Goal: Task Accomplishment & Management: Manage account settings

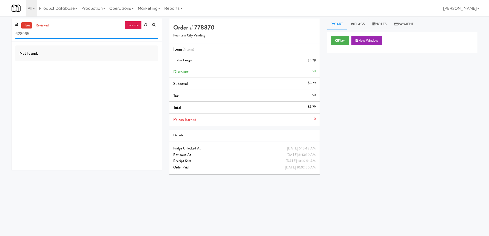
drag, startPoint x: 71, startPoint y: 37, endPoint x: 0, endPoint y: 37, distance: 71.3
click at [0, 37] on div "inbox reviewed recent all unclear take inventory issue suspicious failed recent…" at bounding box center [244, 121] width 489 height 206
click at [146, 22] on link at bounding box center [146, 25] width 8 height 8
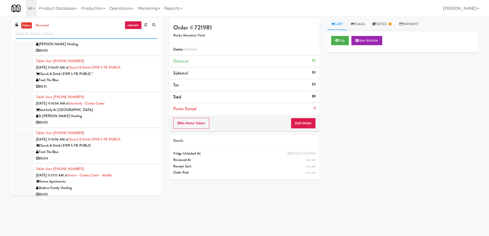
scroll to position [3181, 0]
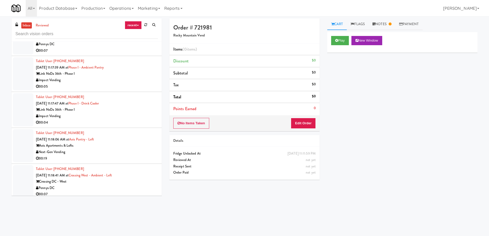
click at [124, 185] on div "Pennys DC" at bounding box center [97, 188] width 122 height 6
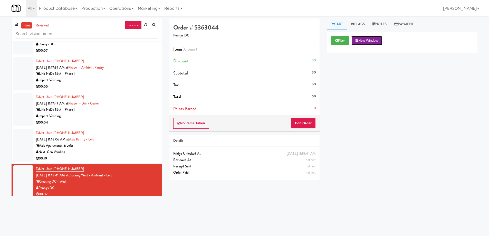
click at [367, 39] on button "New Window" at bounding box center [366, 40] width 31 height 9
click at [300, 121] on button "Edit Order" at bounding box center [303, 123] width 25 height 11
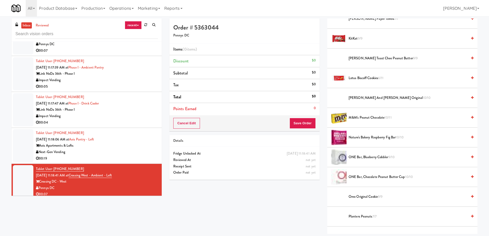
scroll to position [128, 0]
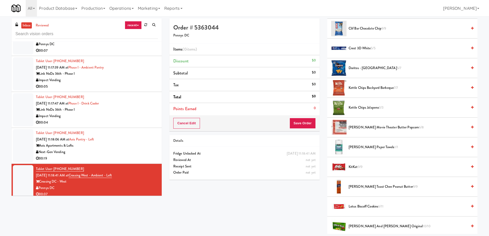
click at [385, 107] on span "Kettle Chips Jalapeno 3/3" at bounding box center [407, 107] width 119 height 6
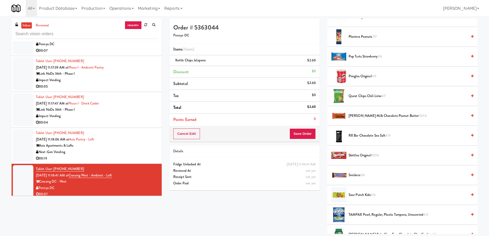
scroll to position [308, 0]
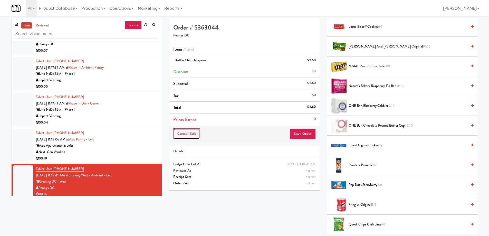
click at [187, 134] on button "Cancel Edit" at bounding box center [186, 133] width 27 height 11
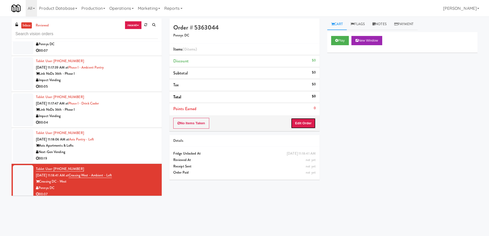
click at [295, 122] on button "Edit Order" at bounding box center [303, 123] width 25 height 11
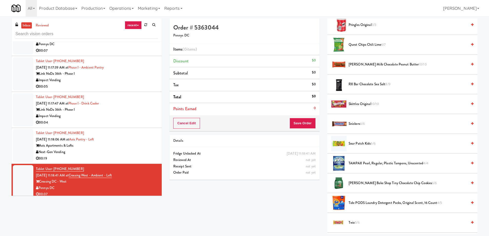
scroll to position [565, 0]
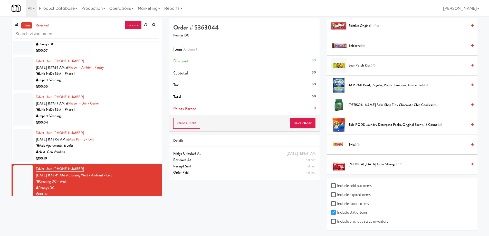
click at [374, 105] on span "[PERSON_NAME] Bake Shop Tiny Chocolate Chip Cookies 6/6" at bounding box center [407, 105] width 119 height 6
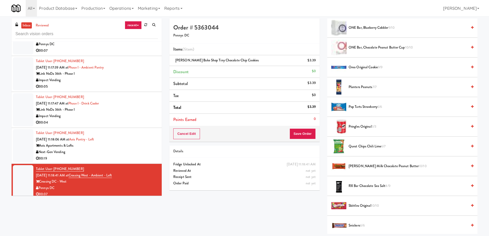
scroll to position [488, 0]
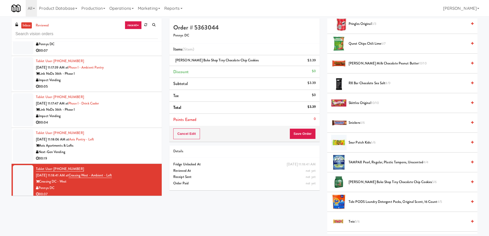
click at [369, 183] on span "[PERSON_NAME] Bake Shop Tiny Chocolate Chip Cookies 5/6" at bounding box center [407, 182] width 119 height 6
click at [305, 134] on button "Save Order" at bounding box center [302, 133] width 26 height 11
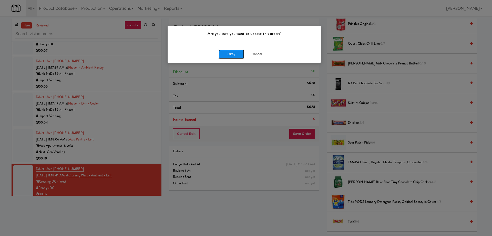
click at [238, 53] on button "Okay" at bounding box center [232, 54] width 26 height 9
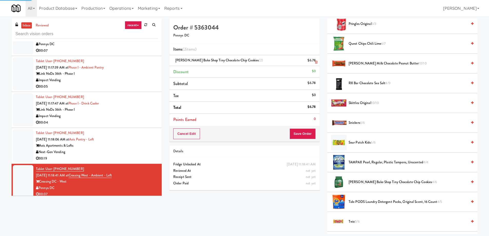
scroll to position [0, 0]
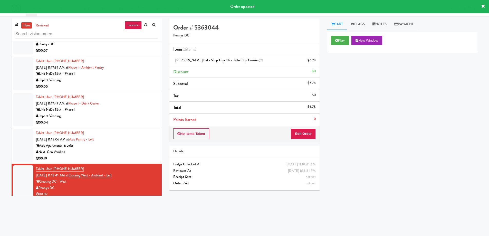
click at [129, 227] on div "Chariot Vending" at bounding box center [97, 230] width 122 height 6
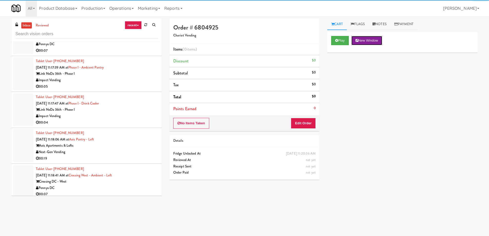
click at [365, 38] on button "New Window" at bounding box center [366, 40] width 31 height 9
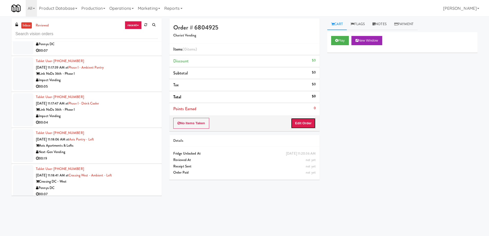
click at [294, 122] on button "Edit Order" at bounding box center [303, 123] width 25 height 11
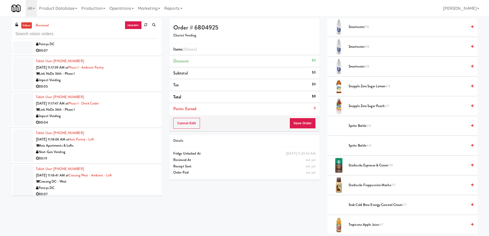
scroll to position [487, 0]
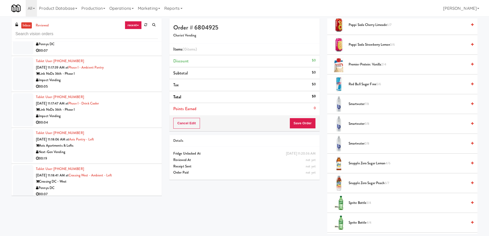
click at [388, 102] on span "Smartwater 7/8" at bounding box center [407, 104] width 119 height 6
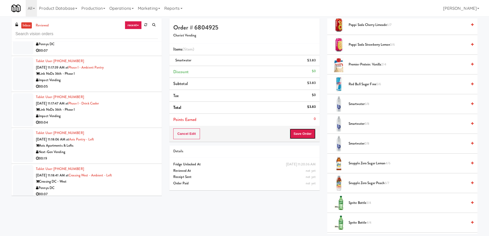
click at [295, 133] on button "Save Order" at bounding box center [302, 133] width 26 height 11
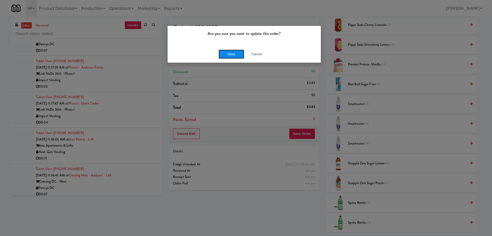
click at [231, 54] on button "Okay" at bounding box center [232, 54] width 26 height 9
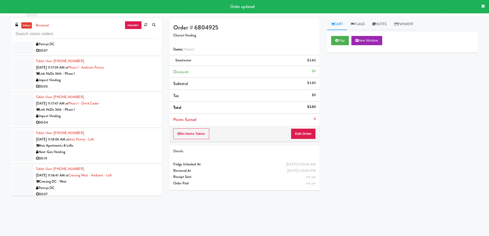
scroll to position [3258, 0]
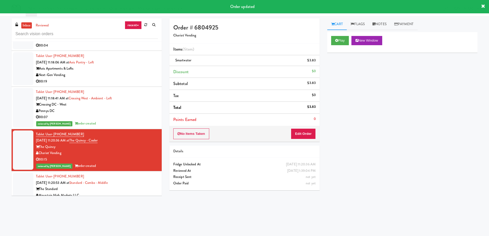
click at [134, 192] on div "Mountain High Markets LLC" at bounding box center [97, 195] width 122 height 6
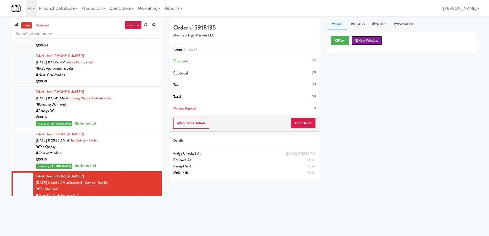
click at [379, 41] on button "New Window" at bounding box center [366, 40] width 31 height 9
click at [309, 123] on button "Edit Order" at bounding box center [303, 123] width 25 height 11
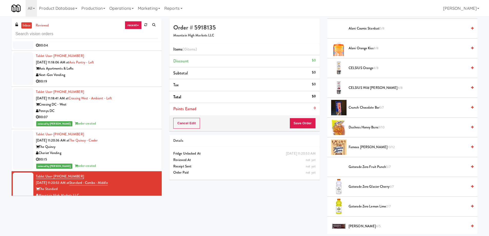
scroll to position [154, 0]
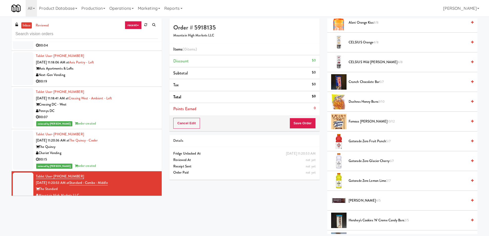
click at [374, 162] on span "Gatorade Zero Glacier Cherry 6/7" at bounding box center [407, 161] width 119 height 6
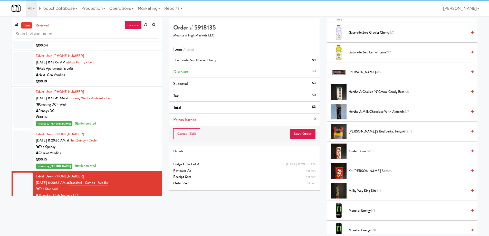
scroll to position [385, 0]
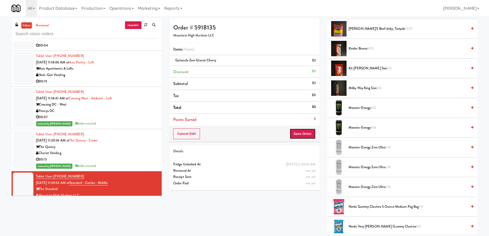
click at [306, 135] on button "Save Order" at bounding box center [302, 133] width 26 height 11
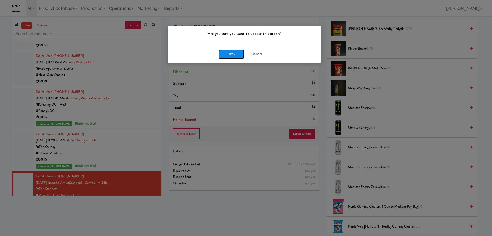
click at [232, 54] on button "Okay" at bounding box center [232, 54] width 26 height 9
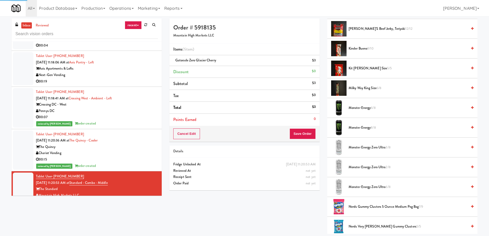
scroll to position [0, 0]
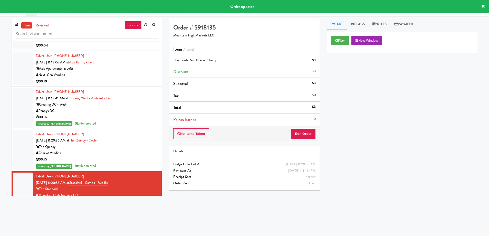
click at [137, 228] on div "(Snack & Drink) EWR 3-TB-PUBLIC *" at bounding box center [97, 231] width 122 height 6
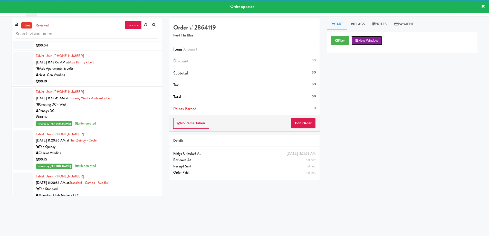
click at [373, 40] on button "New Window" at bounding box center [366, 40] width 31 height 9
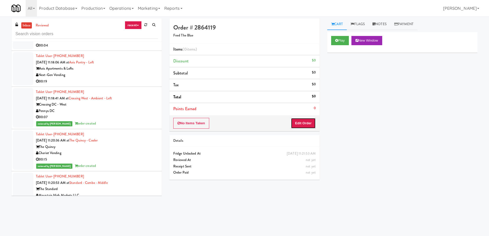
click at [299, 126] on button "Edit Order" at bounding box center [303, 123] width 25 height 11
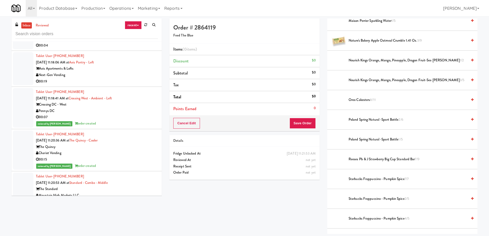
scroll to position [257, 0]
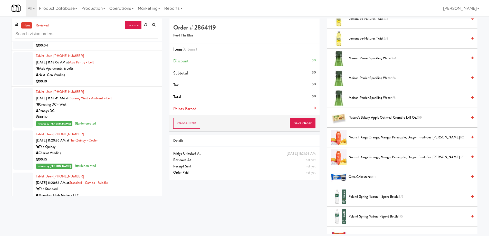
click at [381, 59] on span "Maison Perrier Sparkling Water 2/4" at bounding box center [407, 58] width 119 height 6
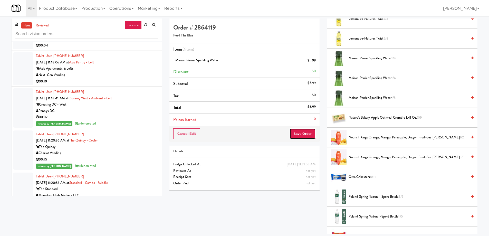
click at [306, 133] on button "Save Order" at bounding box center [302, 133] width 26 height 11
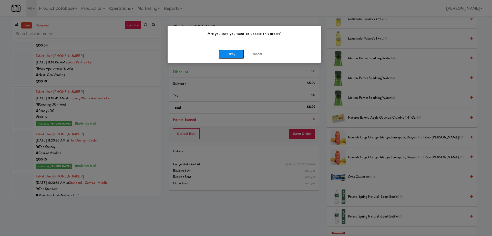
click at [237, 52] on button "Okay" at bounding box center [232, 54] width 26 height 9
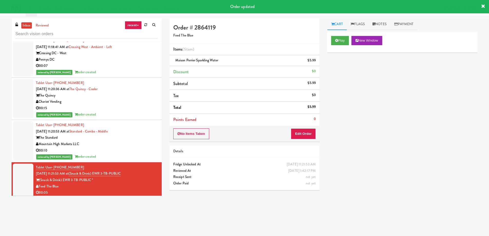
scroll to position [3335, 0]
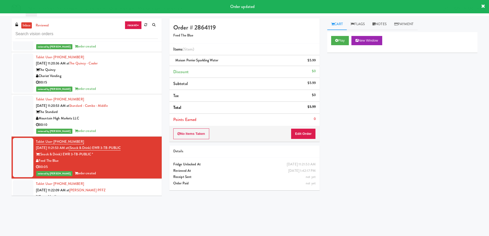
click at [141, 200] on div "Smart Vending" at bounding box center [97, 203] width 122 height 6
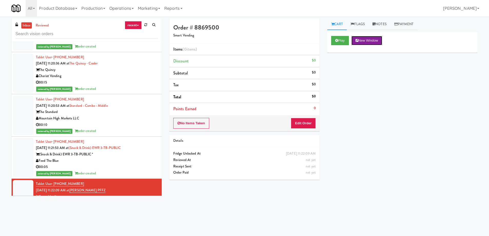
click at [367, 42] on button "New Window" at bounding box center [366, 40] width 31 height 9
click at [292, 130] on div "No Items Taken Edit Order" at bounding box center [244, 123] width 150 height 16
click at [295, 126] on button "Edit Order" at bounding box center [303, 123] width 25 height 11
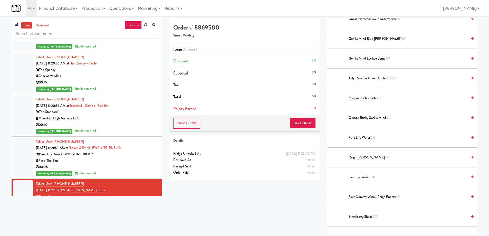
scroll to position [590, 0]
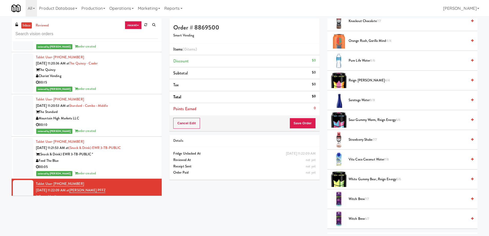
click at [381, 41] on span "Orange Rush, Gorilla Mind 4/4" at bounding box center [407, 41] width 119 height 6
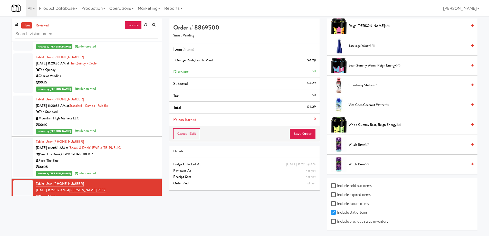
scroll to position [490, 0]
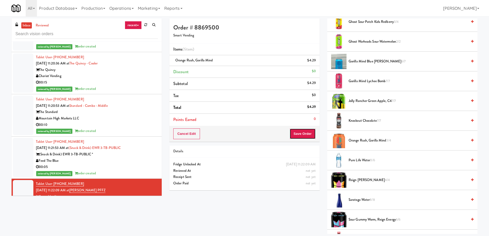
click at [293, 131] on button "Save Order" at bounding box center [302, 133] width 26 height 11
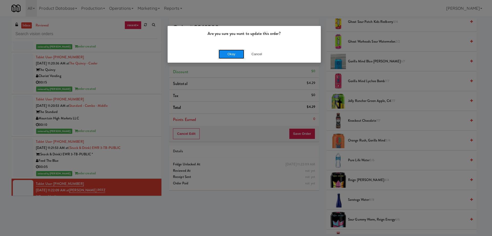
click at [237, 55] on button "Okay" at bounding box center [232, 54] width 26 height 9
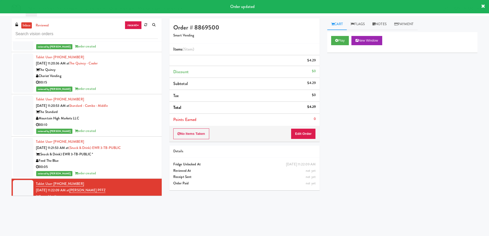
scroll to position [0, 0]
click at [137, 235] on div "[PERSON_NAME]" at bounding box center [97, 238] width 122 height 6
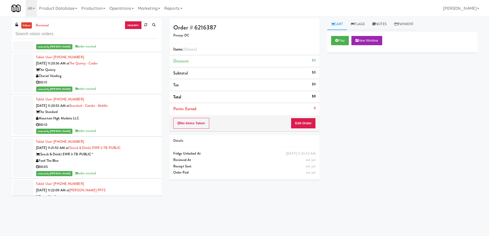
click at [385, 42] on div "Play New Window" at bounding box center [402, 40] width 142 height 9
click at [382, 41] on button "New Window" at bounding box center [366, 40] width 31 height 9
click at [302, 122] on button "Edit Order" at bounding box center [303, 123] width 25 height 11
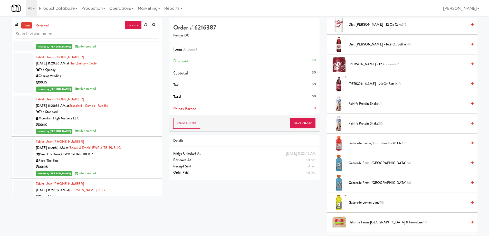
scroll to position [257, 0]
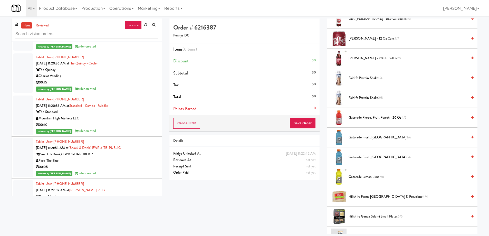
click at [388, 116] on span "Gatorade Fierce, Fruit Punch - 20 oz 4/6" at bounding box center [407, 117] width 119 height 6
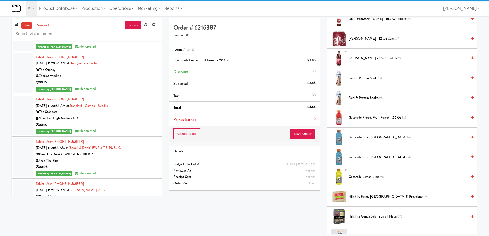
click at [373, 176] on span "Gatorade Lemon Lime 7/8" at bounding box center [407, 177] width 119 height 6
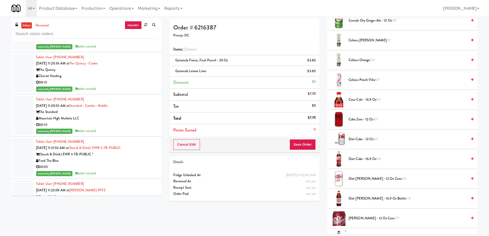
scroll to position [0, 0]
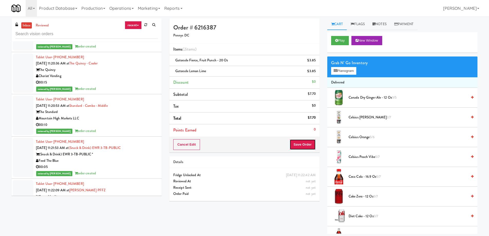
click at [305, 143] on button "Save Order" at bounding box center [302, 144] width 26 height 11
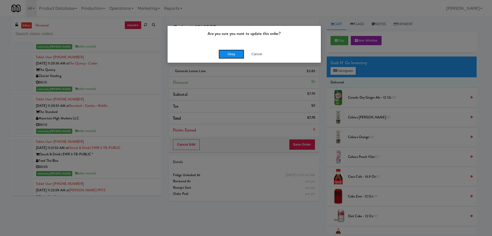
click at [231, 55] on button "Okay" at bounding box center [232, 54] width 26 height 9
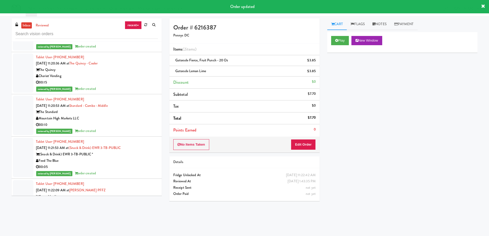
scroll to position [3437, 0]
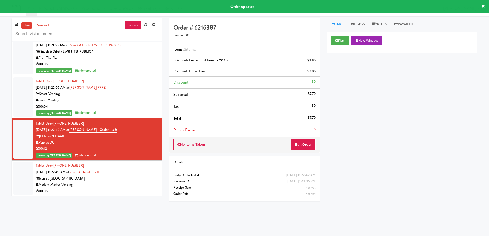
click at [125, 181] on div "Modern Market Vending" at bounding box center [97, 184] width 122 height 6
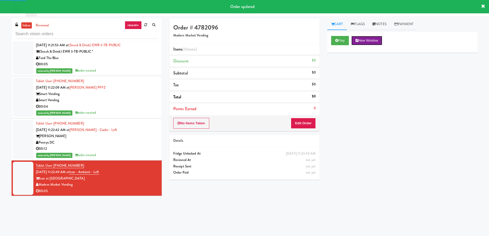
click at [368, 42] on button "New Window" at bounding box center [366, 40] width 31 height 9
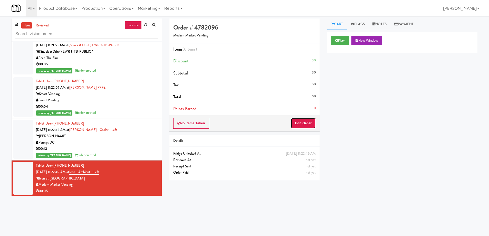
click at [302, 127] on button "Edit Order" at bounding box center [303, 123] width 25 height 11
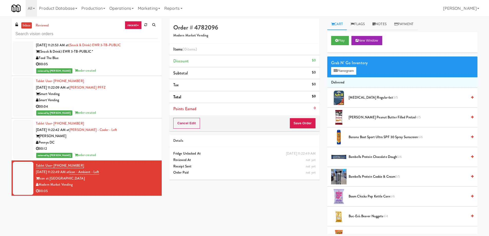
click at [378, 156] on span "Barebells Protein Chocolate Dough 5/6" at bounding box center [407, 157] width 119 height 6
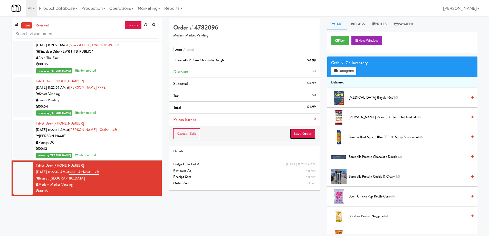
click at [297, 132] on button "Save Order" at bounding box center [302, 133] width 26 height 11
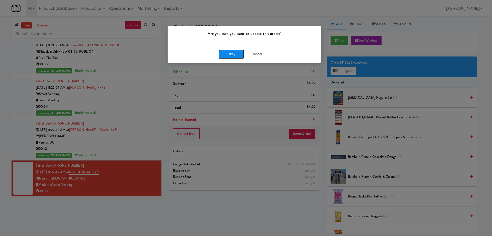
click at [232, 55] on button "Okay" at bounding box center [232, 54] width 26 height 9
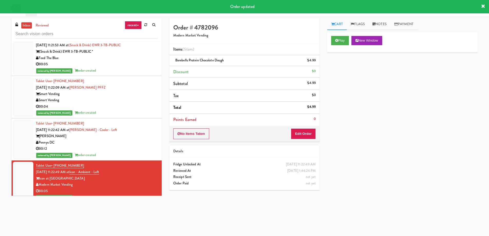
click at [135, 224] on div "Modern Family Vending" at bounding box center [97, 227] width 122 height 6
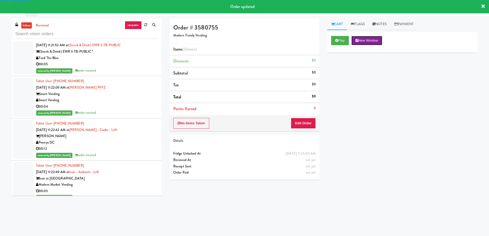
click at [369, 38] on button "New Window" at bounding box center [366, 40] width 31 height 9
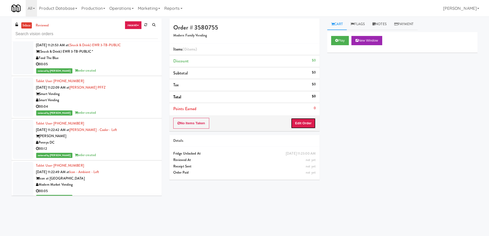
click at [301, 119] on button "Edit Order" at bounding box center [303, 123] width 25 height 11
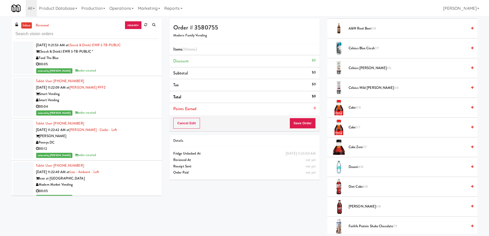
scroll to position [231, 0]
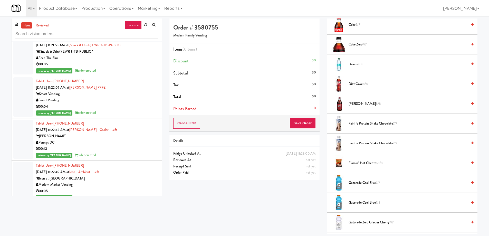
click at [368, 181] on span "Gatorade Cool Blue 7/7" at bounding box center [407, 183] width 119 height 6
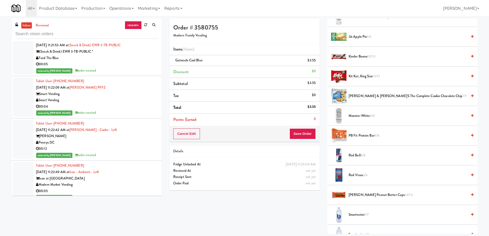
scroll to position [513, 0]
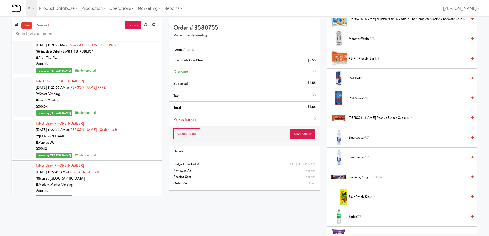
click at [377, 138] on span "Smartwater 7/7" at bounding box center [407, 137] width 119 height 6
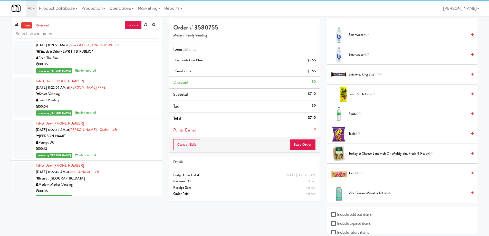
scroll to position [462, 0]
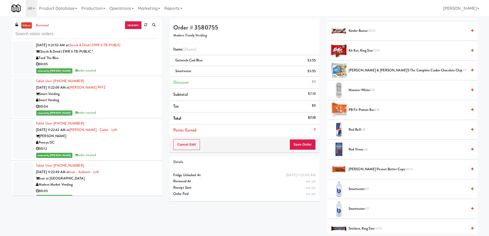
click at [382, 130] on span "Red Bull 6/8" at bounding box center [407, 129] width 119 height 6
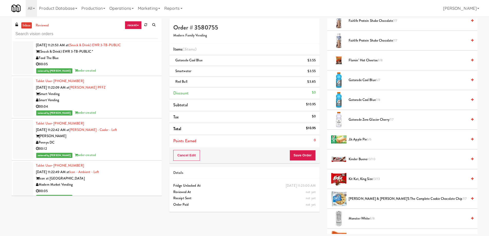
scroll to position [205, 0]
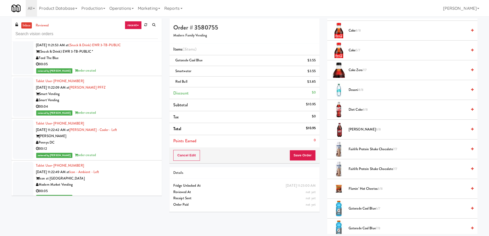
click at [374, 129] on span "[PERSON_NAME] 8/8" at bounding box center [407, 129] width 119 height 6
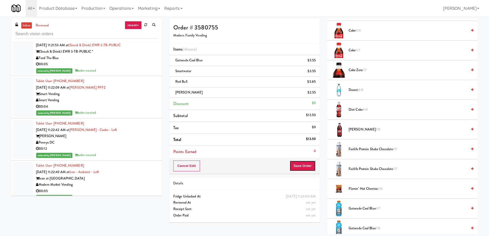
click at [301, 168] on button "Save Order" at bounding box center [302, 165] width 26 height 11
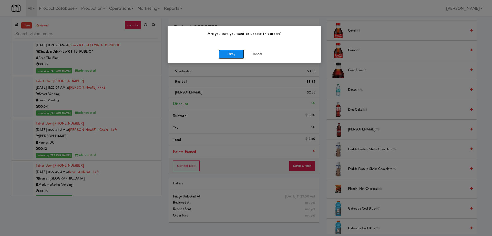
click at [227, 52] on button "Okay" at bounding box center [232, 54] width 26 height 9
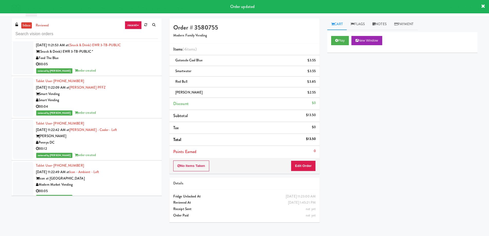
scroll to position [3514, 0]
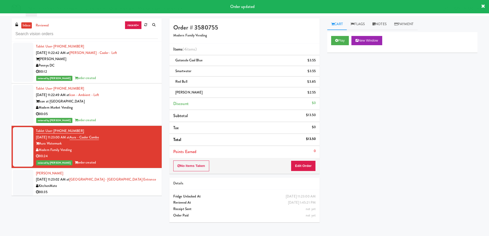
click at [123, 183] on div "KitchenMate" at bounding box center [97, 186] width 122 height 6
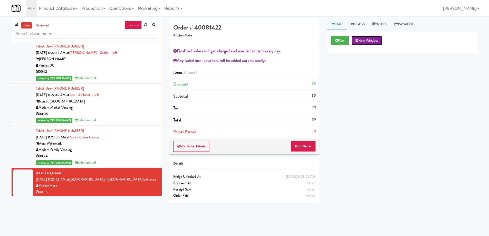
click at [370, 41] on button "New Window" at bounding box center [366, 40] width 31 height 9
click at [307, 147] on button "Edit Order" at bounding box center [303, 146] width 25 height 11
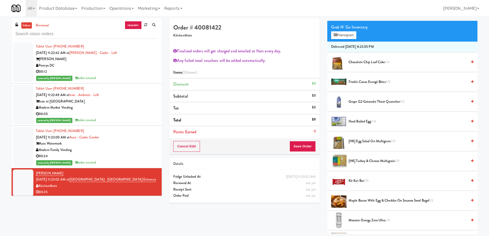
scroll to position [128, 0]
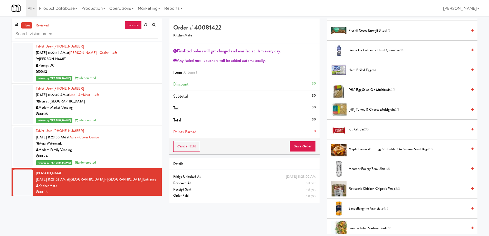
click at [139, 212] on div "Marina Walk" at bounding box center [97, 215] width 122 height 6
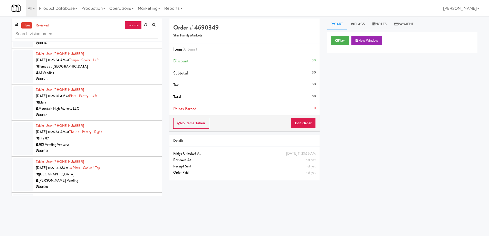
scroll to position [3925, 0]
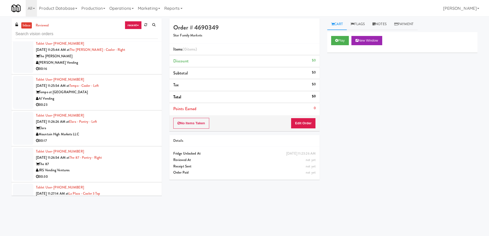
click at [133, 203] on div "[PERSON_NAME] Vending" at bounding box center [97, 206] width 122 height 6
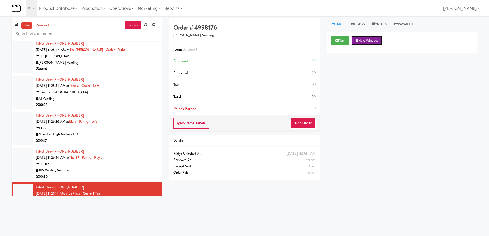
click at [367, 41] on button "New Window" at bounding box center [366, 40] width 31 height 9
click at [310, 126] on button "Edit Order" at bounding box center [303, 123] width 25 height 11
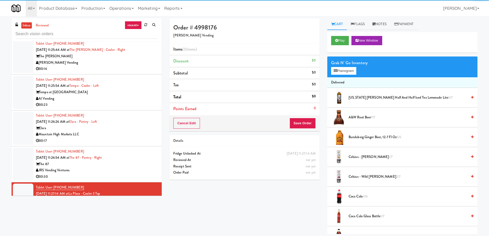
scroll to position [26, 0]
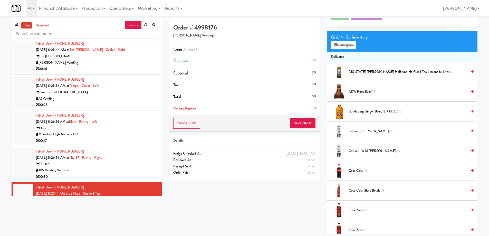
click at [376, 171] on span "Coca Cola 4/6" at bounding box center [407, 171] width 119 height 6
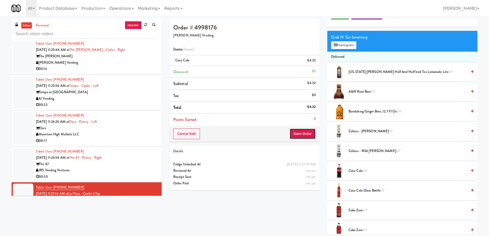
click at [307, 137] on button "Save Order" at bounding box center [302, 133] width 26 height 11
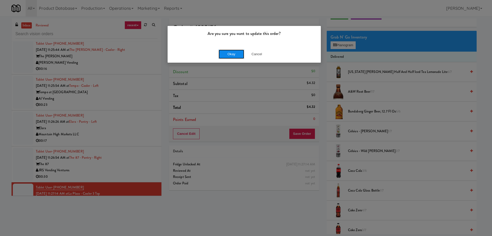
click at [230, 56] on button "Okay" at bounding box center [232, 54] width 26 height 9
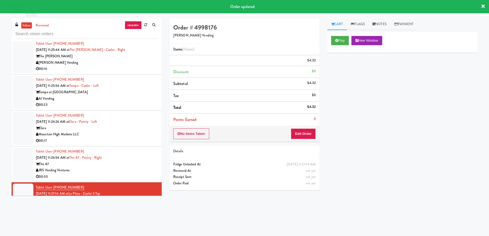
scroll to position [0, 0]
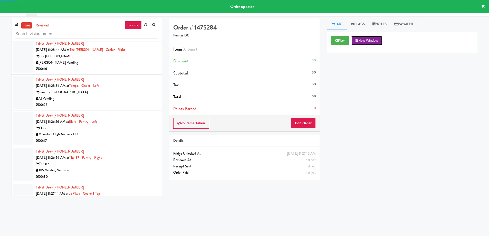
click at [368, 42] on button "New Window" at bounding box center [366, 40] width 31 height 9
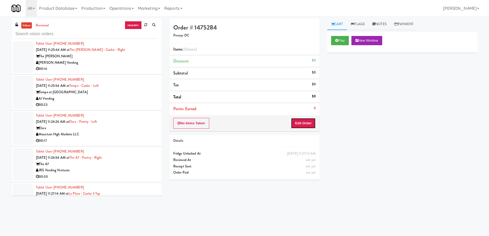
click at [309, 121] on button "Edit Order" at bounding box center [303, 123] width 25 height 11
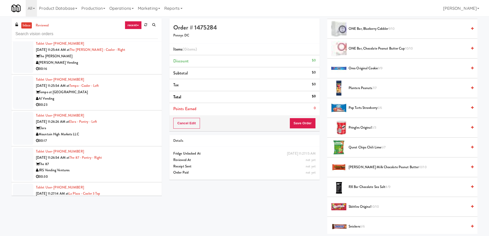
scroll to position [436, 0]
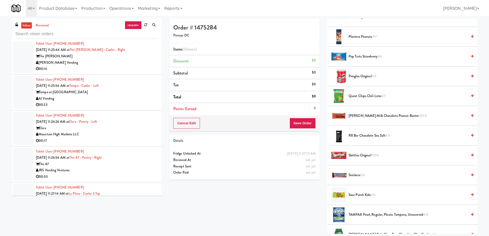
click at [375, 195] on span "6/6" at bounding box center [372, 194] width 5 height 5
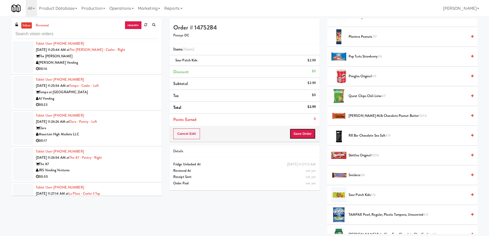
click at [299, 133] on button "Save Order" at bounding box center [302, 133] width 26 height 11
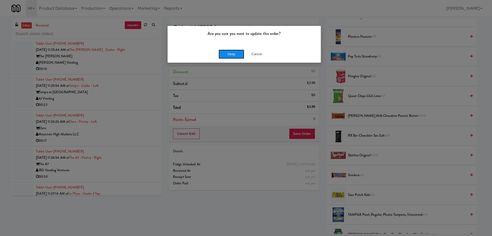
click at [225, 57] on button "Okay" at bounding box center [232, 54] width 26 height 9
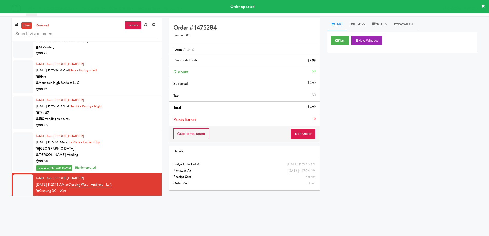
scroll to position [4002, 0]
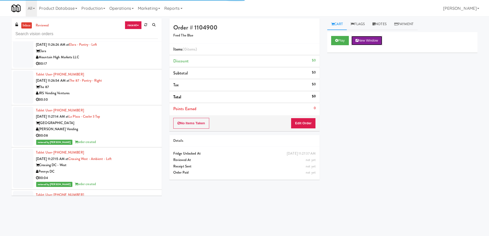
click at [368, 42] on button "New Window" at bounding box center [366, 40] width 31 height 9
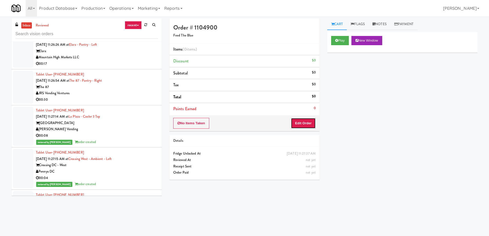
click at [306, 123] on button "Edit Order" at bounding box center [303, 123] width 25 height 11
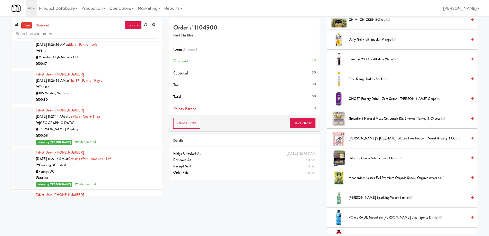
scroll to position [190, 0]
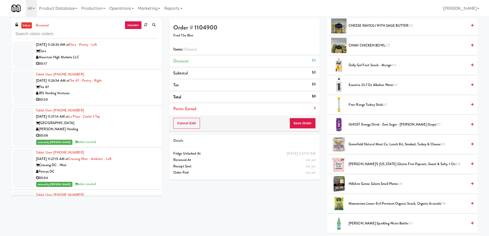
click at [379, 86] on span "Essentia 23.7 oz Alkaline Water 2/7" at bounding box center [407, 85] width 119 height 6
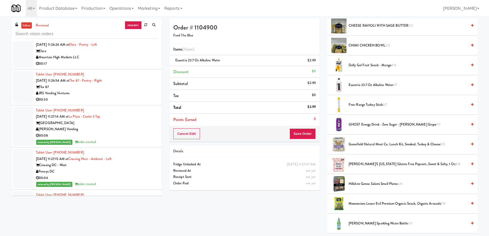
click at [372, 125] on span "GHOST Energy Drink - Zero Sugar - [PERSON_NAME] Grape 7/7" at bounding box center [407, 124] width 119 height 6
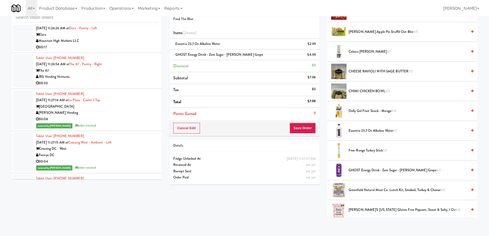
scroll to position [154, 0]
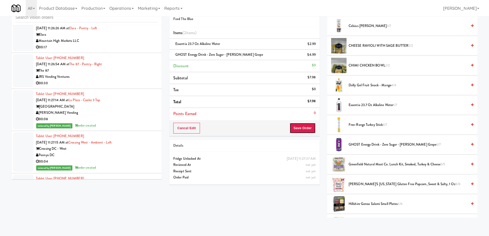
click at [296, 127] on button "Save Order" at bounding box center [302, 128] width 26 height 11
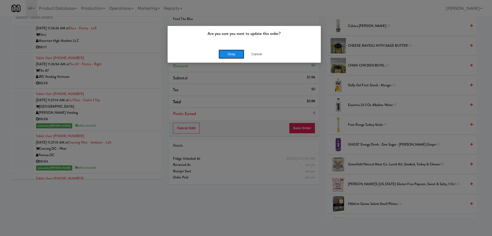
click at [232, 51] on button "Okay" at bounding box center [232, 54] width 26 height 9
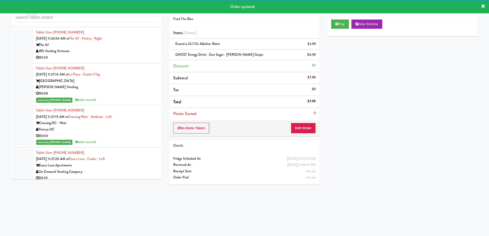
scroll to position [4053, 0]
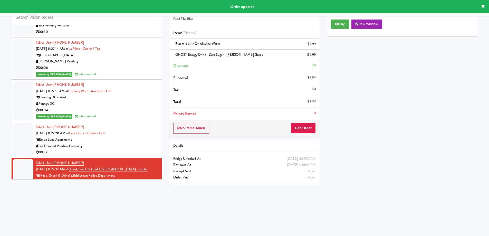
click at [119, 221] on div "Pennys DC" at bounding box center [97, 224] width 122 height 6
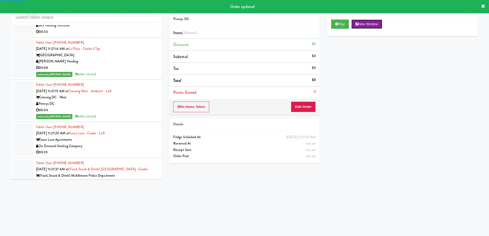
click at [364, 24] on button "New Window" at bounding box center [366, 23] width 31 height 9
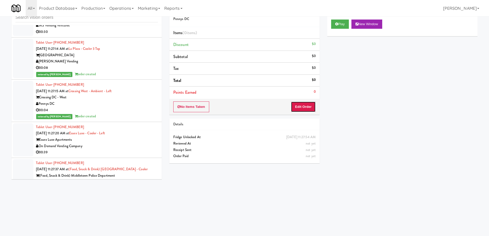
click at [300, 109] on button "Edit Order" at bounding box center [303, 106] width 25 height 11
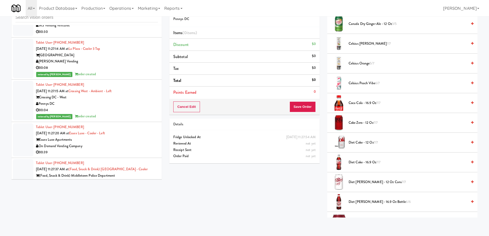
scroll to position [180, 0]
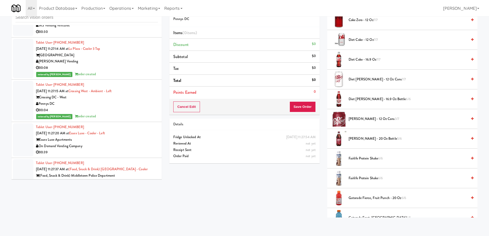
click at [378, 159] on span "Fairlife Protein Shake 6/6" at bounding box center [407, 158] width 119 height 6
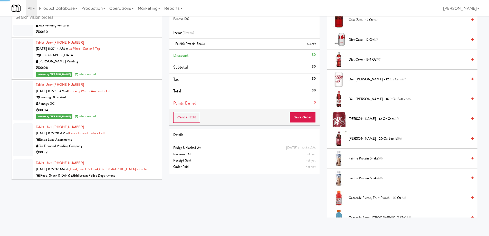
scroll to position [231, 0]
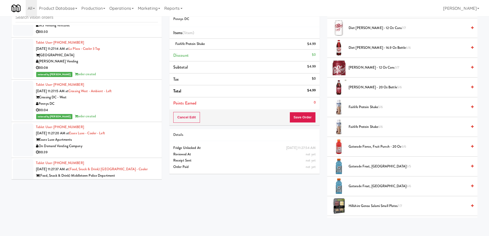
click at [372, 170] on li "Gatorade Frost, Glacier Freeze 5/5" at bounding box center [402, 166] width 150 height 20
click at [374, 166] on span "Gatorade Frost, Glacier Freeze 5/5" at bounding box center [407, 166] width 119 height 6
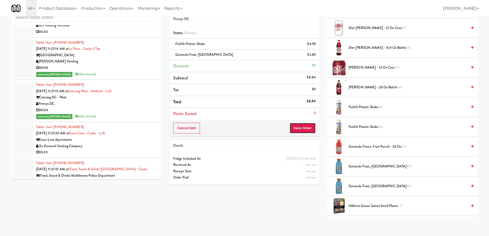
click at [306, 126] on button "Save Order" at bounding box center [302, 128] width 26 height 11
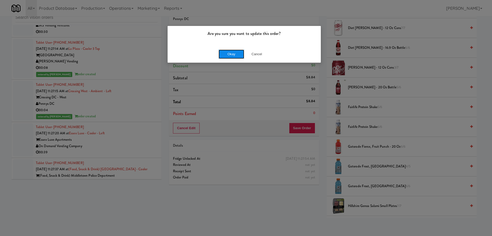
click at [231, 52] on button "Okay" at bounding box center [232, 54] width 26 height 9
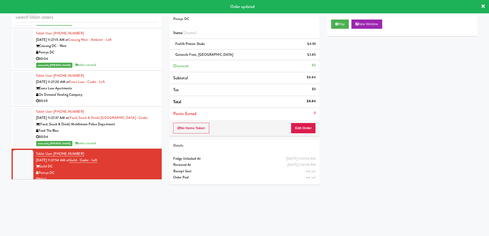
scroll to position [4130, 0]
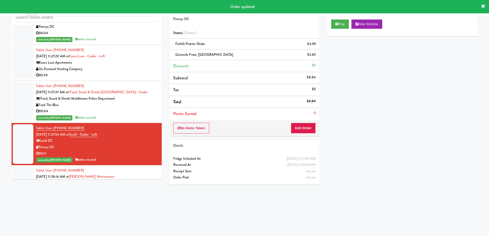
click at [122, 186] on div "Noshville Vending" at bounding box center [97, 189] width 122 height 6
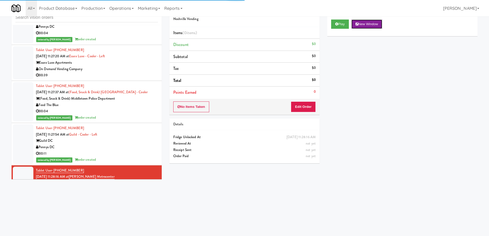
click at [371, 24] on button "New Window" at bounding box center [366, 23] width 31 height 9
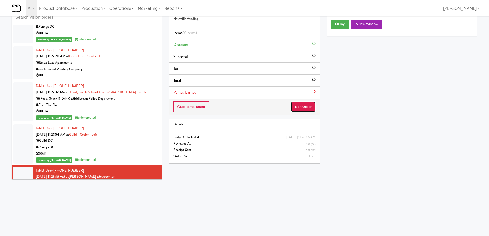
click at [293, 109] on button "Edit Order" at bounding box center [303, 106] width 25 height 11
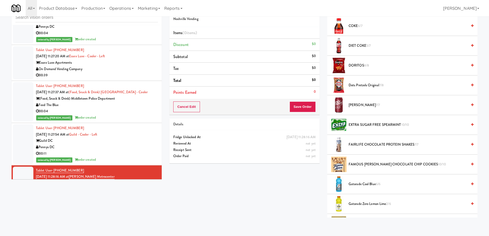
scroll to position [205, 0]
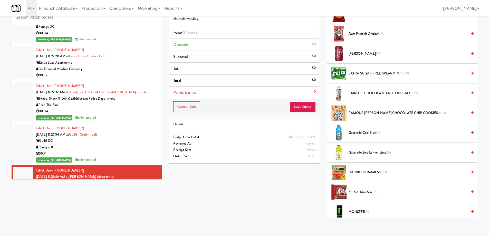
click at [357, 173] on span "HARIBO GUMMIES 10/10" at bounding box center [407, 172] width 119 height 6
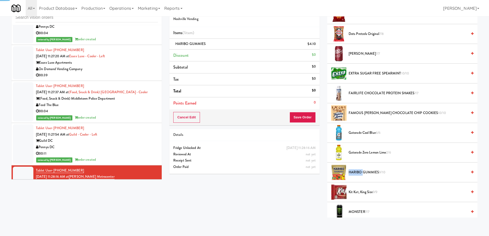
click at [357, 173] on span "HARIBO GUMMIES 9/10" at bounding box center [407, 172] width 119 height 6
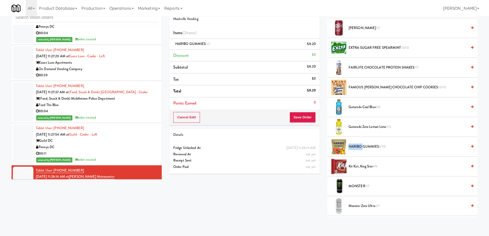
scroll to position [333, 0]
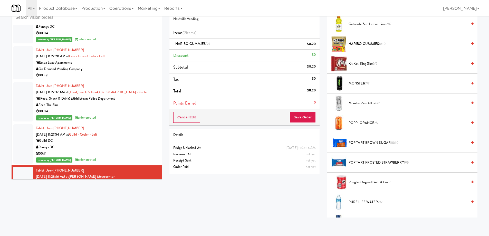
click at [371, 143] on span "POP TART BROWN SUGAR 10/10" at bounding box center [407, 143] width 119 height 6
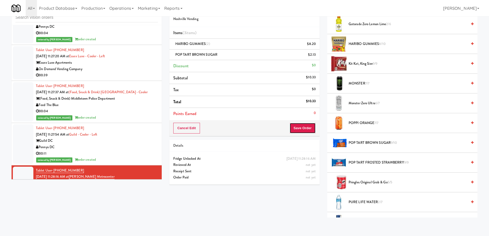
click at [307, 128] on button "Save Order" at bounding box center [302, 128] width 26 height 11
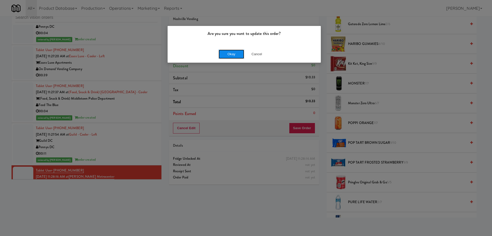
click at [230, 54] on button "Okay" at bounding box center [232, 54] width 26 height 9
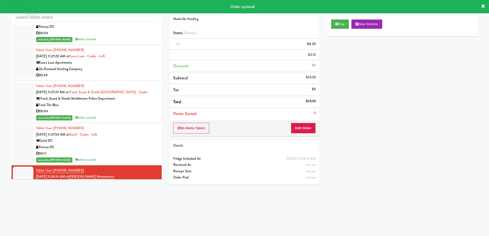
scroll to position [0, 0]
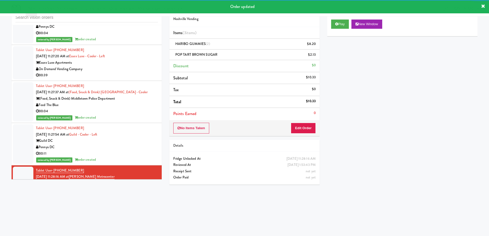
click at [135, 222] on div "(Snack & Drink) EWR 1-TB-MAIN BREAK ROOM" at bounding box center [97, 225] width 122 height 6
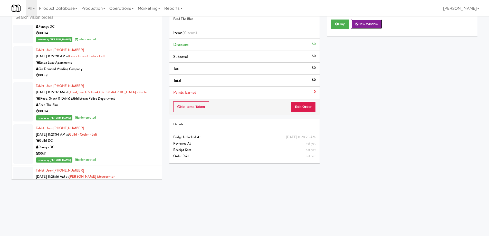
click at [377, 24] on button "New Window" at bounding box center [366, 23] width 31 height 9
click at [309, 105] on button "Edit Order" at bounding box center [303, 106] width 25 height 11
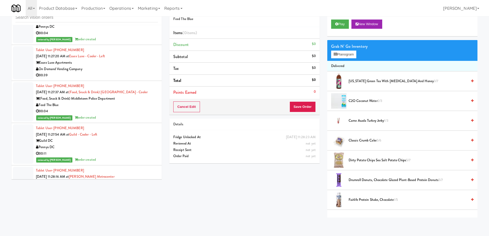
scroll to position [103, 0]
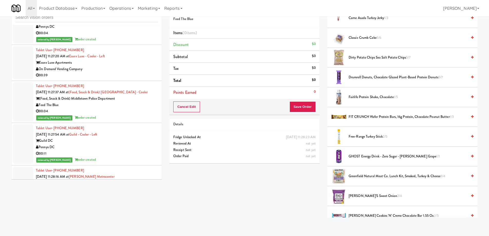
click at [385, 178] on span "Greenfield Natural Meat Co. Lunch Kit, Smoked, Turkey & Cheese 3/4" at bounding box center [407, 176] width 119 height 6
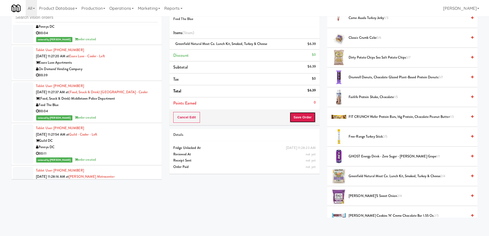
click at [297, 119] on button "Save Order" at bounding box center [302, 117] width 26 height 11
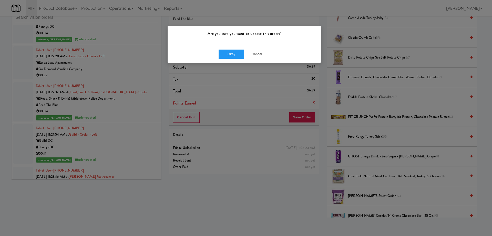
click at [240, 59] on div "Okay Cancel" at bounding box center [244, 53] width 153 height 17
click at [235, 55] on button "Okay" at bounding box center [232, 54] width 26 height 9
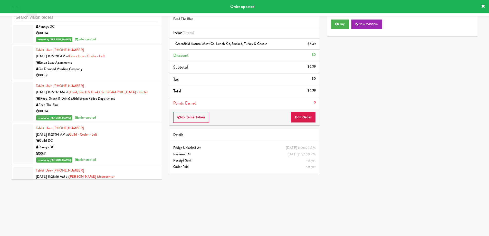
scroll to position [4233, 0]
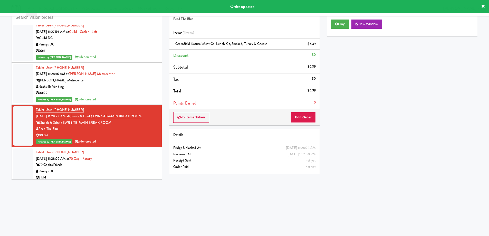
click at [125, 162] on div "70 Capital Yards" at bounding box center [97, 165] width 122 height 6
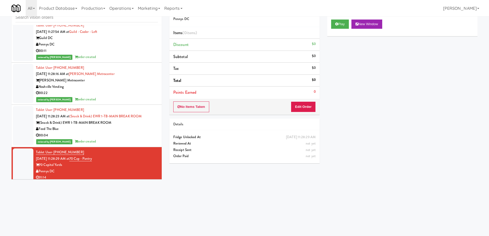
click at [126, 204] on div "Rad Vending Company" at bounding box center [97, 207] width 122 height 6
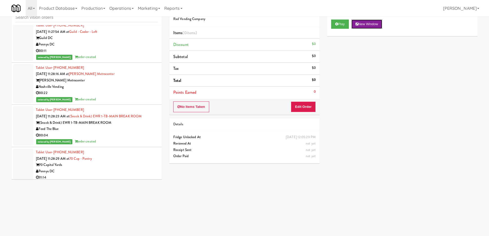
click at [377, 23] on button "New Window" at bounding box center [366, 23] width 31 height 9
click at [297, 105] on button "Edit Order" at bounding box center [303, 106] width 25 height 11
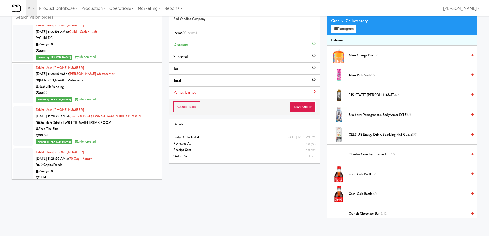
scroll to position [180, 0]
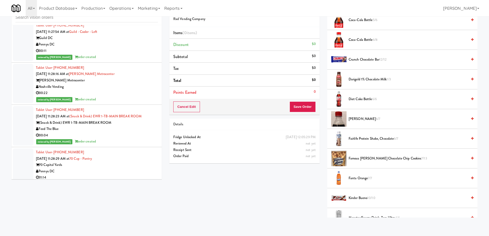
click at [361, 180] on span "Fanta Orange 7/7" at bounding box center [407, 178] width 119 height 6
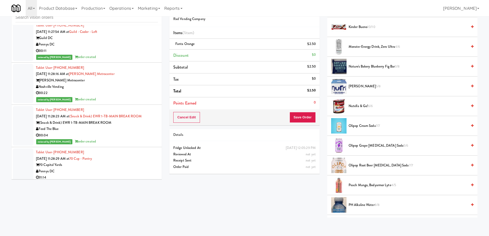
scroll to position [222, 0]
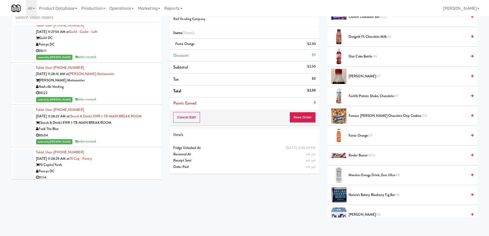
click at [366, 193] on span "Nature's Bakery Blueberry Fig Bar 3/8" at bounding box center [407, 195] width 119 height 6
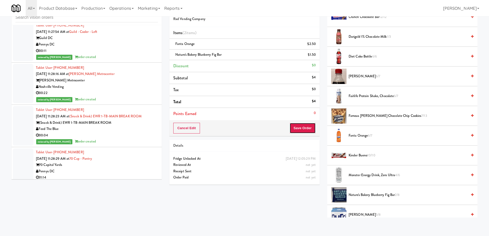
click at [300, 128] on button "Save Order" at bounding box center [302, 128] width 26 height 11
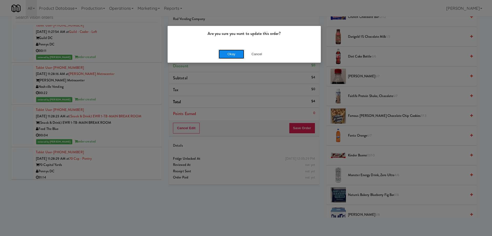
click at [230, 54] on button "Okay" at bounding box center [232, 54] width 26 height 9
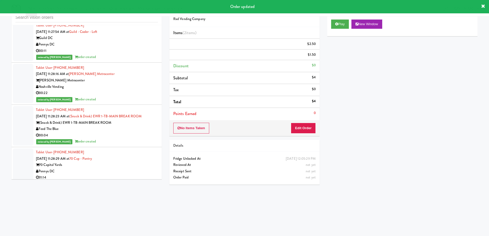
scroll to position [0, 0]
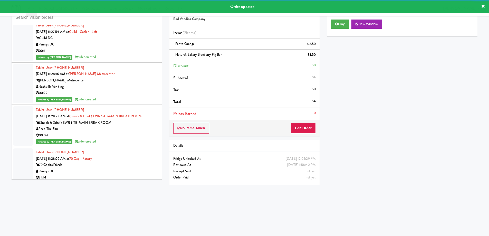
click at [129, 227] on div "[PERSON_NAME][DEMOGRAPHIC_DATA] [DATE] 12:05:40 PM at Mattr (formerly Shawcor) …" at bounding box center [97, 239] width 122 height 25
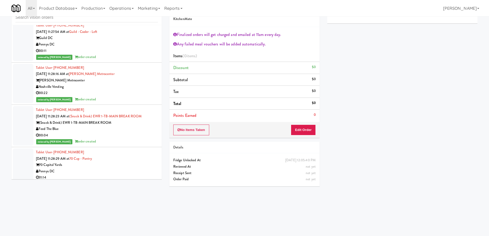
click at [120, 204] on div "Rad Vending Company" at bounding box center [97, 207] width 122 height 6
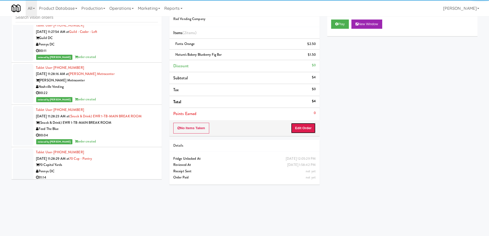
click at [295, 131] on button "Edit Order" at bounding box center [303, 128] width 25 height 11
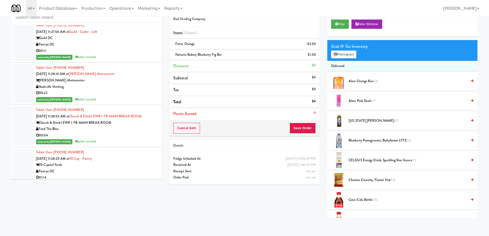
click at [367, 102] on span "Alani Pink Slush 1/7" at bounding box center [407, 101] width 119 height 6
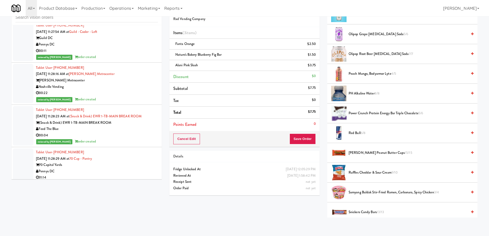
scroll to position [590, 0]
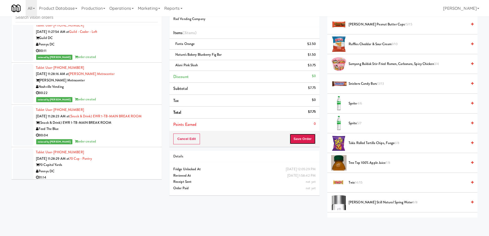
click at [295, 139] on button "Save Order" at bounding box center [302, 138] width 26 height 11
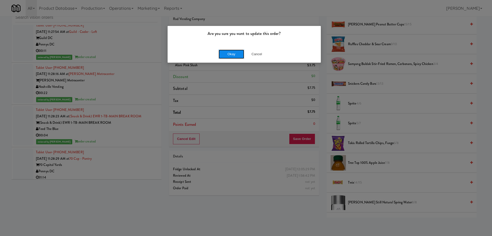
click at [234, 57] on button "Okay" at bounding box center [232, 54] width 26 height 9
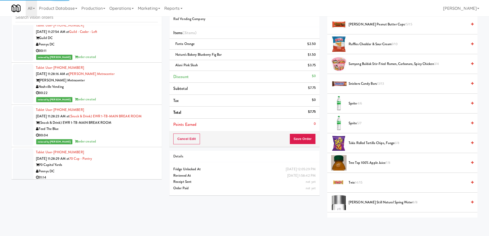
scroll to position [0, 0]
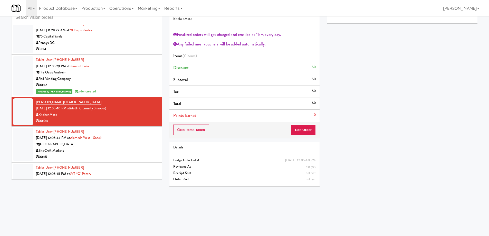
scroll to position [4515, 0]
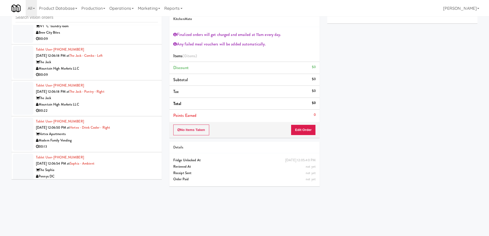
click at [139, 154] on div "Tablet User · (202) 400-9403 [DATE] 12:06:54 PM at [GEOGRAPHIC_DATA] The [PERSO…" at bounding box center [97, 170] width 122 height 32
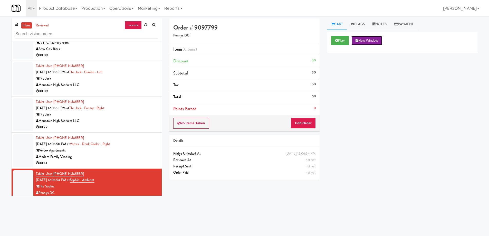
click at [370, 40] on button "New Window" at bounding box center [366, 40] width 31 height 9
click at [301, 125] on button "Edit Order" at bounding box center [303, 123] width 25 height 11
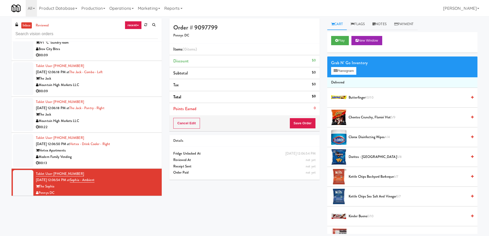
click at [391, 160] on span "Doritos - Cool Ranch 5/8" at bounding box center [407, 157] width 119 height 6
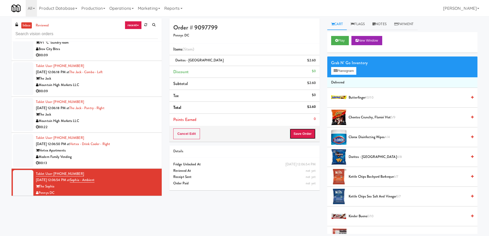
click at [298, 134] on button "Save Order" at bounding box center [302, 133] width 26 height 11
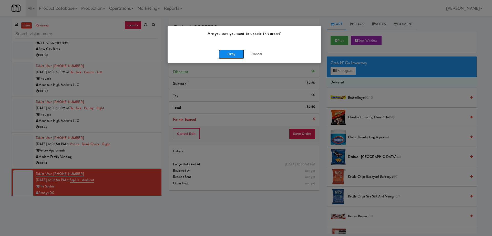
click at [237, 54] on button "Okay" at bounding box center [232, 54] width 26 height 9
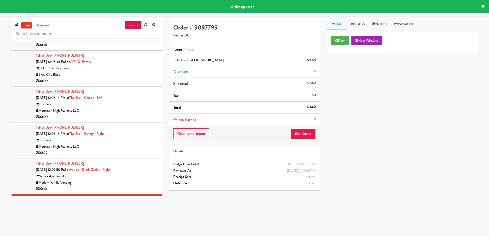
scroll to position [4540, 0]
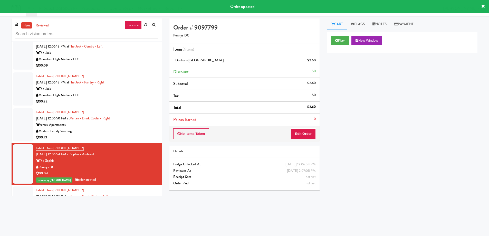
click at [115, 206] on div "Modern Family Vending" at bounding box center [97, 209] width 122 height 6
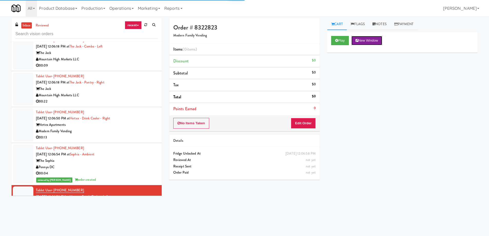
click at [374, 41] on button "New Window" at bounding box center [366, 40] width 31 height 9
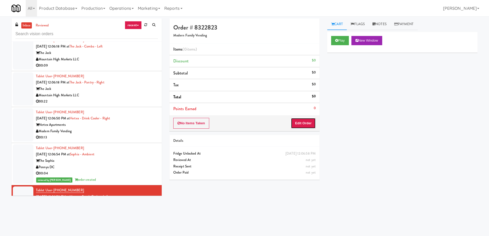
click at [306, 121] on button "Edit Order" at bounding box center [303, 123] width 25 height 11
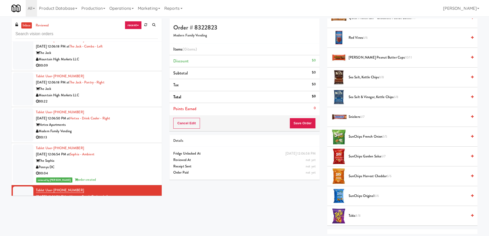
scroll to position [409, 0]
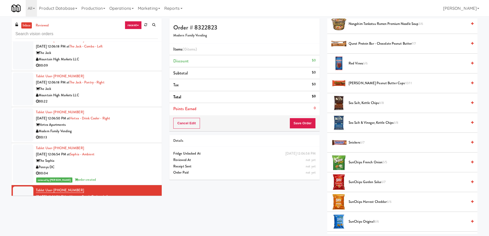
click at [351, 126] on li "Sea Salt & Vinegar, Kettle Chips 6/8" at bounding box center [402, 123] width 150 height 20
click at [353, 119] on li "Sea Salt & Vinegar, Kettle Chips 6/8" at bounding box center [402, 123] width 150 height 20
click at [355, 120] on span "Sea Salt & Vinegar, Kettle Chips 6/8" at bounding box center [407, 123] width 119 height 6
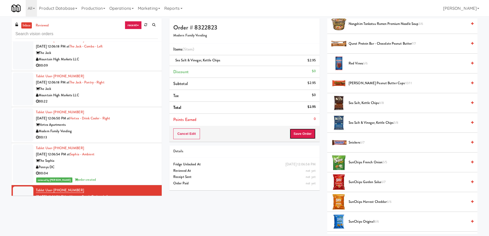
click at [301, 137] on button "Save Order" at bounding box center [302, 133] width 26 height 11
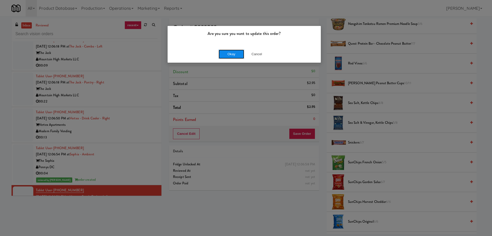
click at [230, 52] on button "Okay" at bounding box center [232, 54] width 26 height 9
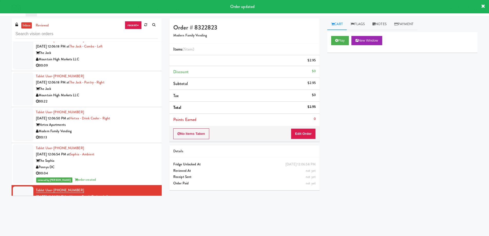
scroll to position [0, 0]
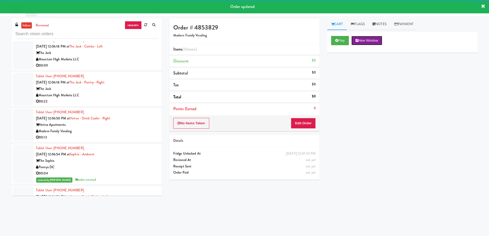
click at [377, 43] on button "New Window" at bounding box center [366, 40] width 31 height 9
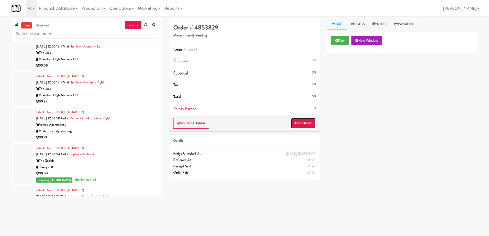
click at [293, 123] on button "Edit Order" at bounding box center [303, 123] width 25 height 11
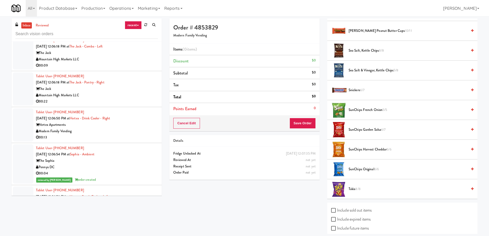
scroll to position [333, 0]
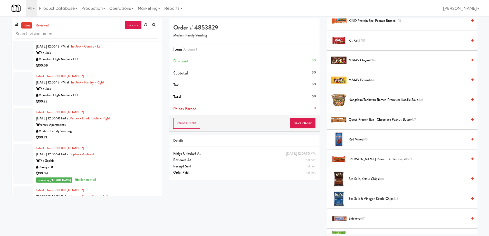
click at [378, 101] on span "Nongshim Tonkotsu Ramen Premium Noodle Soup 3/6" at bounding box center [407, 100] width 119 height 6
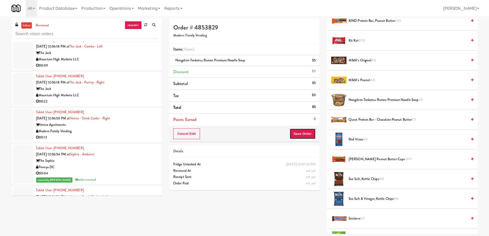
click at [300, 131] on button "Save Order" at bounding box center [302, 133] width 26 height 11
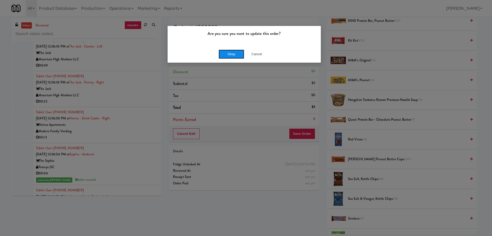
click at [222, 52] on button "Okay" at bounding box center [232, 54] width 26 height 9
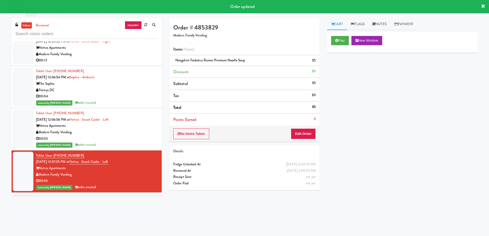
scroll to position [4643, 0]
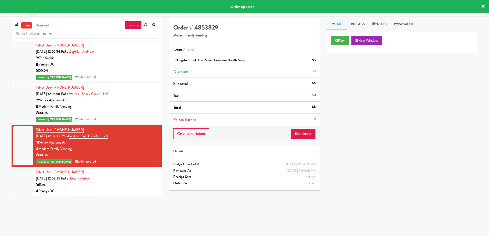
click at [123, 182] on div "Resa" at bounding box center [97, 185] width 122 height 6
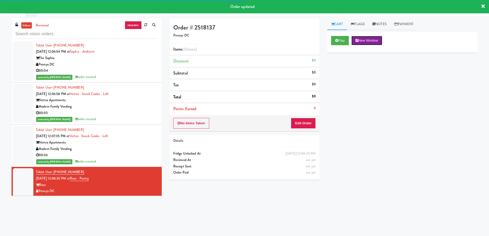
click at [366, 44] on button "New Window" at bounding box center [366, 40] width 31 height 9
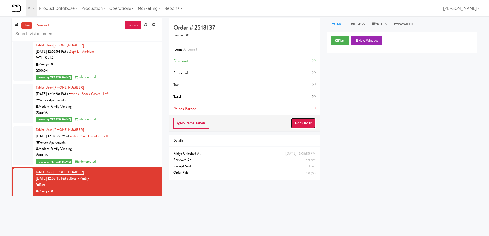
click at [303, 123] on button "Edit Order" at bounding box center [303, 123] width 25 height 11
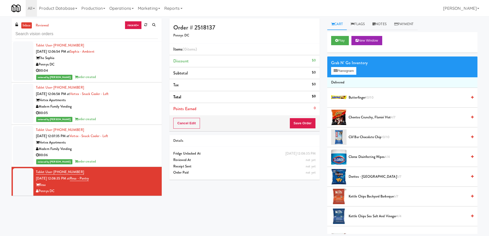
click at [366, 174] on span "Doritos - Cool Ranch 5/7" at bounding box center [407, 176] width 119 height 6
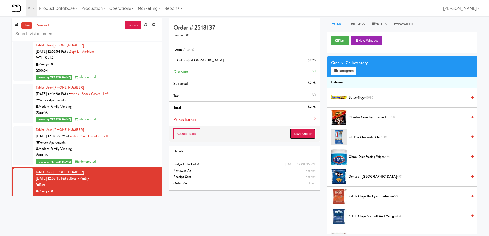
click at [308, 136] on button "Save Order" at bounding box center [302, 133] width 26 height 11
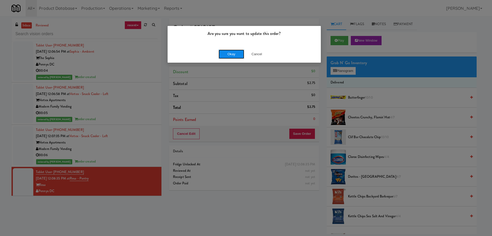
click at [223, 55] on button "Okay" at bounding box center [232, 54] width 26 height 9
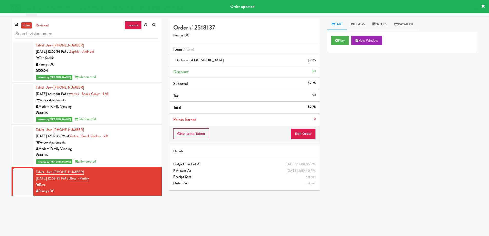
click at [107, 224] on div "2112 [US_STATE]" at bounding box center [97, 227] width 122 height 6
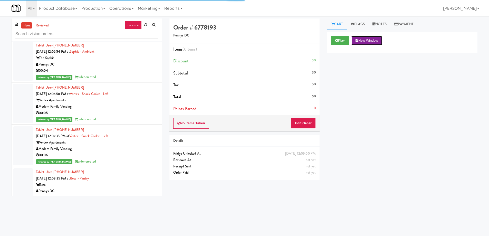
click at [380, 41] on button "New Window" at bounding box center [366, 40] width 31 height 9
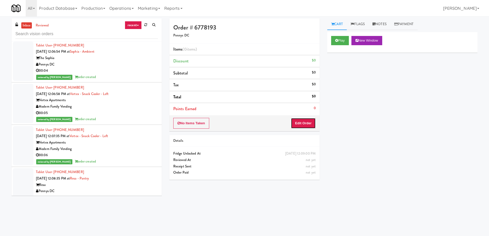
click at [304, 124] on button "Edit Order" at bounding box center [303, 123] width 25 height 11
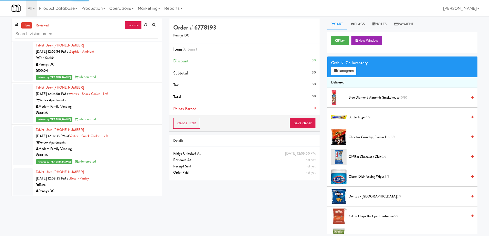
click at [393, 136] on span "5/7" at bounding box center [392, 136] width 4 height 5
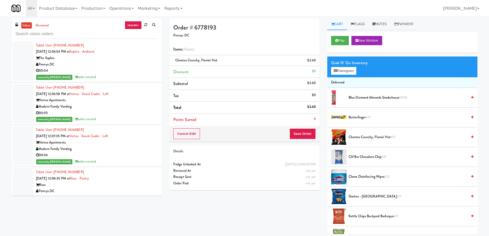
scroll to position [26, 0]
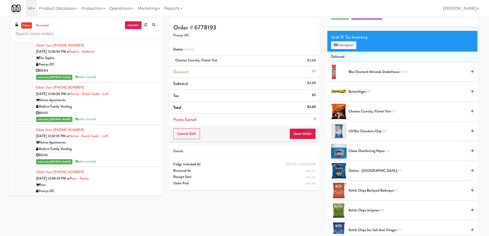
click at [373, 169] on span "Doritos - Cool Ranch 2/7" at bounding box center [407, 171] width 119 height 6
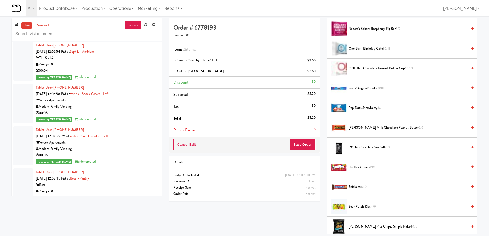
scroll to position [462, 0]
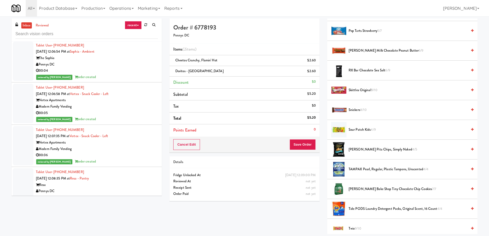
click at [362, 150] on span "[PERSON_NAME] Pita Chips, Simply Naked 4/5" at bounding box center [407, 149] width 119 height 6
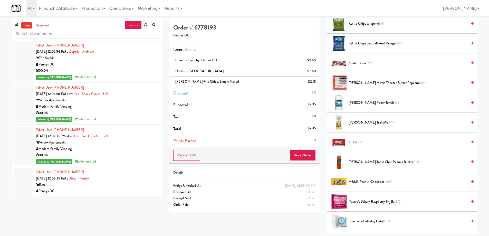
scroll to position [110, 0]
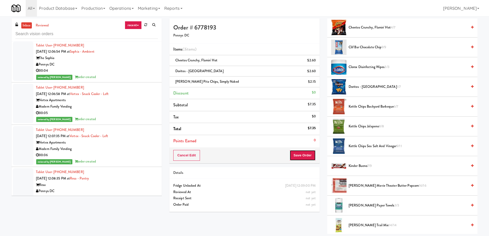
click at [301, 158] on button "Save Order" at bounding box center [302, 155] width 26 height 11
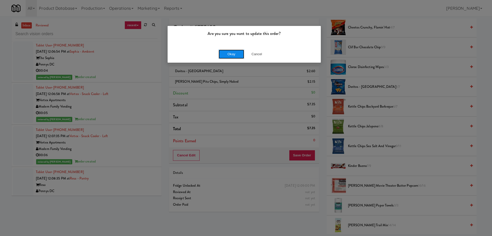
click at [227, 54] on button "Okay" at bounding box center [232, 54] width 26 height 9
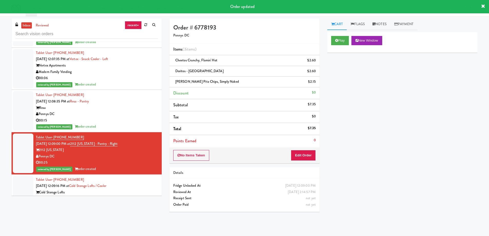
scroll to position [4746, 0]
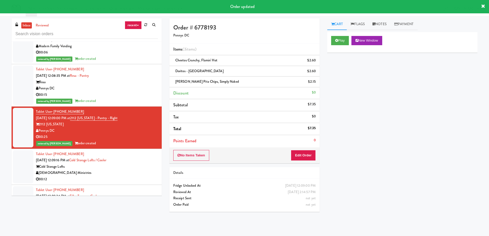
click at [134, 170] on div "[DEMOGRAPHIC_DATA] Ministries" at bounding box center [97, 173] width 122 height 6
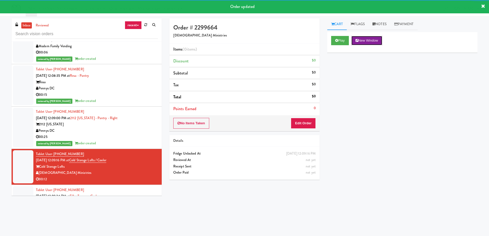
click at [367, 40] on button "New Window" at bounding box center [366, 40] width 31 height 9
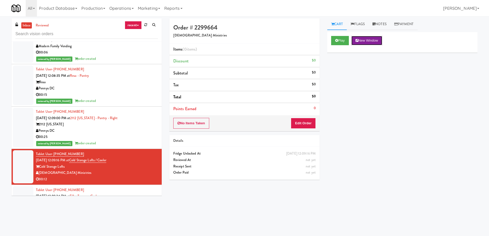
click at [370, 43] on button "New Window" at bounding box center [366, 40] width 31 height 9
click at [301, 123] on button "Edit Order" at bounding box center [303, 123] width 25 height 11
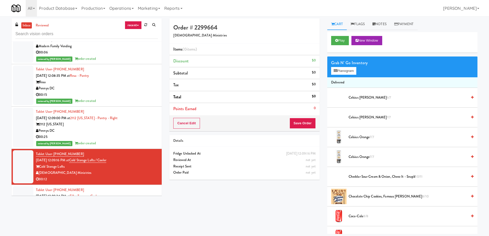
scroll to position [103, 0]
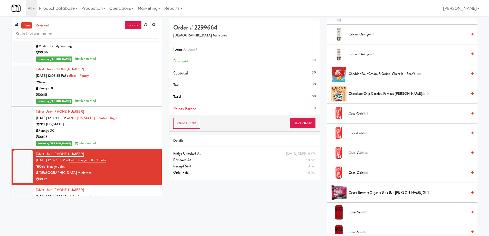
click at [368, 96] on span "Chocolate Chip Cookies, Famous [PERSON_NAME] 8/10" at bounding box center [407, 94] width 119 height 6
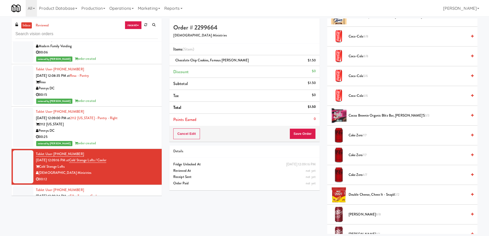
scroll to position [257, 0]
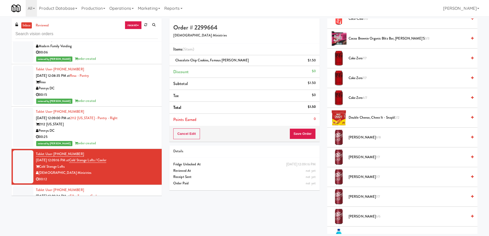
click at [356, 136] on span "[PERSON_NAME] 8/8" at bounding box center [407, 137] width 119 height 6
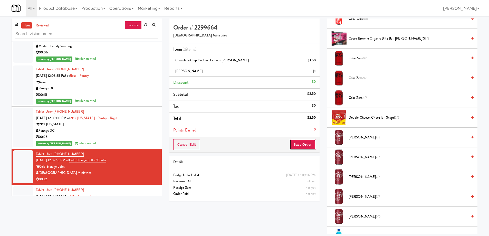
click at [302, 141] on button "Save Order" at bounding box center [302, 144] width 26 height 11
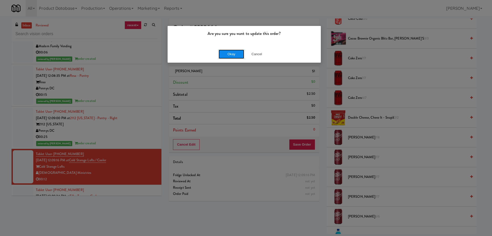
click at [232, 54] on button "Okay" at bounding box center [232, 54] width 26 height 9
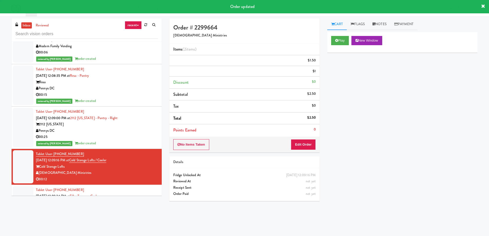
scroll to position [0, 0]
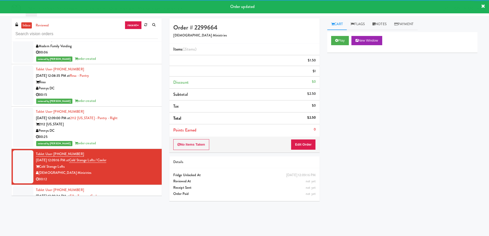
click at [131, 187] on div "Tablet User · (503) 720-9002 [DATE] 12:09:24 PM at [GEOGRAPHIC_DATA] - Cooler T…" at bounding box center [97, 203] width 122 height 32
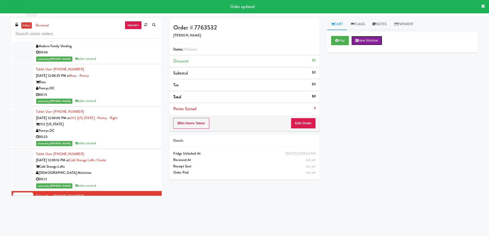
click at [376, 40] on button "New Window" at bounding box center [366, 40] width 31 height 9
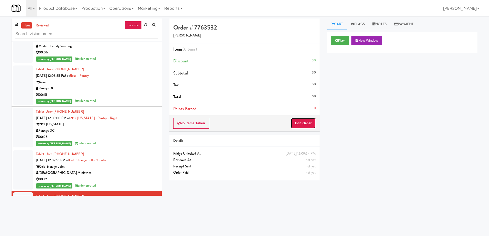
click at [300, 127] on button "Edit Order" at bounding box center [303, 123] width 25 height 11
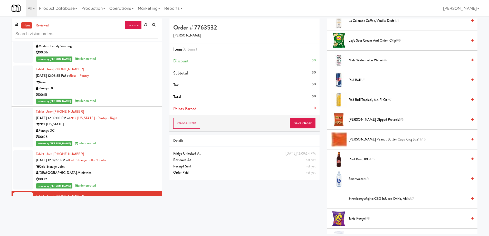
scroll to position [410, 0]
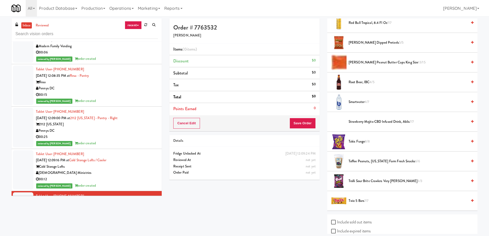
click at [372, 182] on span "Trolli Sour Brite Crawlers Very [PERSON_NAME] 3/3" at bounding box center [407, 181] width 119 height 6
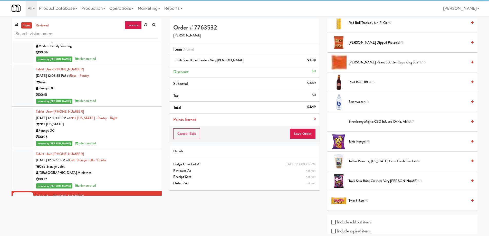
click at [360, 200] on span "Twix 5 Bars 7/7" at bounding box center [407, 201] width 119 height 6
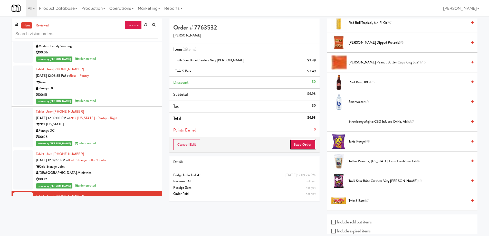
click at [301, 144] on button "Save Order" at bounding box center [302, 144] width 26 height 11
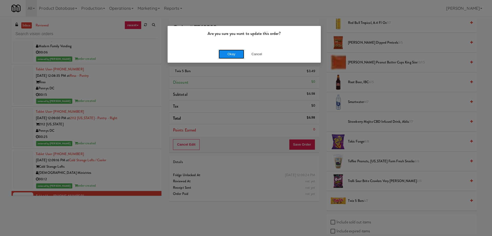
click at [228, 53] on button "Okay" at bounding box center [232, 54] width 26 height 9
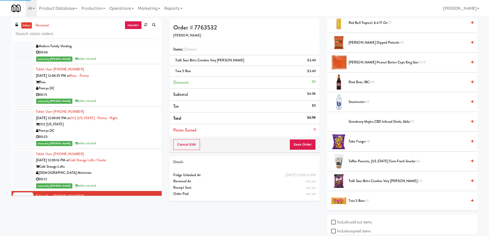
scroll to position [0, 0]
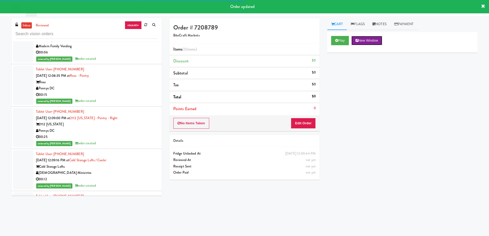
click at [372, 37] on button "New Window" at bounding box center [366, 40] width 31 height 9
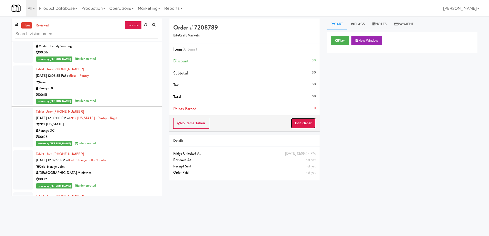
click at [306, 120] on button "Edit Order" at bounding box center [303, 123] width 25 height 11
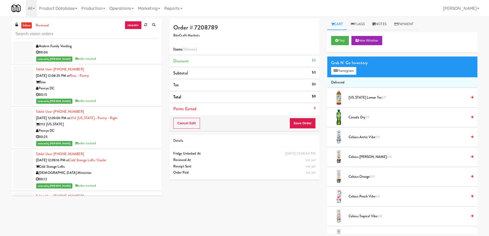
click at [361, 174] on span "Celsius Orange 9/9" at bounding box center [407, 176] width 119 height 6
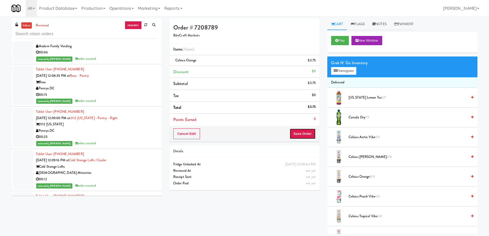
click at [299, 133] on button "Save Order" at bounding box center [302, 133] width 26 height 11
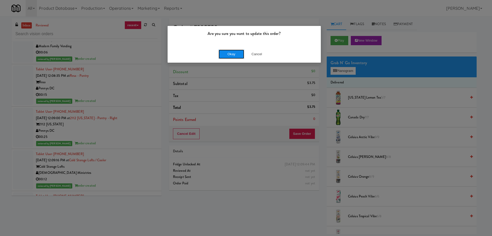
click at [235, 56] on button "Okay" at bounding box center [232, 54] width 26 height 9
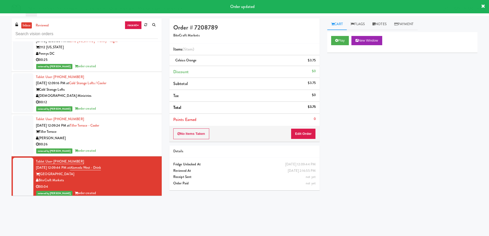
scroll to position [4848, 0]
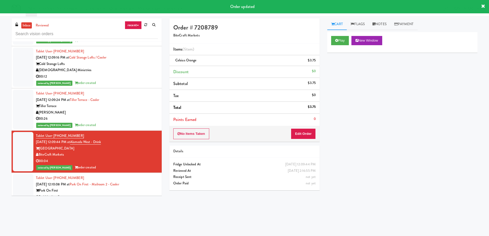
click at [122, 211] on div "Tablet User · (630) 340-8187 [DATE] 12:10:09 PM at [GEOGRAPHIC_DATA][PERSON_NAM…" at bounding box center [97, 227] width 122 height 32
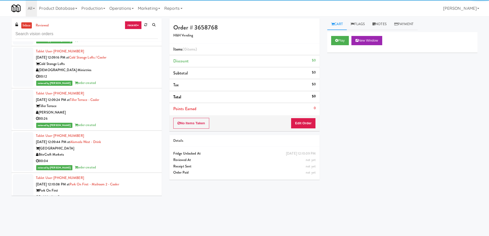
click at [132, 200] on div "00:04" at bounding box center [97, 203] width 122 height 6
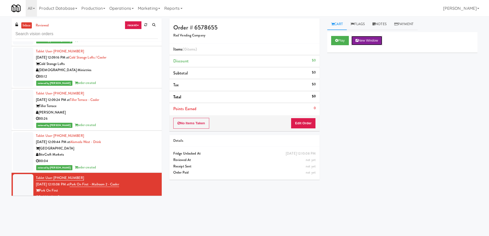
click at [369, 40] on button "New Window" at bounding box center [366, 40] width 31 height 9
click at [300, 123] on button "Edit Order" at bounding box center [303, 123] width 25 height 11
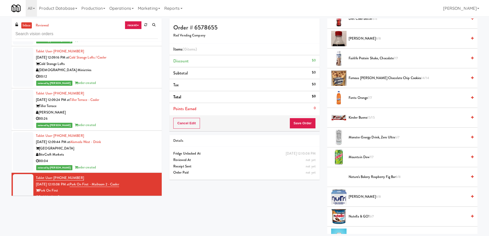
scroll to position [282, 0]
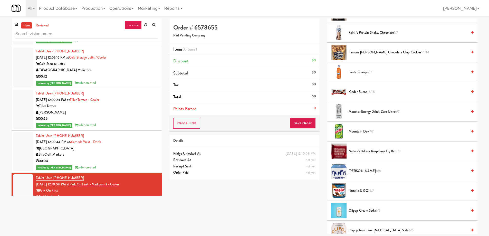
click at [362, 131] on span "Mountain Dew 7/7" at bounding box center [407, 131] width 119 height 6
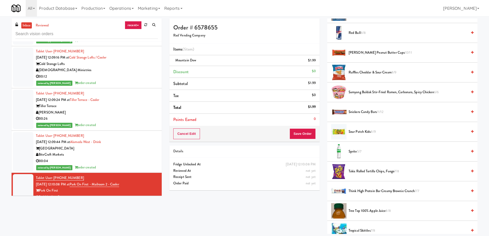
scroll to position [641, 0]
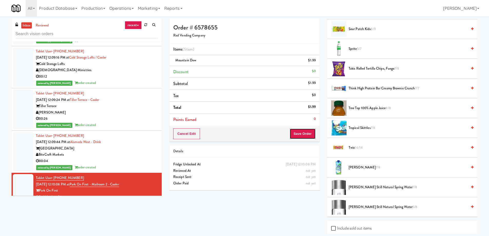
click at [309, 136] on button "Save Order" at bounding box center [302, 133] width 26 height 11
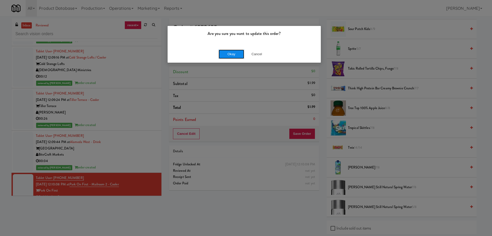
click at [225, 53] on button "Okay" at bounding box center [232, 54] width 26 height 9
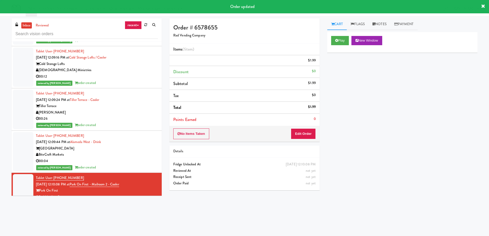
scroll to position [0, 0]
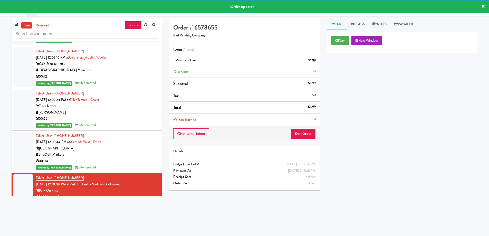
click at [134, 230] on div "545 N [PERSON_NAME]" at bounding box center [97, 233] width 122 height 6
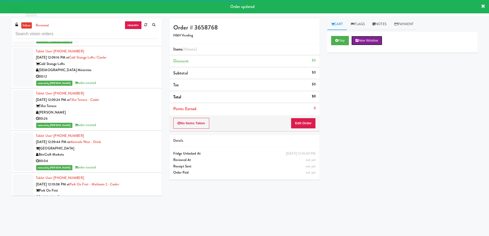
click at [363, 39] on button "New Window" at bounding box center [366, 40] width 31 height 9
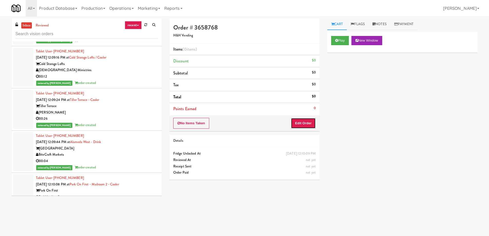
click at [299, 124] on button "Edit Order" at bounding box center [303, 123] width 25 height 11
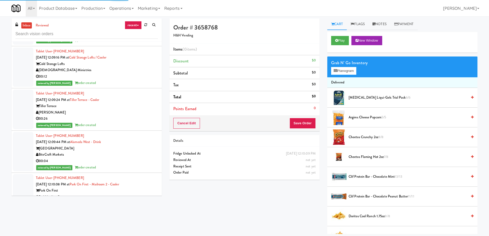
click at [370, 137] on span "Cheetos Crunchy 2oz 8/8" at bounding box center [407, 137] width 119 height 6
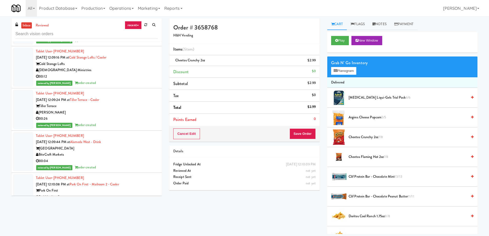
click at [379, 159] on span "Cheetos Flaming Hot 2oz 7/8" at bounding box center [407, 157] width 119 height 6
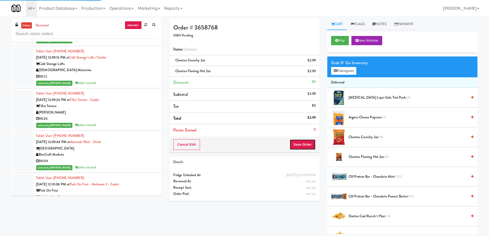
click at [296, 145] on button "Save Order" at bounding box center [302, 144] width 26 height 11
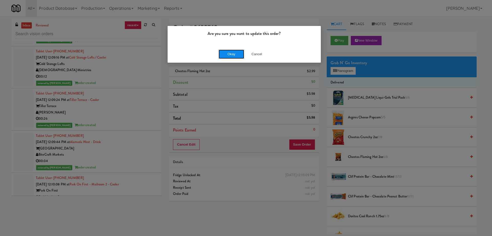
click at [238, 55] on button "Okay" at bounding box center [232, 54] width 26 height 9
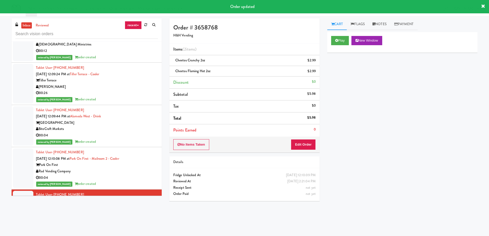
scroll to position [4925, 0]
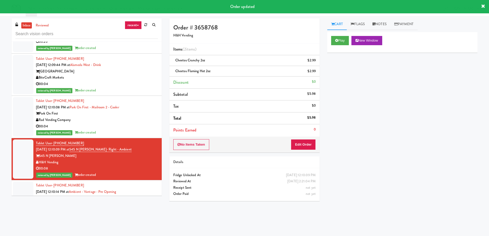
click at [129, 201] on div "Star Family Markets" at bounding box center [97, 204] width 122 height 6
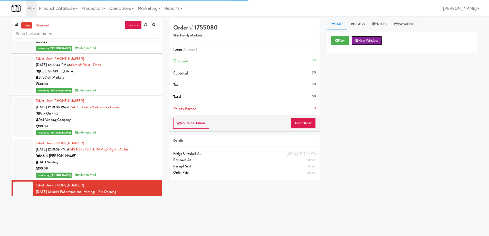
click at [365, 45] on button "New Window" at bounding box center [366, 40] width 31 height 9
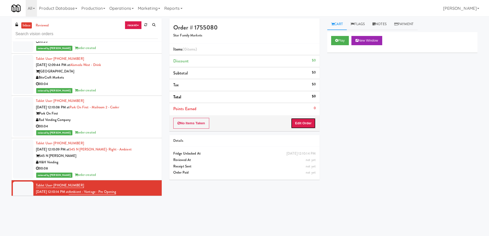
click at [306, 122] on button "Edit Order" at bounding box center [303, 123] width 25 height 11
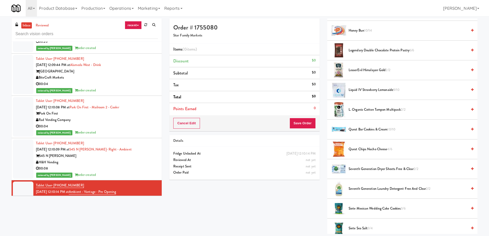
scroll to position [359, 0]
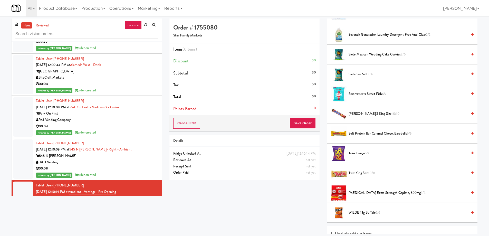
click at [353, 173] on span "Twix King Size 10/11" at bounding box center [407, 173] width 119 height 6
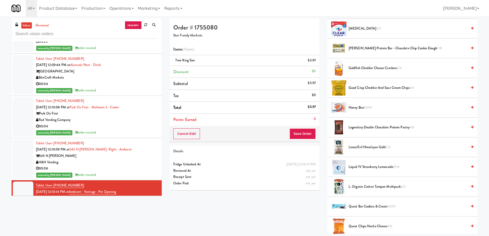
scroll to position [51, 0]
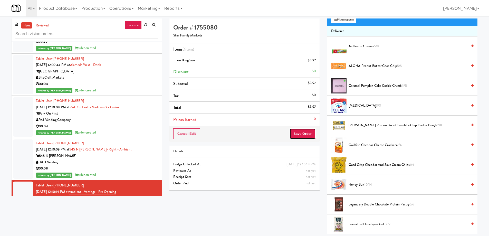
click at [306, 134] on button "Save Order" at bounding box center [302, 133] width 26 height 11
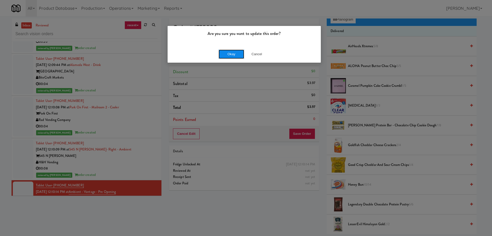
click at [223, 53] on button "Okay" at bounding box center [232, 54] width 26 height 9
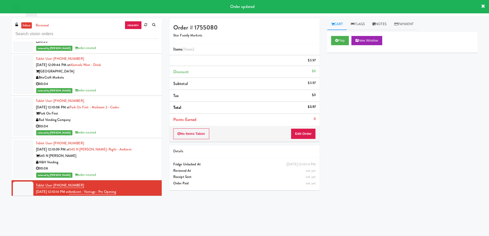
scroll to position [0, 0]
click at [88, 235] on div "[PERSON_NAME] at The District" at bounding box center [97, 240] width 122 height 6
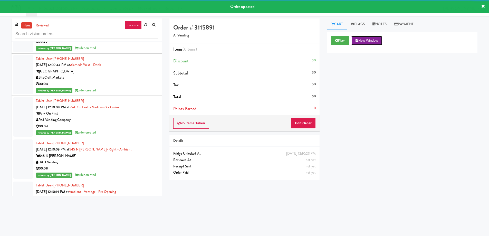
click at [370, 38] on button "New Window" at bounding box center [366, 40] width 31 height 9
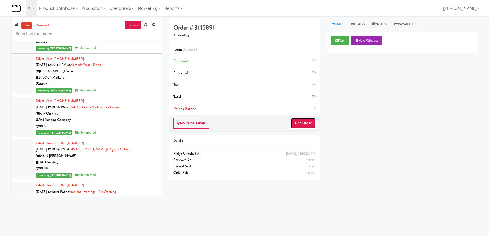
click at [307, 124] on button "Edit Order" at bounding box center [303, 123] width 25 height 11
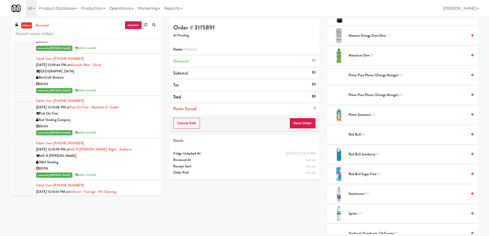
scroll to position [524, 0]
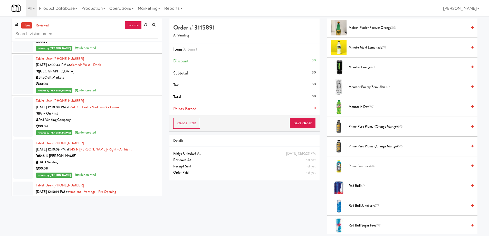
click at [365, 105] on span "Mountain Dew 7/7" at bounding box center [407, 107] width 119 height 6
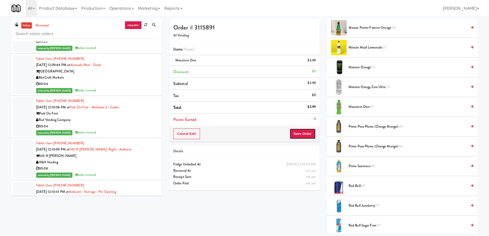
click at [315, 131] on button "Save Order" at bounding box center [302, 133] width 26 height 11
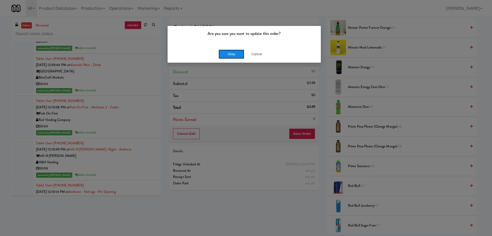
click at [221, 58] on button "Okay" at bounding box center [232, 54] width 26 height 9
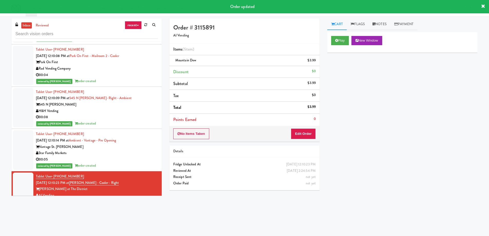
scroll to position [5002, 0]
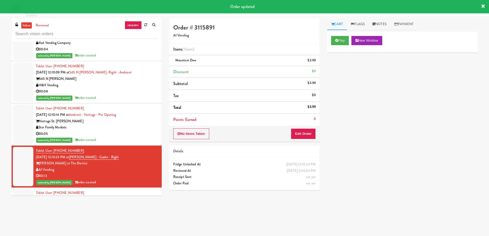
click at [117, 202] on div "Gallerie Apartments" at bounding box center [97, 205] width 122 height 6
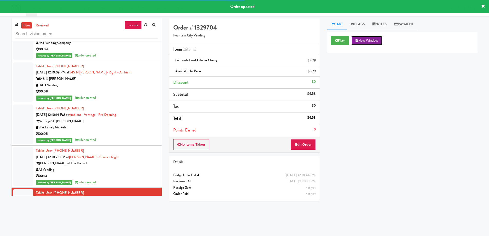
click at [361, 40] on button "New Window" at bounding box center [366, 40] width 31 height 9
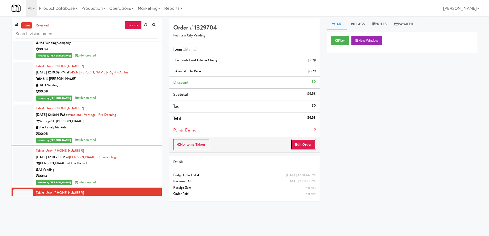
click at [297, 145] on button "Edit Order" at bounding box center [303, 144] width 25 height 11
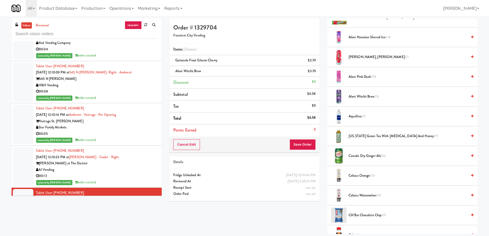
scroll to position [54, 0]
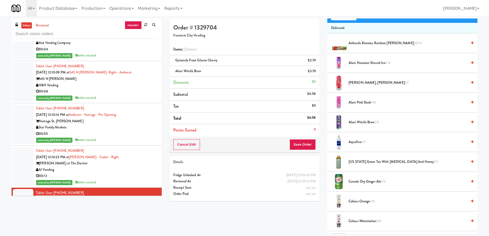
click at [368, 123] on span "Alani Witch's Brew 2/6" at bounding box center [407, 122] width 119 height 6
click at [316, 72] on icon at bounding box center [316, 72] width 3 height 3
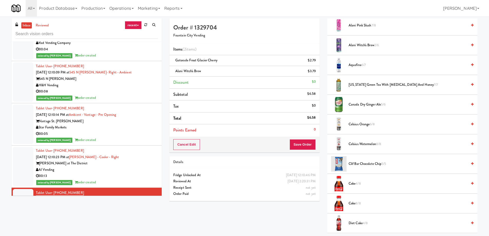
scroll to position [208, 0]
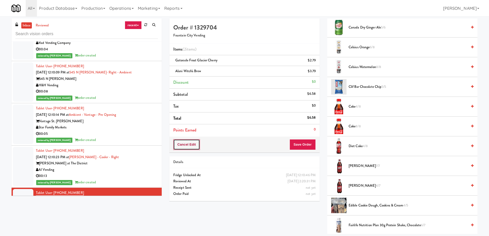
click at [193, 142] on button "Cancel Edit" at bounding box center [186, 144] width 27 height 11
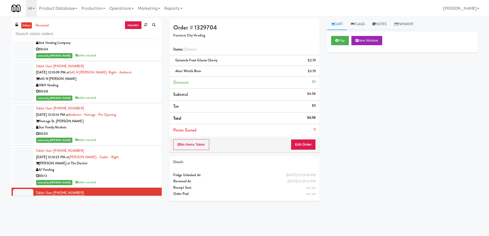
scroll to position [0, 0]
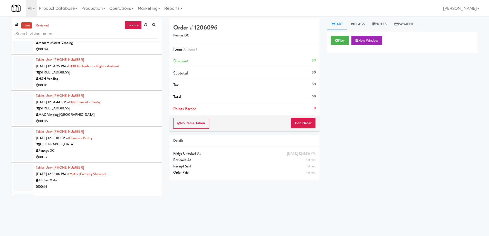
scroll to position [6653, 0]
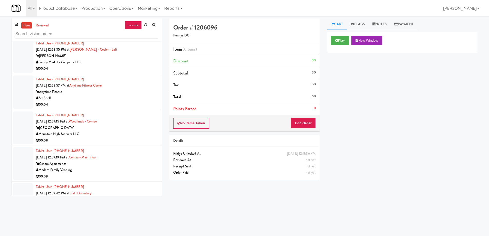
click at [130, 161] on div "Centra Apartments" at bounding box center [97, 164] width 122 height 6
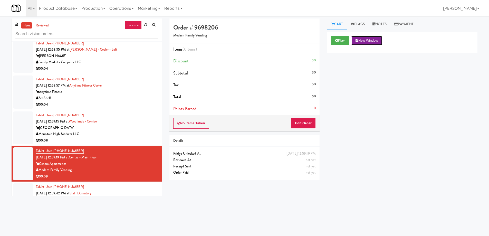
click at [379, 43] on button "New Window" at bounding box center [366, 40] width 31 height 9
click at [301, 120] on button "Edit Order" at bounding box center [303, 123] width 25 height 11
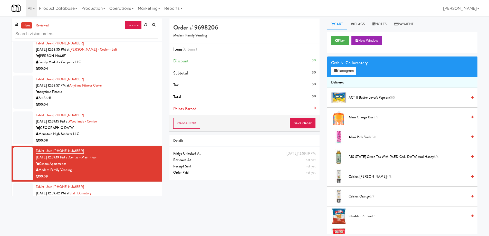
click at [369, 196] on span "Celsius Orange 5/7" at bounding box center [407, 196] width 119 height 6
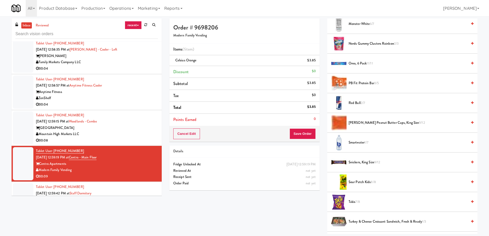
scroll to position [411, 0]
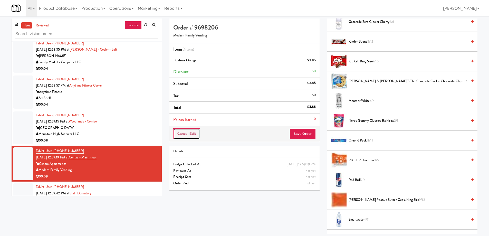
click at [198, 135] on button "Cancel Edit" at bounding box center [186, 133] width 27 height 11
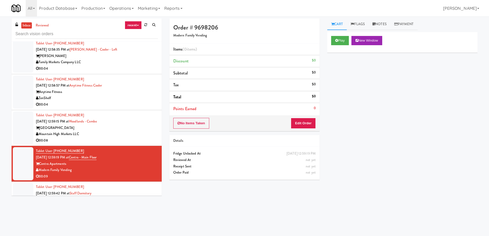
scroll to position [0, 0]
click at [141, 196] on div "The Creek Inc" at bounding box center [97, 199] width 122 height 6
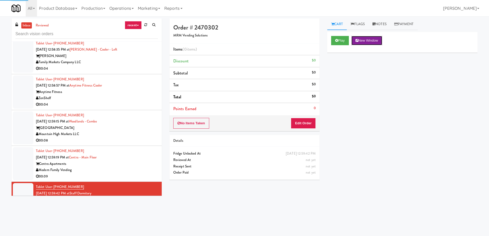
click at [366, 42] on button "New Window" at bounding box center [366, 40] width 31 height 9
click at [313, 121] on button "Edit Order" at bounding box center [303, 123] width 25 height 11
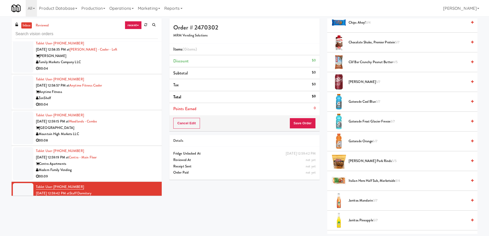
scroll to position [257, 0]
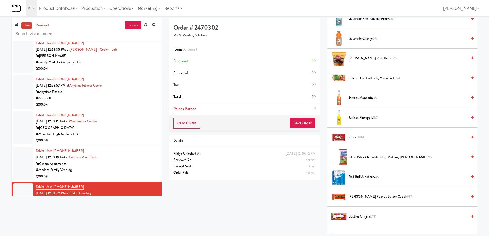
click at [373, 200] on span "[PERSON_NAME] Peanut Butter Cups 16/17" at bounding box center [407, 196] width 119 height 6
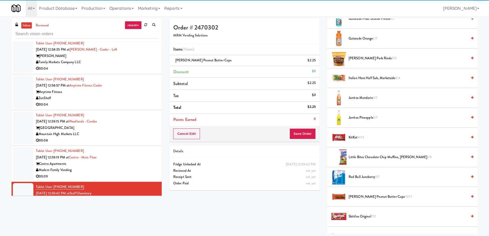
scroll to position [128, 0]
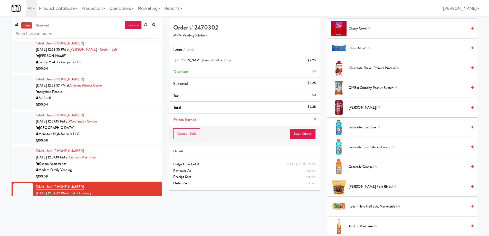
click at [374, 129] on span "Gatorade Cool Blue 3/7" at bounding box center [407, 127] width 119 height 6
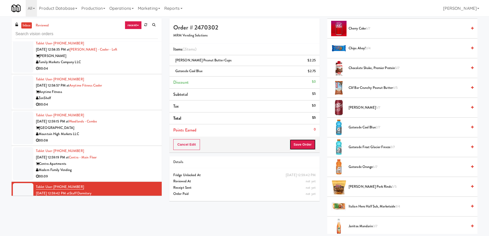
click at [296, 146] on button "Save Order" at bounding box center [302, 144] width 26 height 11
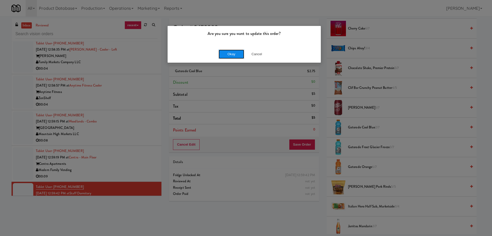
click at [229, 57] on button "Okay" at bounding box center [232, 54] width 26 height 9
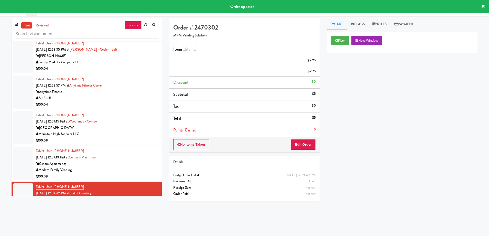
scroll to position [0, 0]
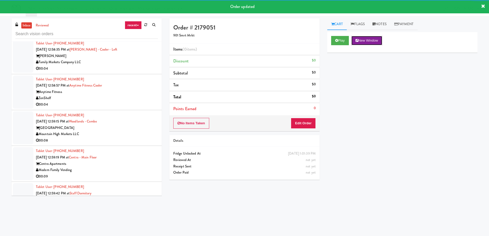
click at [363, 41] on button "New Window" at bounding box center [366, 40] width 31 height 9
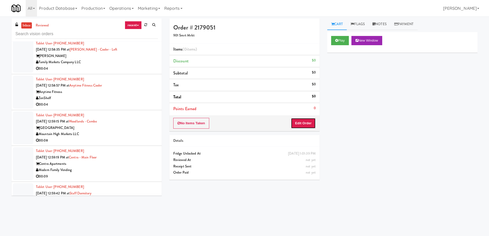
click at [311, 121] on button "Edit Order" at bounding box center [303, 123] width 25 height 11
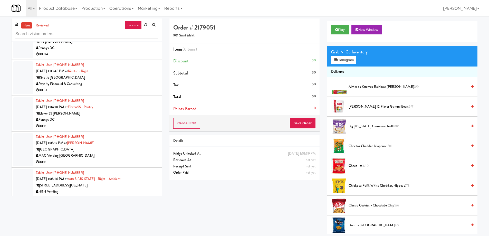
scroll to position [7243, 0]
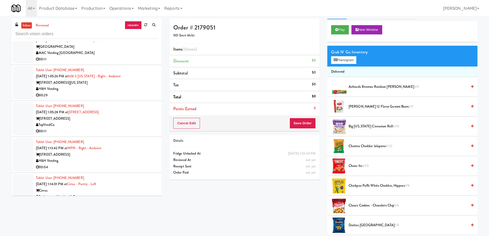
click at [122, 128] on div "00:11" at bounding box center [97, 131] width 122 height 6
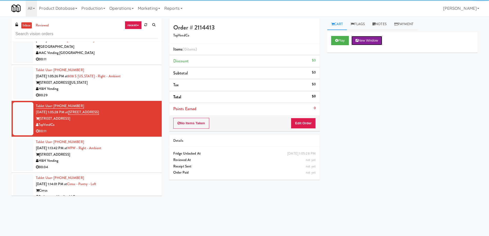
click at [368, 39] on button "New Window" at bounding box center [366, 40] width 31 height 9
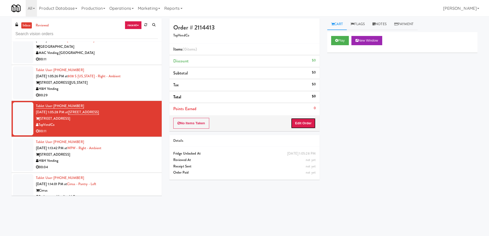
click at [306, 126] on button "Edit Order" at bounding box center [303, 123] width 25 height 11
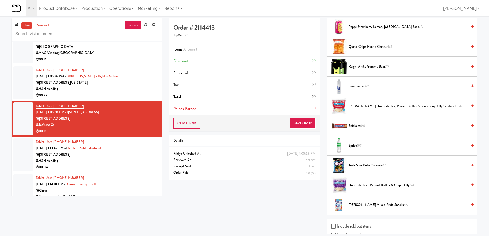
scroll to position [605, 0]
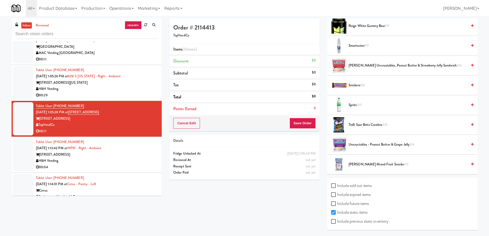
click at [364, 126] on span "Trolli Sour Brite Crawlers 4/5" at bounding box center [407, 125] width 119 height 6
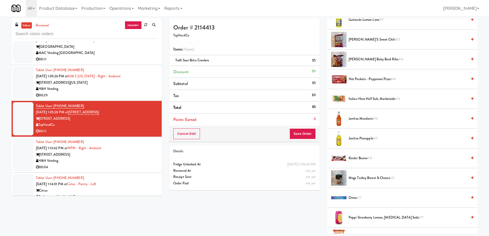
scroll to position [323, 0]
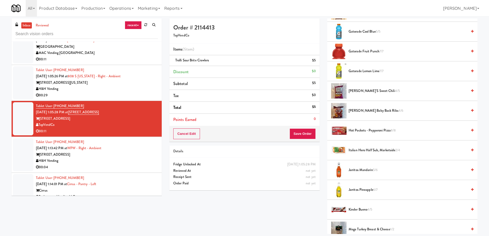
click at [356, 91] on span "[PERSON_NAME]’s Sweet Chili 4/5" at bounding box center [407, 91] width 119 height 6
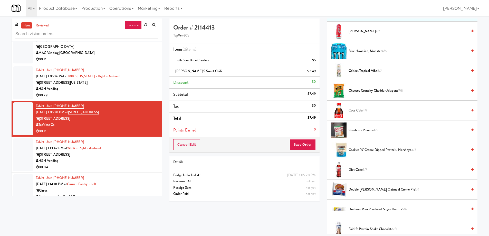
scroll to position [0, 0]
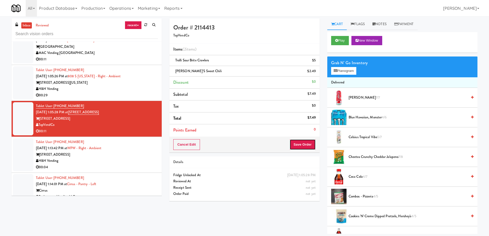
click at [296, 144] on button "Save Order" at bounding box center [302, 144] width 26 height 11
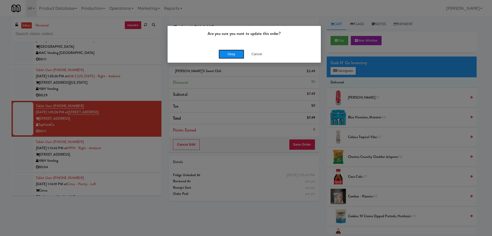
click at [230, 58] on button "Okay" at bounding box center [232, 54] width 26 height 9
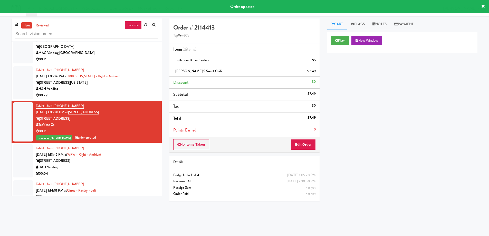
click at [125, 157] on div "[STREET_ADDRESS]" at bounding box center [97, 160] width 122 height 6
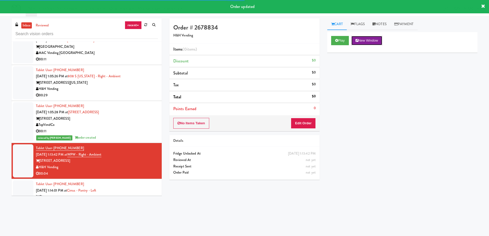
click at [365, 41] on button "New Window" at bounding box center [366, 40] width 31 height 9
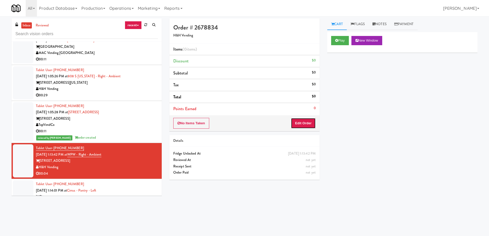
click at [307, 128] on button "Edit Order" at bounding box center [303, 123] width 25 height 11
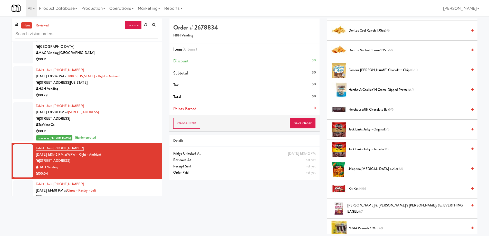
scroll to position [231, 0]
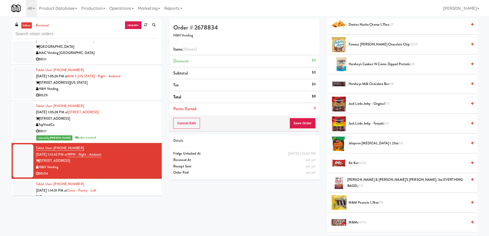
click at [383, 181] on span "[PERSON_NAME] & [PERSON_NAME]'S [PERSON_NAME]: 3oz EVERTHING BAGEL 6/7" at bounding box center [407, 182] width 120 height 13
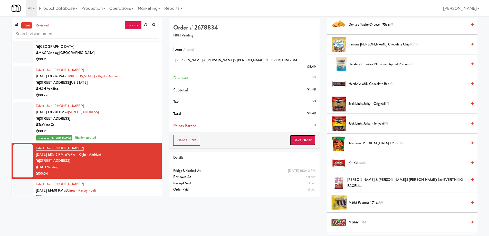
click at [301, 138] on button "Save Order" at bounding box center [302, 140] width 26 height 11
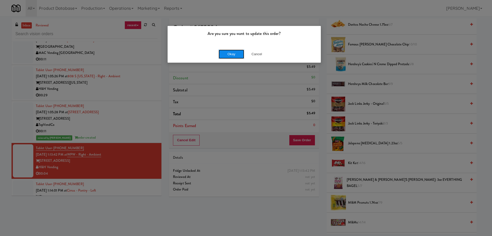
click at [230, 54] on button "Okay" at bounding box center [232, 54] width 26 height 9
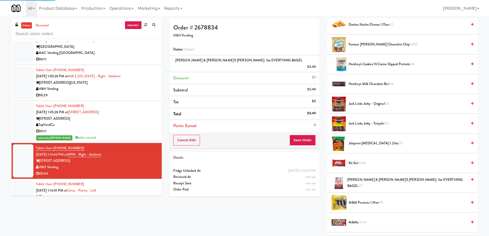
scroll to position [0, 0]
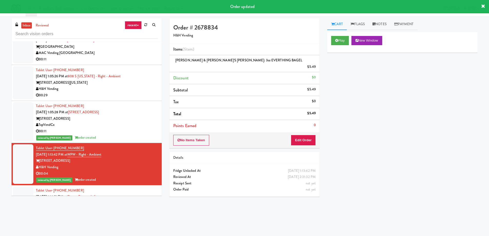
click at [135, 187] on div "Tablet User · (972) 971-2869 [DATE] 1:14:01 PM at Cirrus - Pantry - Left Cirrus…" at bounding box center [97, 203] width 122 height 32
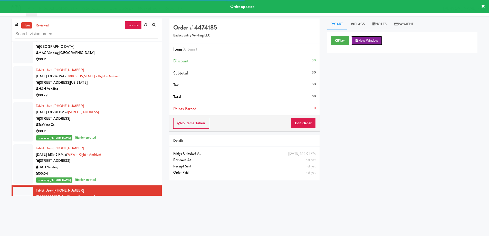
click at [369, 41] on button "New Window" at bounding box center [366, 40] width 31 height 9
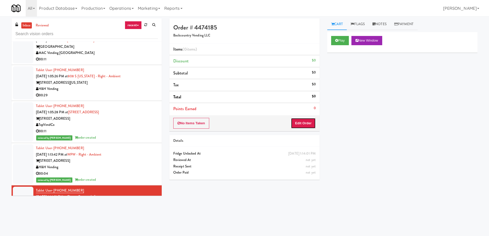
click at [306, 124] on button "Edit Order" at bounding box center [303, 123] width 25 height 11
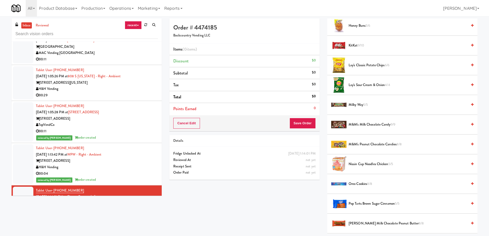
scroll to position [218, 0]
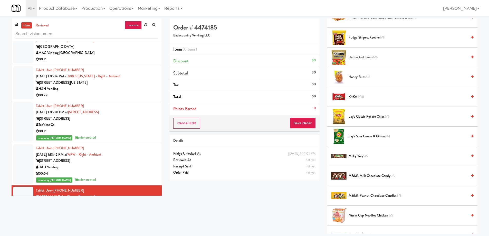
click at [357, 58] on span "Haribo Goldbears 6/6" at bounding box center [407, 57] width 119 height 6
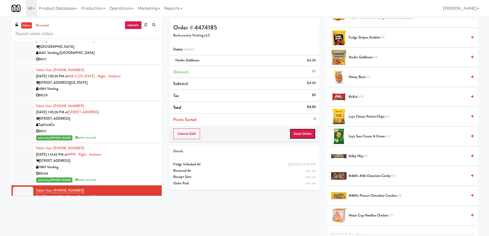
click at [304, 132] on button "Save Order" at bounding box center [302, 133] width 26 height 11
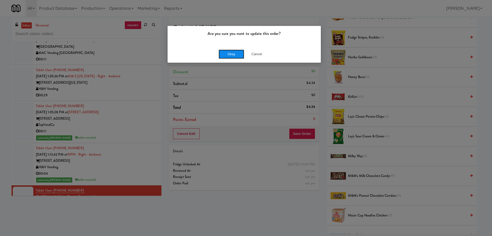
click at [230, 58] on button "Okay" at bounding box center [232, 54] width 26 height 9
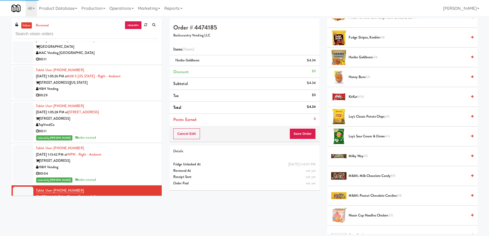
scroll to position [0, 0]
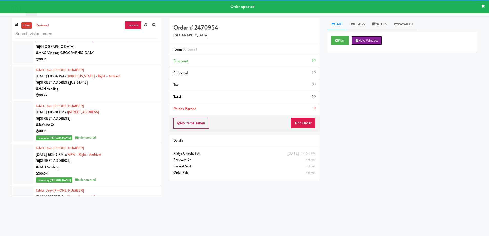
click at [374, 39] on button "New Window" at bounding box center [366, 40] width 31 height 9
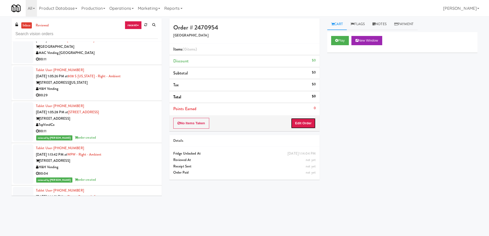
click at [297, 126] on button "Edit Order" at bounding box center [303, 123] width 25 height 11
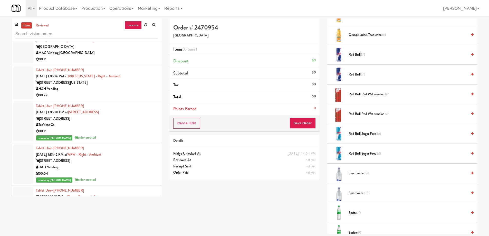
scroll to position [704, 0]
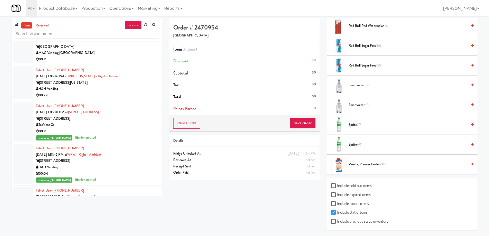
click at [358, 83] on span "Smartwater 5/8" at bounding box center [407, 85] width 119 height 6
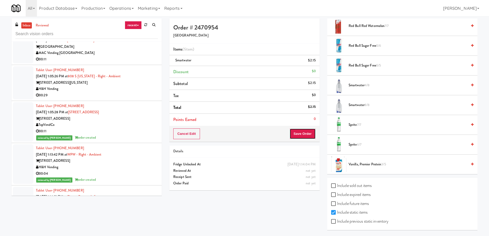
click at [302, 134] on button "Save Order" at bounding box center [302, 133] width 26 height 11
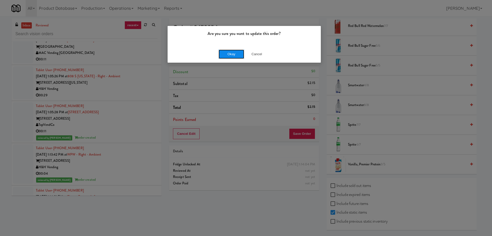
click at [233, 53] on button "Okay" at bounding box center [232, 54] width 26 height 9
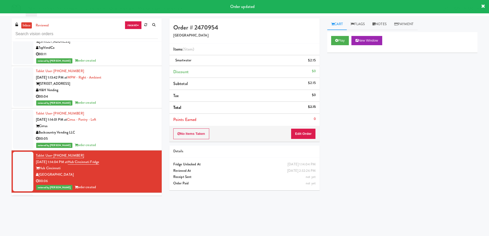
scroll to position [7372, 0]
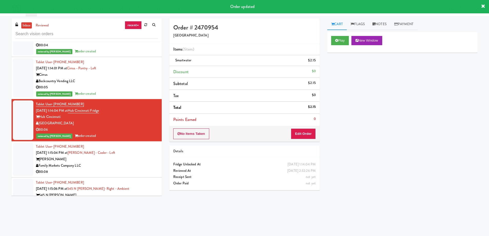
click at [127, 162] on div "Family Markets Company LLC" at bounding box center [97, 165] width 122 height 6
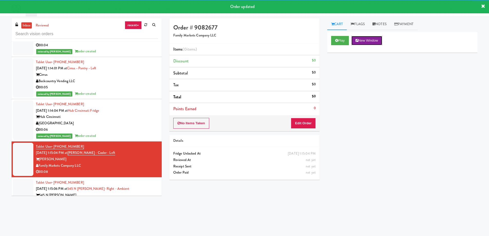
click at [364, 38] on button "New Window" at bounding box center [366, 40] width 31 height 9
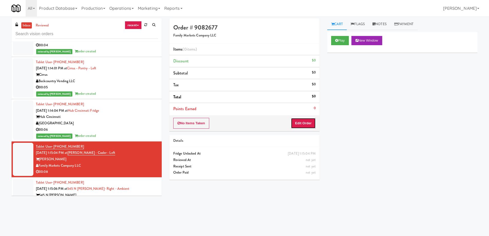
click at [311, 121] on button "Edit Order" at bounding box center [303, 123] width 25 height 11
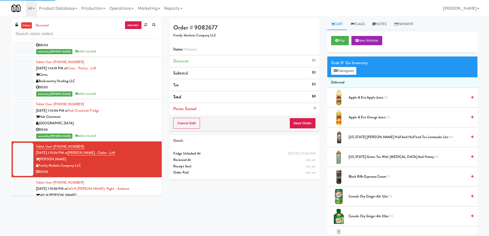
scroll to position [154, 0]
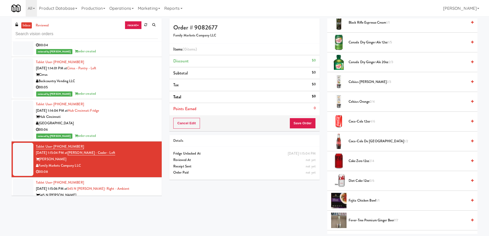
click at [370, 179] on span "5/6" at bounding box center [371, 180] width 5 height 5
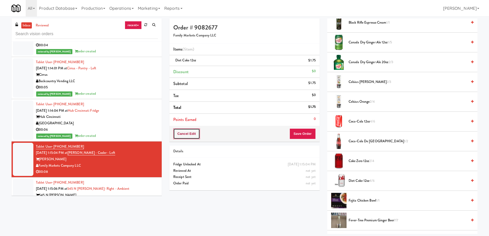
click at [187, 137] on button "Cancel Edit" at bounding box center [186, 133] width 27 height 11
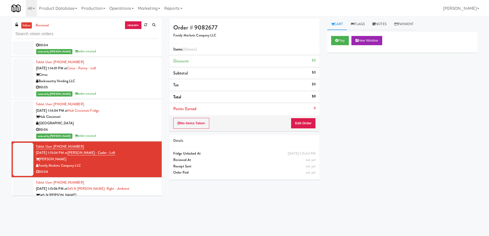
scroll to position [0, 0]
click at [125, 198] on div "H&H Vending" at bounding box center [97, 201] width 122 height 6
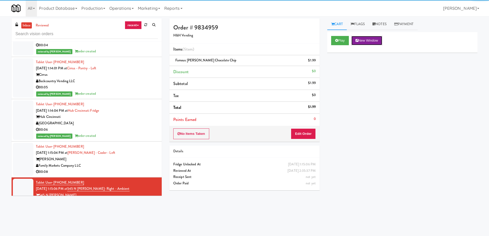
click at [366, 43] on button "New Window" at bounding box center [366, 40] width 31 height 9
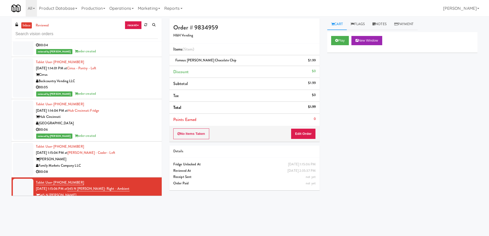
click at [128, 162] on div "Family Markets Company LLC" at bounding box center [97, 165] width 122 height 6
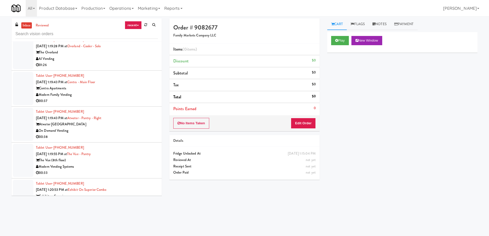
scroll to position [8141, 0]
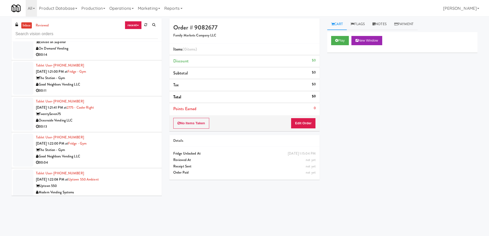
click at [129, 189] on div "Modern Vending Systems" at bounding box center [97, 192] width 122 height 6
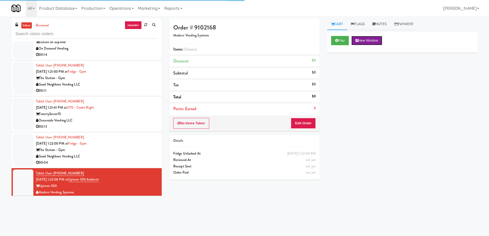
click at [376, 39] on button "New Window" at bounding box center [366, 40] width 31 height 9
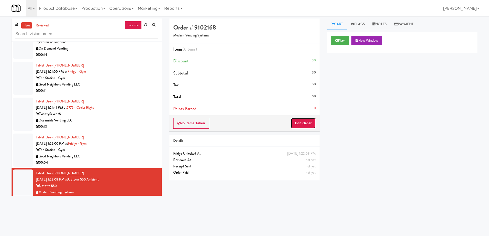
click at [303, 119] on button "Edit Order" at bounding box center [303, 123] width 25 height 11
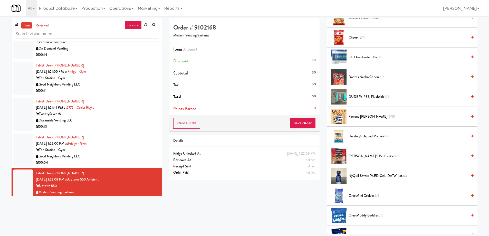
scroll to position [82, 0]
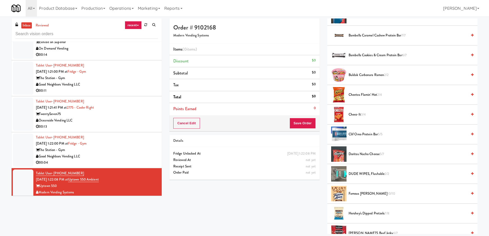
click at [354, 114] on span "Cheez-It 3/4" at bounding box center [407, 114] width 119 height 6
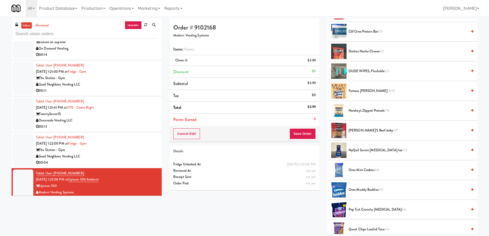
scroll to position [210, 0]
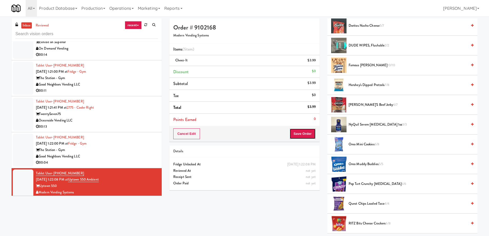
click at [299, 135] on button "Save Order" at bounding box center [302, 133] width 26 height 11
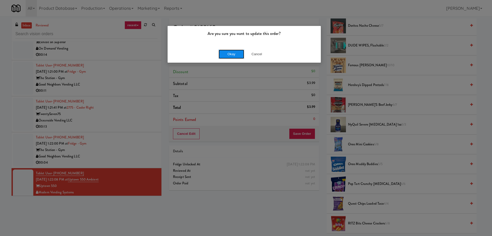
click at [233, 52] on button "Okay" at bounding box center [232, 54] width 26 height 9
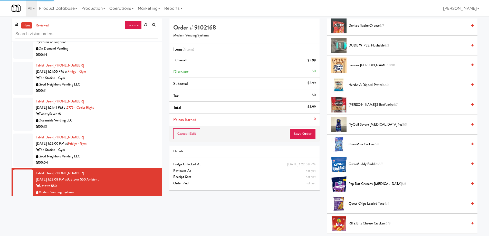
scroll to position [0, 0]
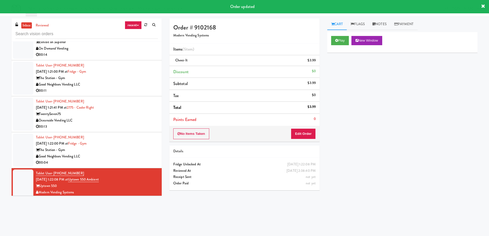
click at [131, 231] on div "Oceanside Vending LLC" at bounding box center [97, 234] width 122 height 6
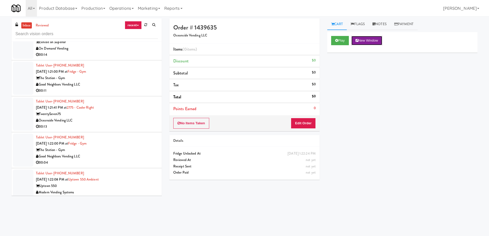
click at [378, 41] on button "New Window" at bounding box center [366, 40] width 31 height 9
click at [299, 122] on button "Edit Order" at bounding box center [303, 123] width 25 height 11
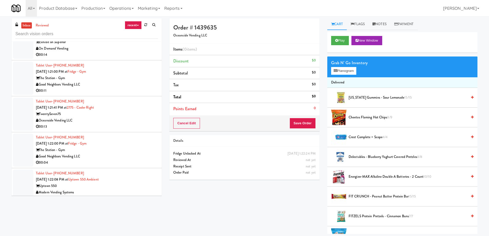
click at [381, 138] on span "Crest Complete + Scope 4/4" at bounding box center [407, 137] width 119 height 6
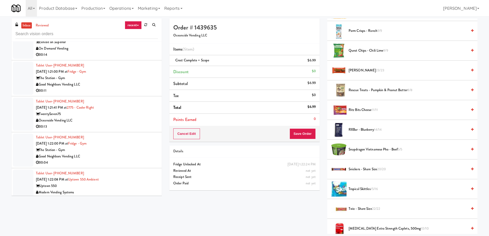
scroll to position [546, 0]
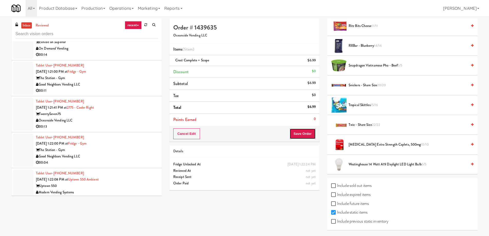
click at [302, 136] on button "Save Order" at bounding box center [302, 133] width 26 height 11
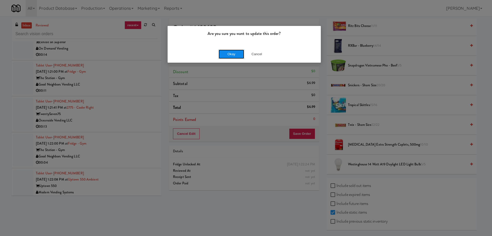
click at [226, 56] on button "Okay" at bounding box center [232, 54] width 26 height 9
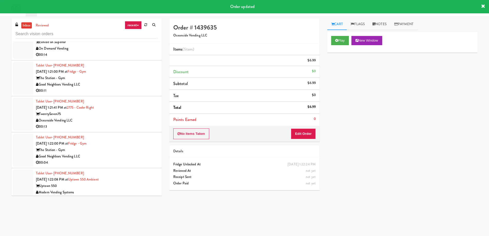
scroll to position [0, 0]
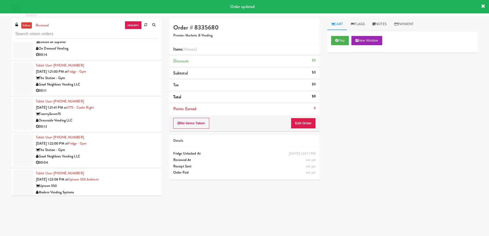
scroll to position [8244, 0]
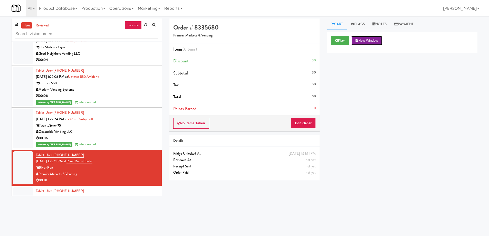
click at [369, 41] on button "New Window" at bounding box center [366, 40] width 31 height 9
click at [95, 213] on div "00:20" at bounding box center [97, 216] width 122 height 6
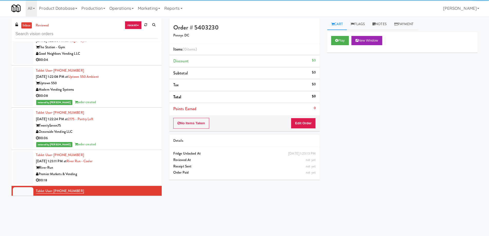
click at [132, 177] on div "00:18" at bounding box center [97, 180] width 122 height 6
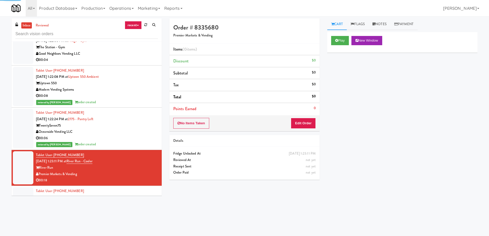
click at [131, 207] on div "Pennys DC" at bounding box center [97, 210] width 122 height 6
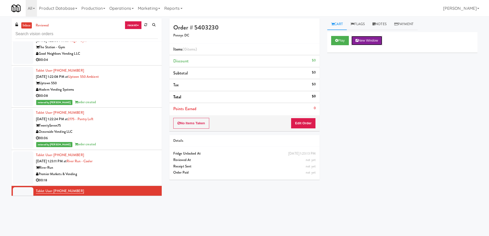
click at [369, 42] on button "New Window" at bounding box center [366, 40] width 31 height 9
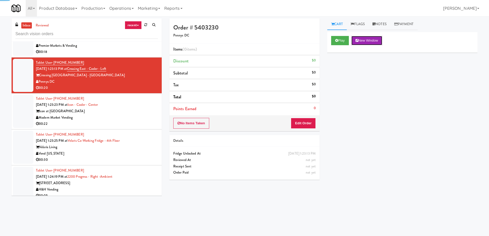
scroll to position [8398, 0]
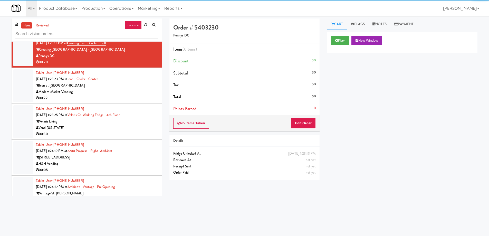
click at [104, 232] on div "Pennys DC" at bounding box center [97, 235] width 122 height 6
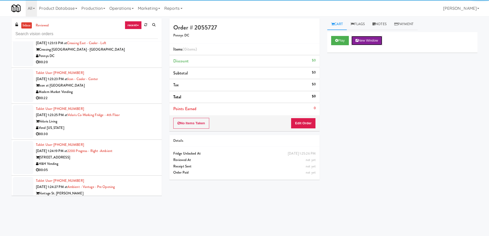
click at [362, 42] on button "New Window" at bounding box center [366, 40] width 31 height 9
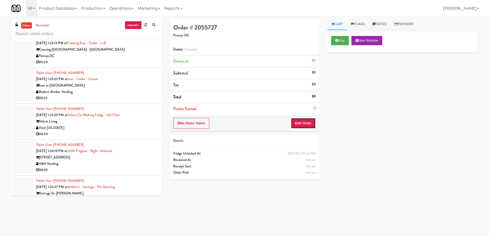
click at [291, 122] on button "Edit Order" at bounding box center [303, 123] width 25 height 11
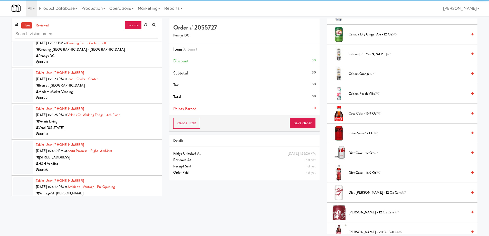
scroll to position [128, 0]
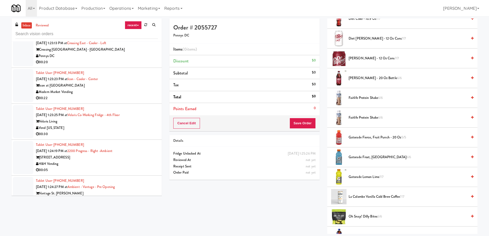
click at [377, 159] on span "Gatorade Frost, Glacier Freeze 6/6" at bounding box center [407, 157] width 119 height 6
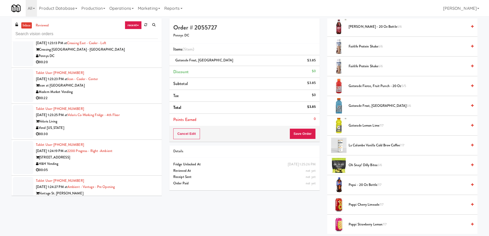
scroll to position [282, 0]
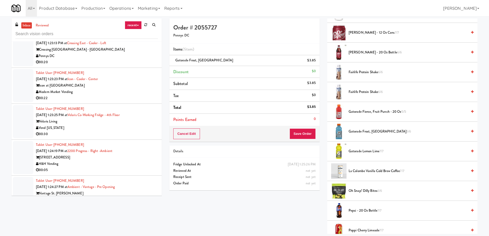
click at [367, 52] on span "[PERSON_NAME] - 20 oz Bottle 6/6" at bounding box center [407, 52] width 119 height 6
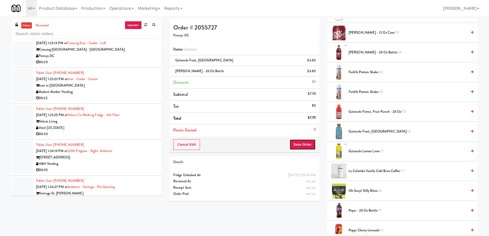
click at [302, 147] on button "Save Order" at bounding box center [302, 144] width 26 height 11
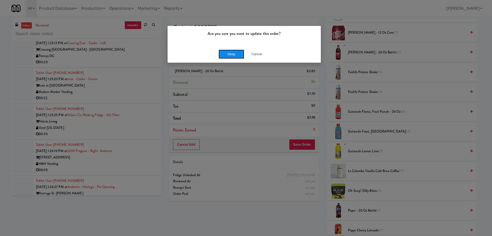
click at [229, 53] on button "Okay" at bounding box center [232, 54] width 26 height 9
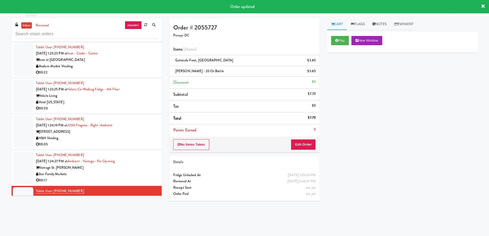
scroll to position [8500, 0]
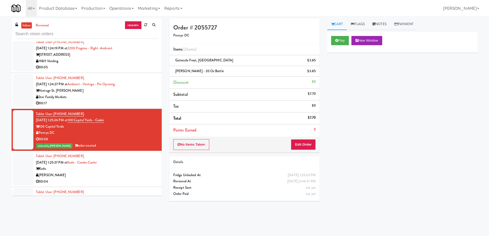
click at [136, 165] on div "Kado" at bounding box center [97, 168] width 122 height 6
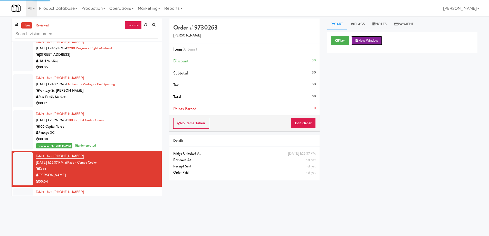
click at [377, 41] on button "New Window" at bounding box center [366, 40] width 31 height 9
click at [292, 123] on button "Edit Order" at bounding box center [303, 123] width 25 height 11
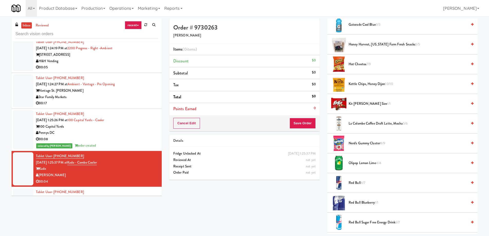
scroll to position [205, 0]
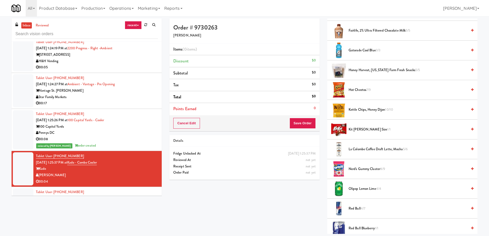
click at [376, 150] on span "La Colombe Coffee Draft Latte, Mocha 5/6" at bounding box center [407, 149] width 119 height 6
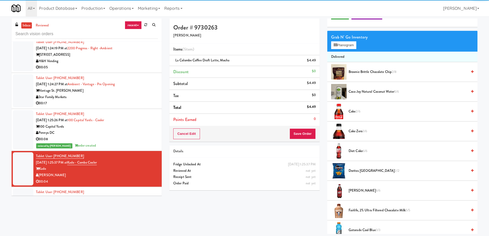
scroll to position [0, 0]
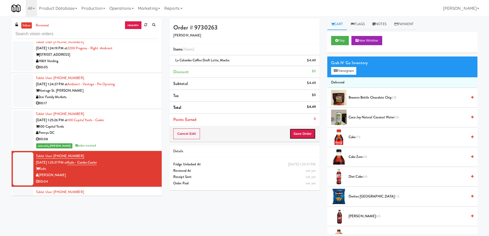
click at [304, 133] on button "Save Order" at bounding box center [302, 133] width 26 height 11
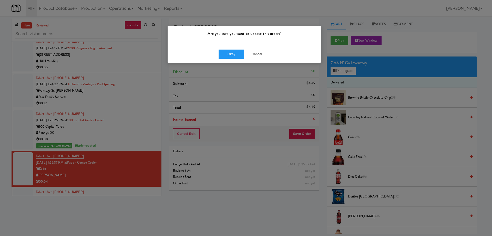
click at [223, 59] on div "Okay Cancel" at bounding box center [244, 53] width 153 height 17
click at [223, 56] on button "Okay" at bounding box center [232, 54] width 26 height 9
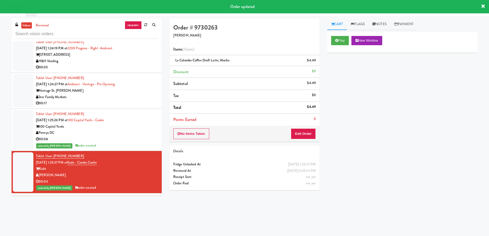
click at [136, 195] on div "Tablet User · (647) 740-1910 [DATE] 1:25:43 PM at [GEOGRAPHIC_DATA] - [GEOGRAPH…" at bounding box center [97, 207] width 122 height 25
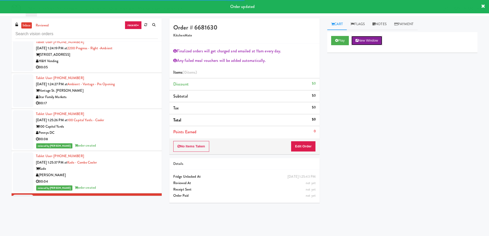
click at [374, 40] on button "New Window" at bounding box center [366, 40] width 31 height 9
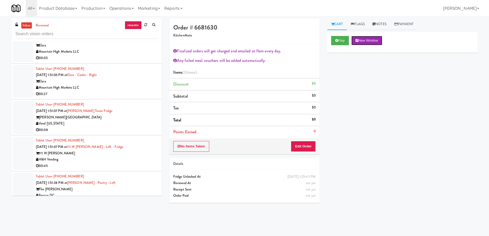
scroll to position [9526, 0]
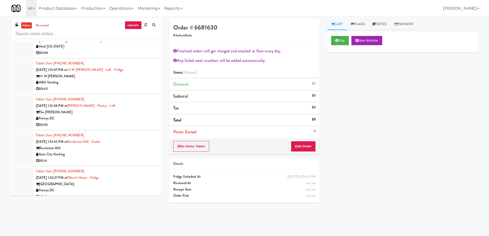
click at [121, 187] on div "Pennys DC" at bounding box center [97, 190] width 122 height 6
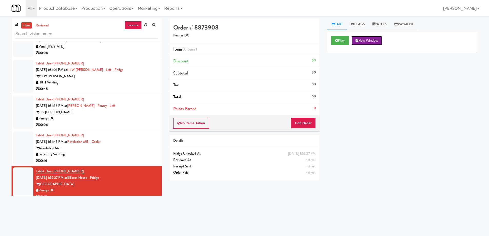
click at [377, 42] on button "New Window" at bounding box center [366, 40] width 31 height 9
click at [376, 42] on button "New Window" at bounding box center [366, 40] width 31 height 9
click at [320, 127] on div "Order # 8873908 Pennys DC Items (0 items ) Discount $0 Subtotal $0 Tax $0 Total…" at bounding box center [244, 100] width 158 height 165
click at [305, 126] on button "Edit Order" at bounding box center [303, 123] width 25 height 11
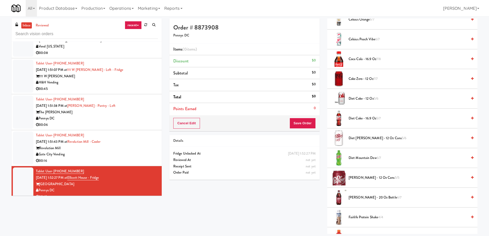
scroll to position [106, 0]
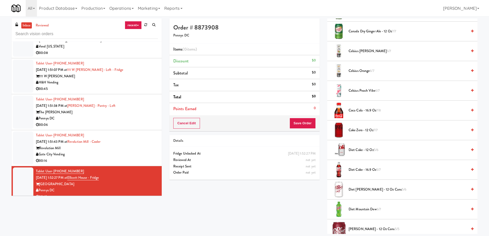
click at [357, 112] on span "Coca Cola - 16.9 oz 7/8" at bounding box center [407, 110] width 119 height 6
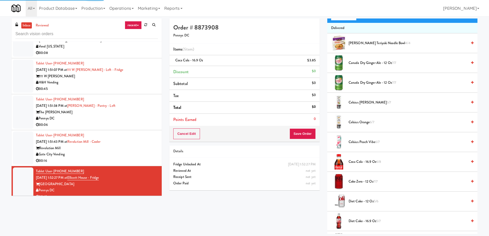
scroll to position [3, 0]
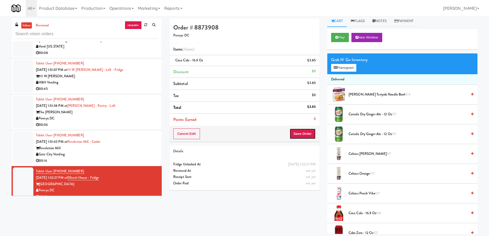
click at [297, 135] on button "Save Order" at bounding box center [302, 133] width 26 height 11
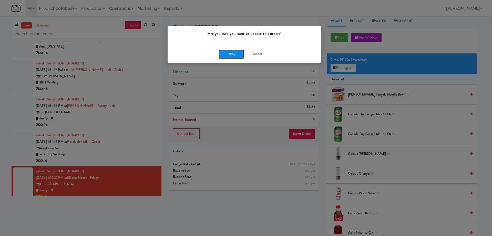
click at [234, 51] on button "Okay" at bounding box center [232, 54] width 26 height 9
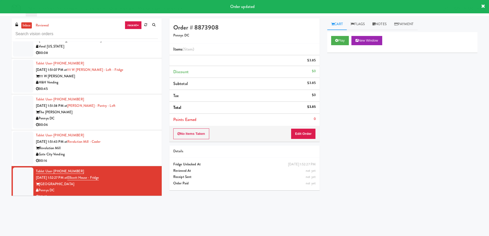
scroll to position [0, 0]
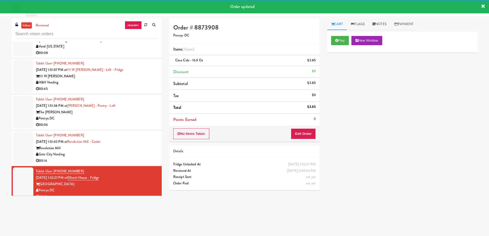
click at [130, 210] on div "Tablet User · (414) 208-8444 [DATE] 1:53:22 PM at [PERSON_NAME][GEOGRAPHIC_DATA…" at bounding box center [97, 226] width 122 height 32
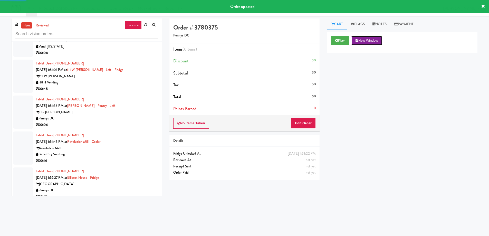
click at [375, 42] on button "New Window" at bounding box center [366, 40] width 31 height 9
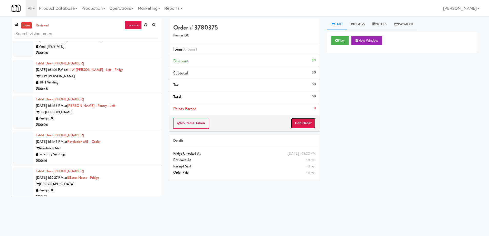
click at [292, 123] on button "Edit Order" at bounding box center [303, 123] width 25 height 11
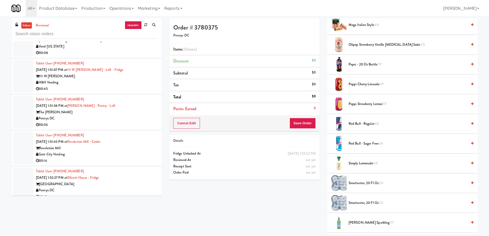
scroll to position [539, 0]
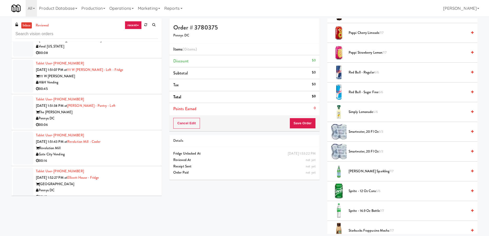
click at [379, 132] on span "3/3" at bounding box center [380, 131] width 5 height 5
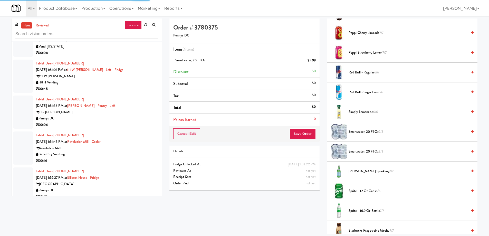
click at [379, 132] on span "2/3" at bounding box center [380, 131] width 5 height 5
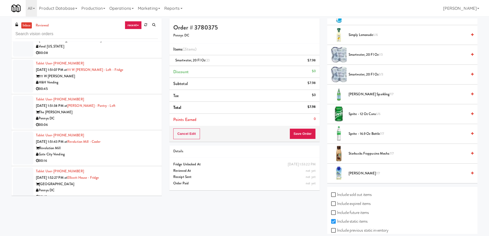
scroll to position [590, 0]
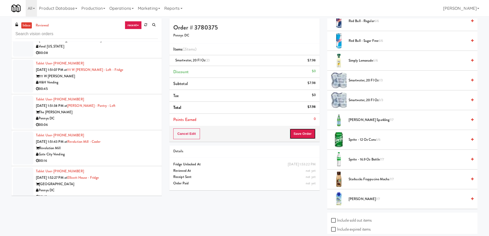
click at [307, 133] on button "Save Order" at bounding box center [302, 133] width 26 height 11
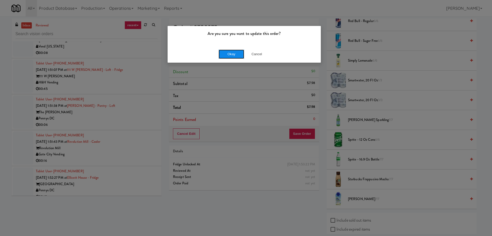
click at [235, 55] on button "Okay" at bounding box center [232, 54] width 26 height 9
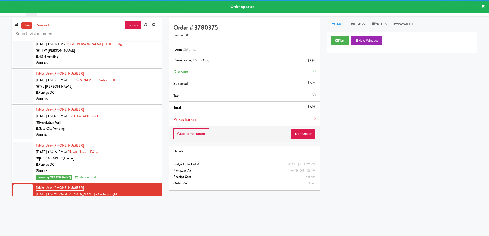
scroll to position [9578, 0]
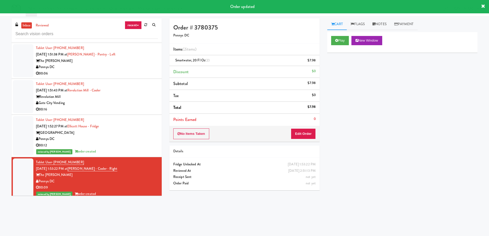
click at [137, 214] on div "The Station Out Building" at bounding box center [97, 217] width 122 height 6
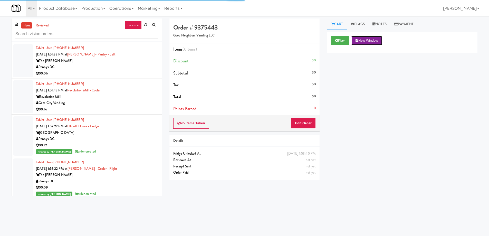
click at [378, 42] on button "New Window" at bounding box center [366, 40] width 31 height 9
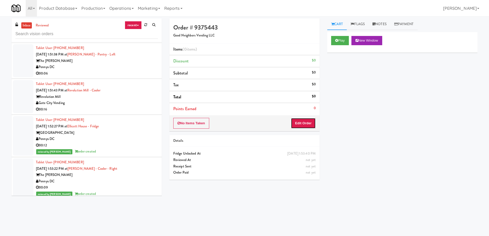
click at [307, 124] on button "Edit Order" at bounding box center [303, 123] width 25 height 11
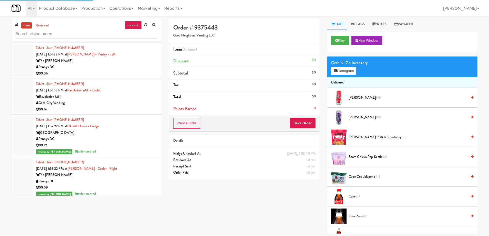
scroll to position [51, 0]
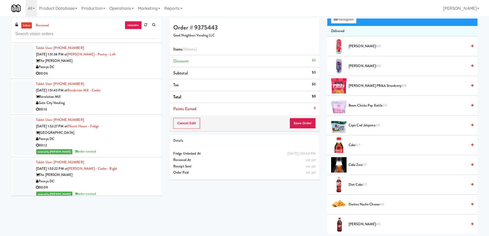
click at [367, 129] on li "Cape Cod Jalapeno 4/5" at bounding box center [402, 125] width 150 height 20
click at [368, 126] on span "Cape Cod Jalapeno 4/5" at bounding box center [407, 125] width 119 height 6
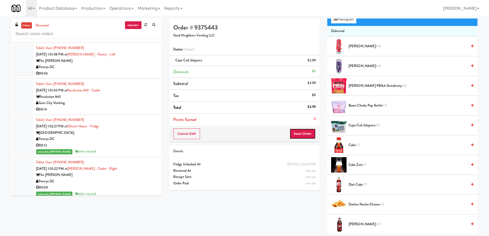
click at [302, 135] on button "Save Order" at bounding box center [302, 133] width 26 height 11
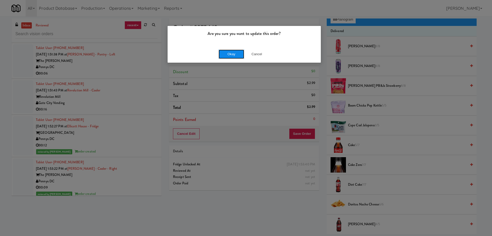
click at [229, 55] on button "Okay" at bounding box center [232, 54] width 26 height 9
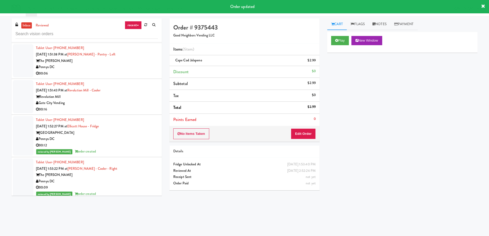
scroll to position [9629, 0]
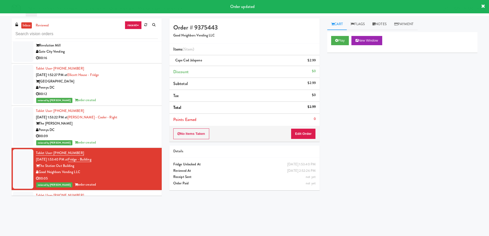
click at [138, 211] on div "Modern Family Vending" at bounding box center [97, 214] width 122 height 6
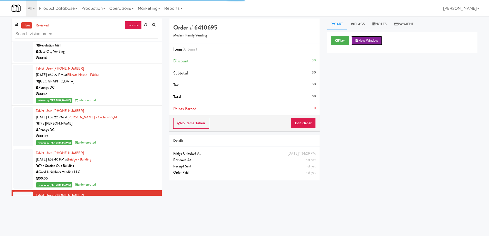
click at [367, 43] on button "New Window" at bounding box center [366, 40] width 31 height 9
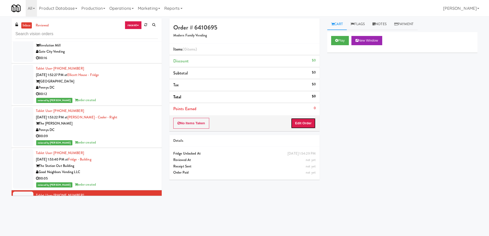
click at [299, 118] on button "Edit Order" at bounding box center [303, 123] width 25 height 11
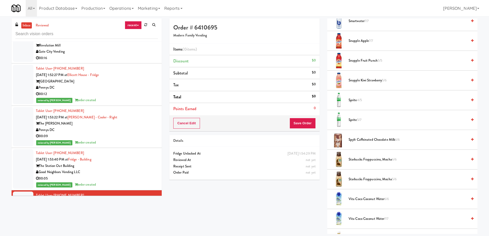
scroll to position [539, 0]
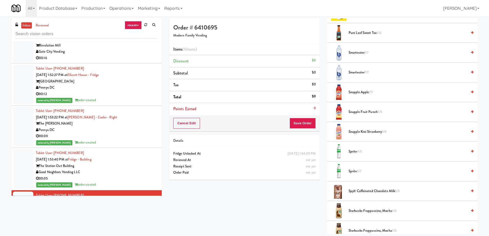
click at [355, 54] on span "Smartwater 1/7" at bounding box center [407, 53] width 119 height 6
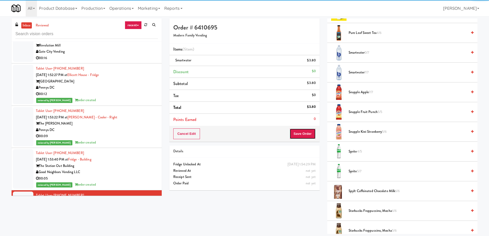
click at [300, 133] on button "Save Order" at bounding box center [302, 133] width 26 height 11
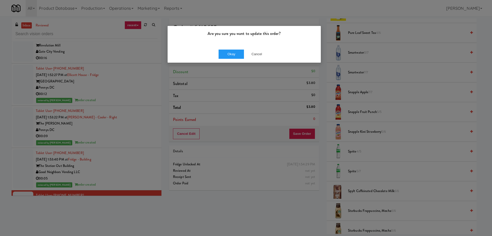
click at [229, 59] on div "Okay Cancel" at bounding box center [244, 53] width 153 height 17
click at [229, 57] on button "Okay" at bounding box center [232, 54] width 26 height 9
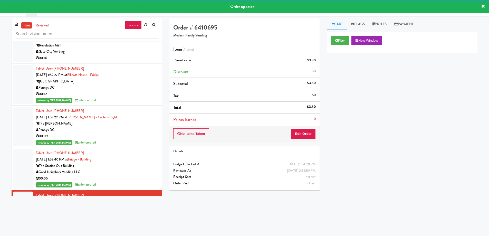
scroll to position [9680, 0]
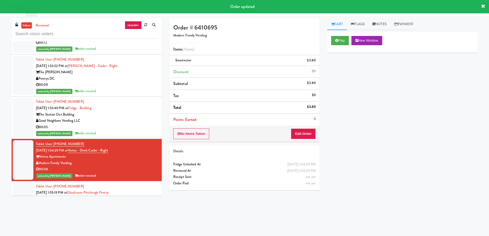
click at [128, 196] on div "Glasshouse [GEOGRAPHIC_DATA]" at bounding box center [97, 199] width 122 height 6
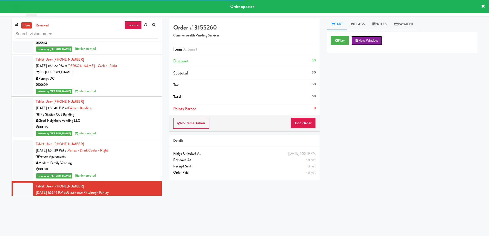
click at [376, 44] on button "New Window" at bounding box center [366, 40] width 31 height 9
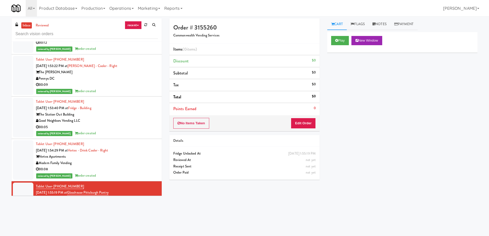
drag, startPoint x: 311, startPoint y: 131, endPoint x: 311, endPoint y: 127, distance: 4.4
click at [311, 130] on div "Order # 3155260 Commonwealth Vending Services Items (0 items ) Discount $0 Subt…" at bounding box center [244, 100] width 158 height 165
click at [311, 127] on button "Edit Order" at bounding box center [303, 123] width 25 height 11
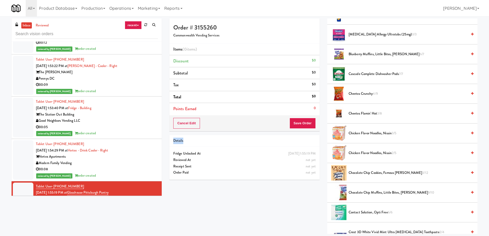
scroll to position [128, 0]
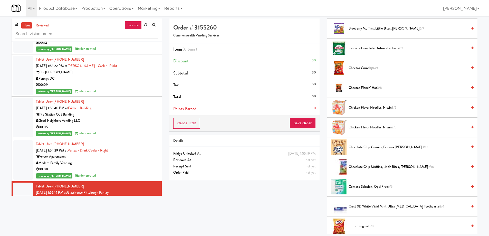
click at [113, 219] on div "[PERSON_NAME] [DATE] 1:55:28 PM at [PERSON_NAME][GEOGRAPHIC_DATA] KitchenMate 0…" at bounding box center [97, 231] width 122 height 25
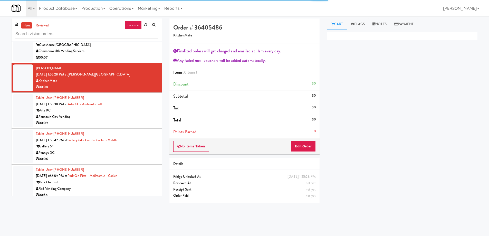
scroll to position [9860, 0]
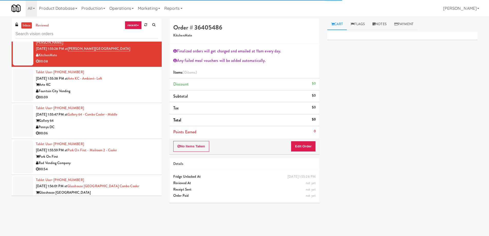
click at [122, 196] on div "Commonwealth Vending Services" at bounding box center [97, 199] width 122 height 6
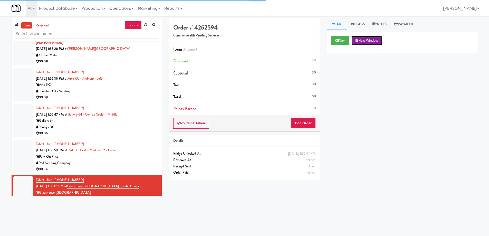
click at [370, 39] on button "New Window" at bounding box center [366, 40] width 31 height 9
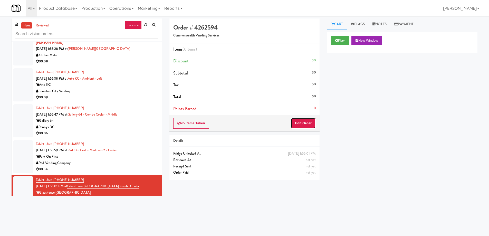
click at [294, 126] on button "Edit Order" at bounding box center [303, 123] width 25 height 11
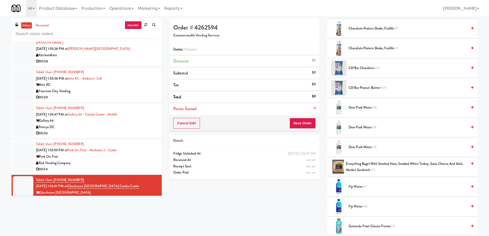
scroll to position [231, 0]
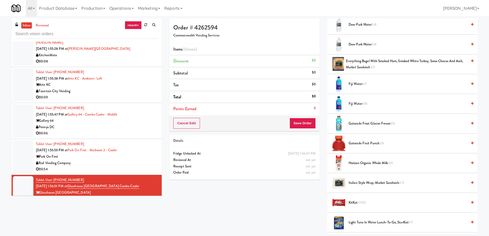
click at [372, 125] on span "Gatorade Frost Glacier Freeze 2/5" at bounding box center [407, 123] width 119 height 6
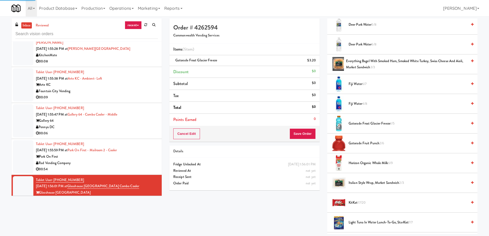
scroll to position [282, 0]
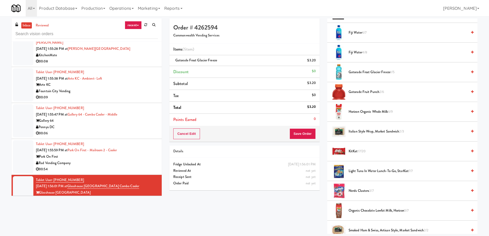
click at [366, 114] on span "Horizon Organic Whole Milk 6/9" at bounding box center [407, 112] width 119 height 6
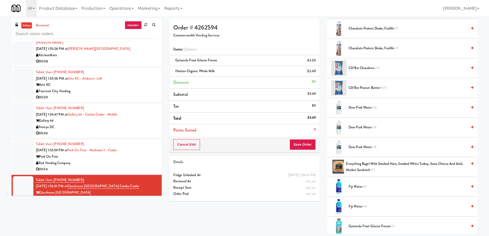
scroll to position [0, 0]
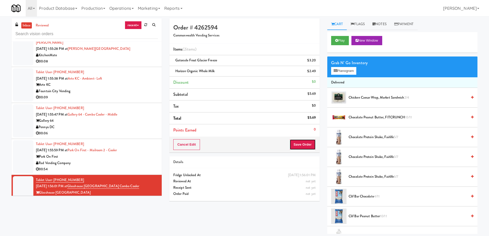
click at [300, 145] on button "Save Order" at bounding box center [302, 144] width 26 height 11
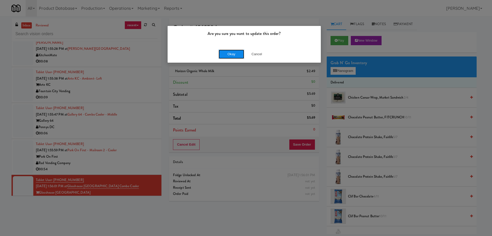
click at [231, 53] on button "Okay" at bounding box center [232, 54] width 26 height 9
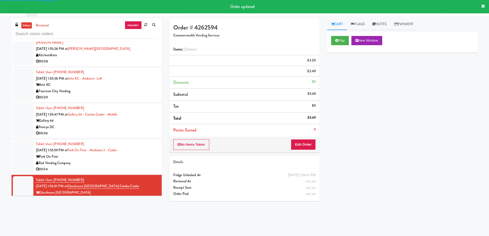
click at [125, 225] on div "Vertex Apartments" at bounding box center [97, 228] width 122 height 6
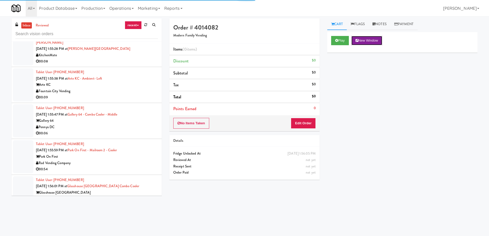
click at [368, 42] on button "New Window" at bounding box center [366, 40] width 31 height 9
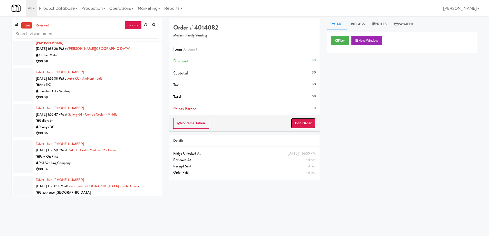
click at [306, 122] on button "Edit Order" at bounding box center [303, 123] width 25 height 11
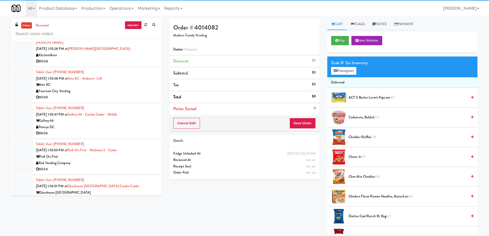
click at [356, 135] on span "Cheddar Ruffles 7/8" at bounding box center [407, 137] width 119 height 6
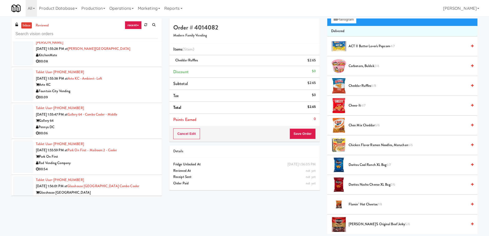
scroll to position [77, 0]
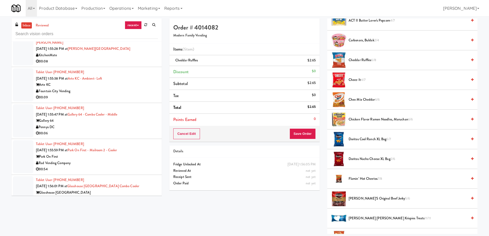
click at [356, 179] on span "Flamin’ Hot Cheetos 7/8" at bounding box center [407, 178] width 119 height 6
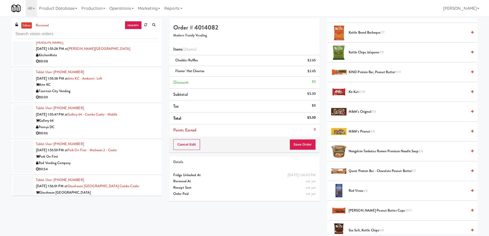
scroll to position [333, 0]
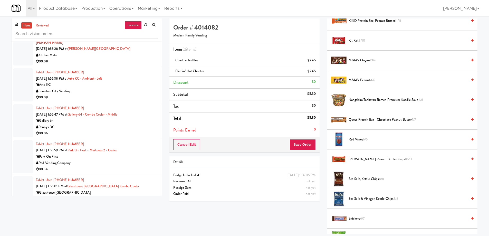
click at [357, 160] on span "[PERSON_NAME] Peanut Butter Cups 10/11" at bounding box center [407, 159] width 119 height 6
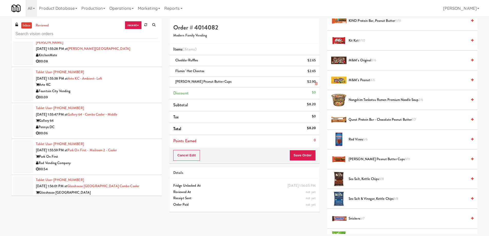
click at [315, 83] on icon at bounding box center [316, 83] width 3 height 3
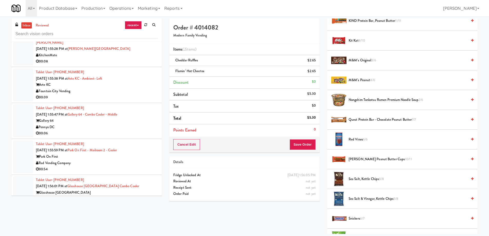
click at [353, 36] on li "Kit Kat 8/10" at bounding box center [402, 41] width 150 height 20
click at [354, 41] on span "Kit Kat 8/10" at bounding box center [407, 40] width 119 height 6
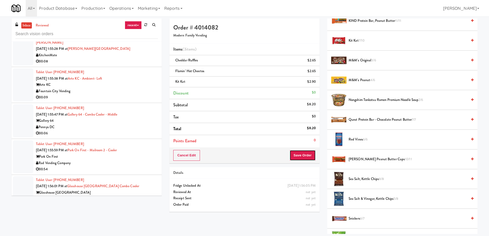
click at [305, 156] on button "Save Order" at bounding box center [302, 155] width 26 height 11
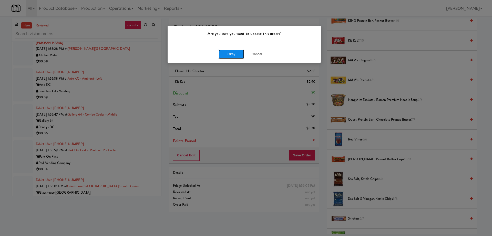
click at [229, 55] on button "Okay" at bounding box center [232, 54] width 26 height 9
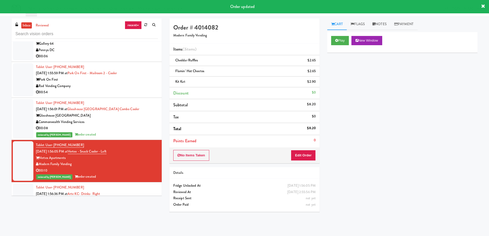
scroll to position [9962, 0]
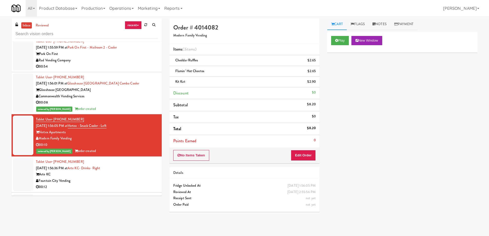
click at [127, 178] on div "Fountain City Vending" at bounding box center [97, 181] width 122 height 6
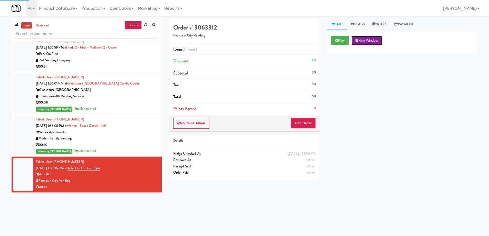
click at [380, 40] on button "New Window" at bounding box center [366, 40] width 31 height 9
click at [301, 119] on button "Edit Order" at bounding box center [303, 123] width 25 height 11
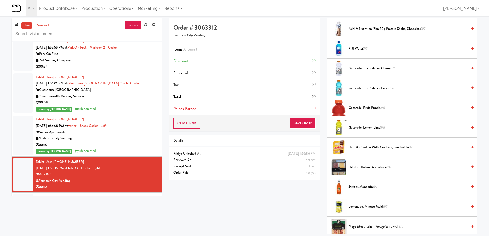
scroll to position [410, 0]
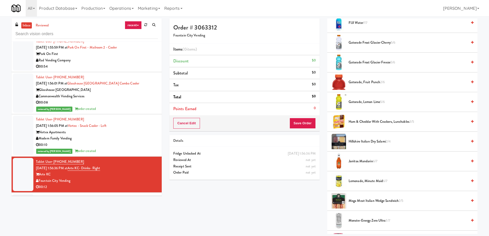
click at [363, 159] on span "Jarritos Mandarin 6/7" at bounding box center [407, 161] width 119 height 6
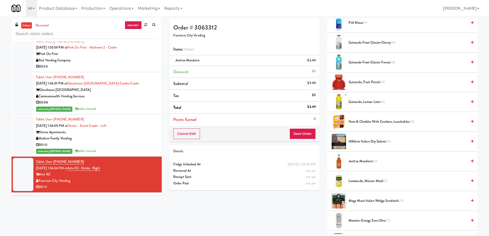
click at [363, 160] on span "Jarritos Mandarin 5/7" at bounding box center [407, 161] width 119 height 6
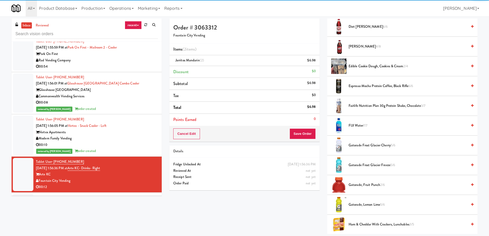
scroll to position [282, 0]
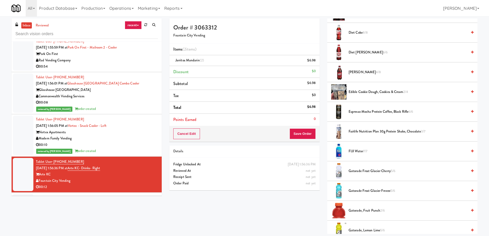
click at [381, 132] on span "Fairlife Nutrition Plan 30g Protein Shake, Chocolate 3/7" at bounding box center [407, 131] width 119 height 6
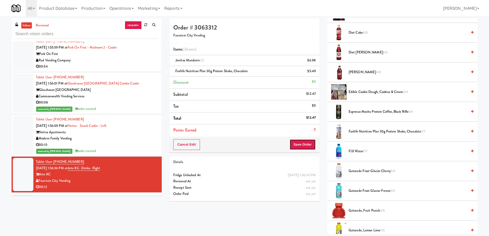
click at [298, 149] on button "Save Order" at bounding box center [302, 144] width 26 height 11
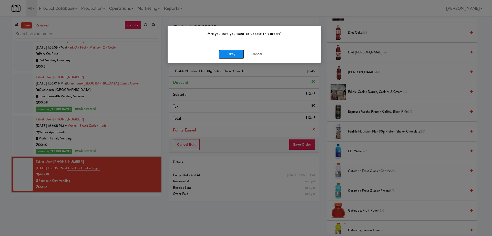
click at [228, 51] on button "Okay" at bounding box center [232, 54] width 26 height 9
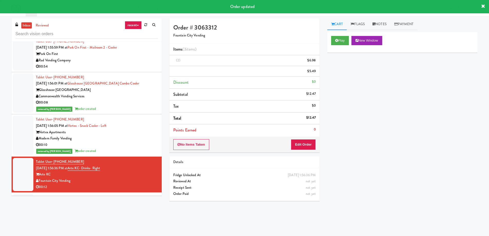
scroll to position [0, 0]
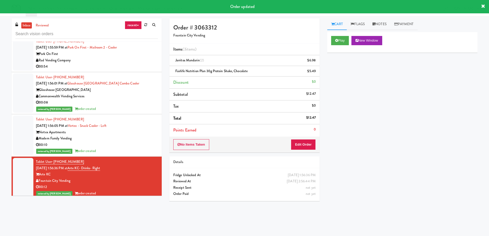
click at [115, 213] on div "[STREET_ADDRESS][US_STATE]" at bounding box center [97, 216] width 122 height 6
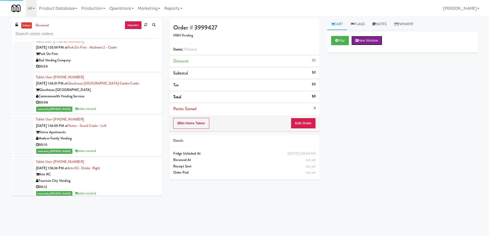
click at [364, 38] on button "New Window" at bounding box center [366, 40] width 31 height 9
click at [310, 124] on button "Edit Order" at bounding box center [303, 123] width 25 height 11
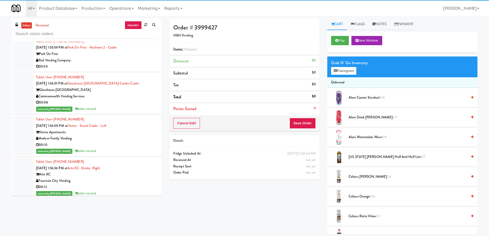
scroll to position [77, 0]
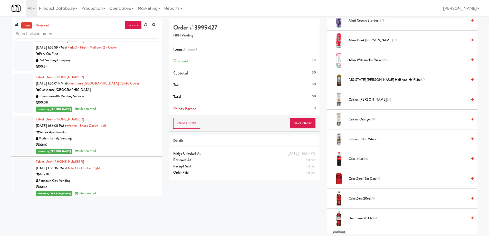
click at [359, 158] on span "Coke 20oz 5/5" at bounding box center [407, 159] width 119 height 6
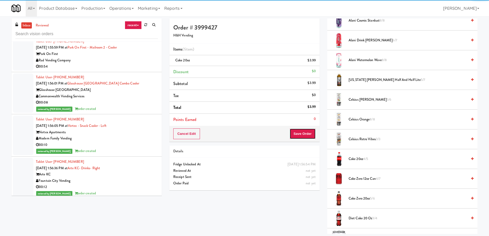
click at [302, 132] on button "Save Order" at bounding box center [302, 133] width 26 height 11
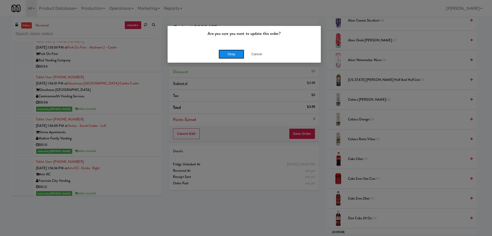
click at [232, 52] on button "Okay" at bounding box center [232, 54] width 26 height 9
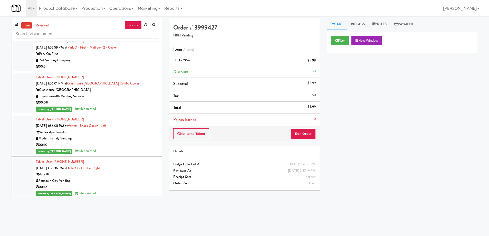
scroll to position [10039, 0]
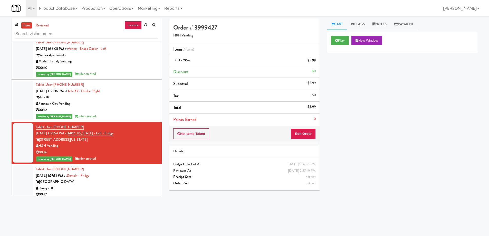
click at [122, 185] on div "Pennys DC" at bounding box center [97, 188] width 122 height 6
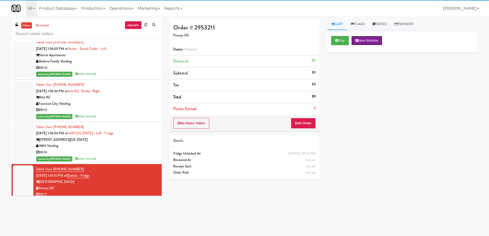
click at [375, 39] on button "New Window" at bounding box center [366, 40] width 31 height 9
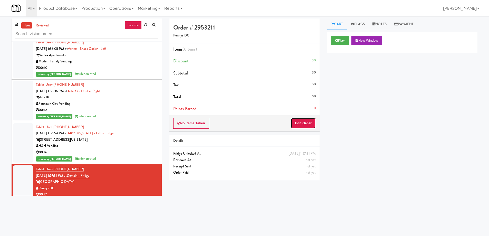
click at [310, 122] on button "Edit Order" at bounding box center [303, 123] width 25 height 11
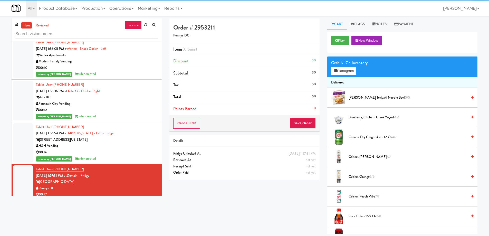
click at [373, 136] on span "Canada Dry Ginger Ale - 12 oz 4/7" at bounding box center [407, 137] width 119 height 6
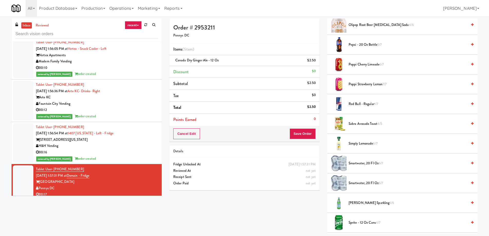
scroll to position [564, 0]
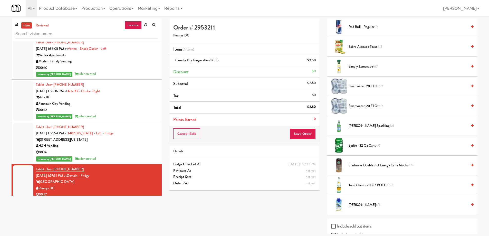
click at [367, 148] on span "Sprite - 12 oz cans 4/7" at bounding box center [407, 145] width 119 height 6
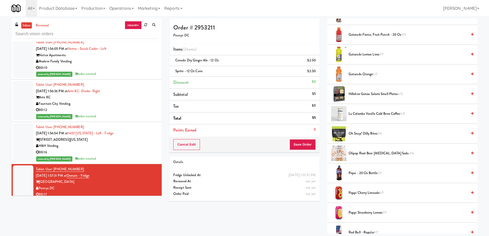
scroll to position [308, 0]
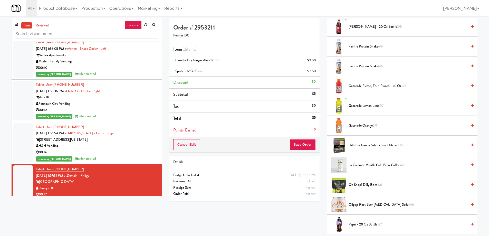
click at [364, 85] on span "Gatorade Fierce, Fruit Punch - 20 oz 3/5" at bounding box center [407, 86] width 119 height 6
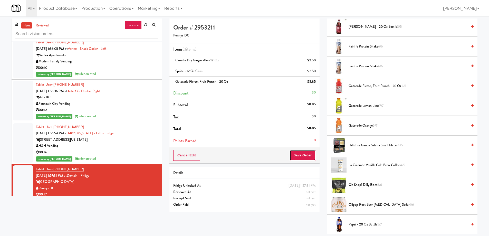
click at [297, 155] on button "Save Order" at bounding box center [302, 155] width 26 height 11
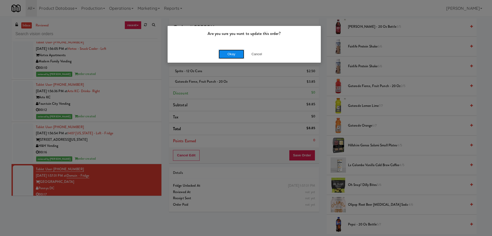
click at [235, 55] on button "Okay" at bounding box center [232, 54] width 26 height 9
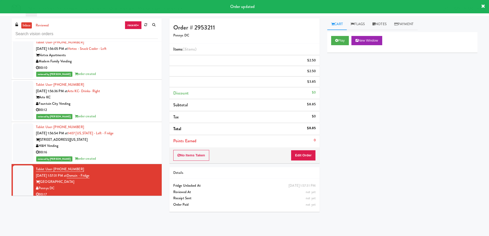
scroll to position [0, 0]
click at [132, 208] on div "Tablet User · (208) 894-4711 [DATE] 1:57:34 PM at 1331 - Cooler - Left 1331 [US…" at bounding box center [97, 224] width 122 height 32
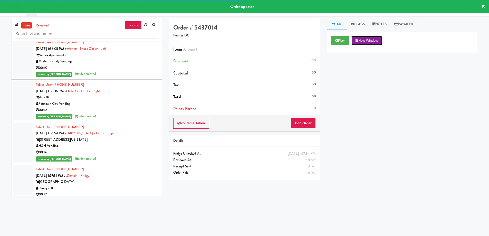
click at [366, 44] on button "New Window" at bounding box center [366, 40] width 31 height 9
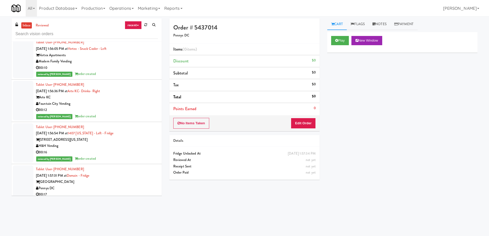
click at [290, 122] on div "No Items Taken Edit Order" at bounding box center [244, 123] width 150 height 16
click at [298, 122] on button "Edit Order" at bounding box center [303, 123] width 25 height 11
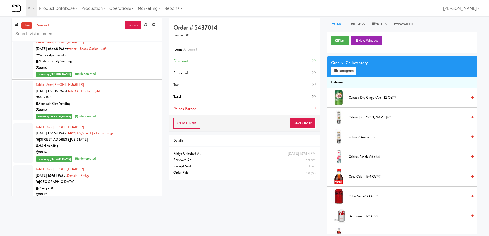
click at [369, 196] on span "Coke Zero - 12 oz 5/7" at bounding box center [407, 196] width 119 height 6
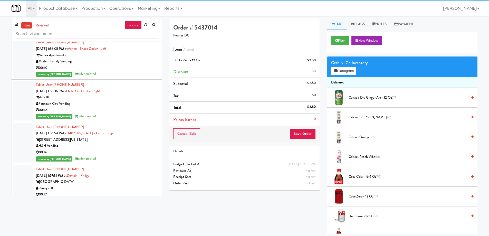
click at [369, 196] on span "Coke Zero - 12 oz 4/7" at bounding box center [407, 196] width 119 height 6
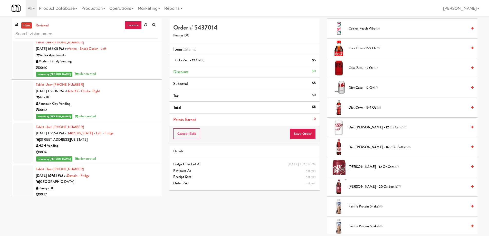
scroll to position [154, 0]
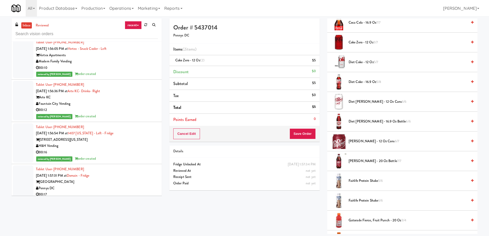
click at [359, 83] on span "Diet Coke - 16.9 oz 5/8" at bounding box center [407, 82] width 119 height 6
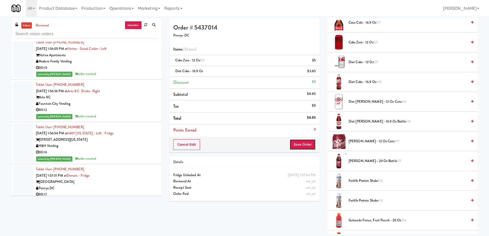
click at [299, 146] on button "Save Order" at bounding box center [302, 144] width 26 height 11
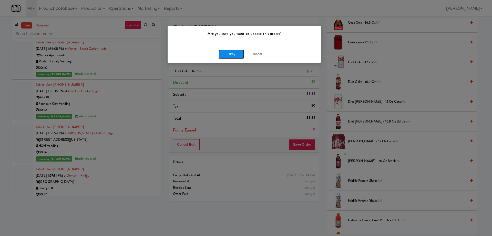
click at [231, 54] on button "Okay" at bounding box center [232, 54] width 26 height 9
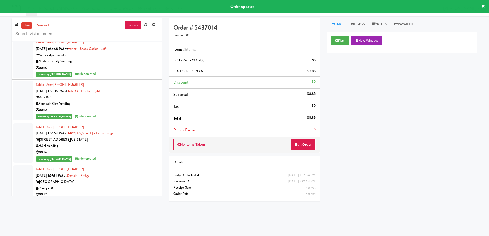
scroll to position [0, 0]
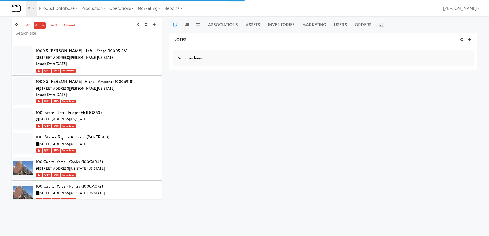
scroll to position [17837, 0]
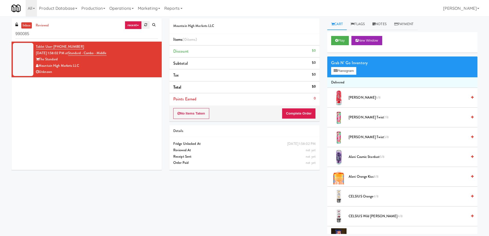
click at [146, 24] on icon at bounding box center [145, 24] width 3 height 3
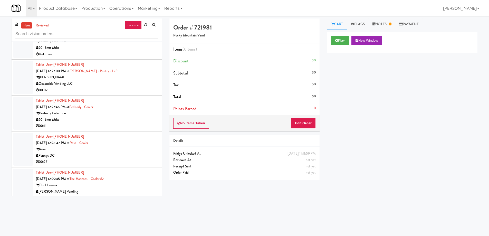
scroll to position [3226, 0]
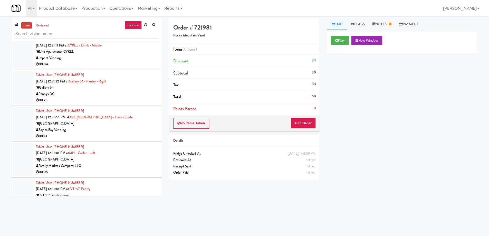
click at [127, 163] on div "Family Markets Company LLC" at bounding box center [97, 166] width 122 height 6
